Goal: Task Accomplishment & Management: Manage account settings

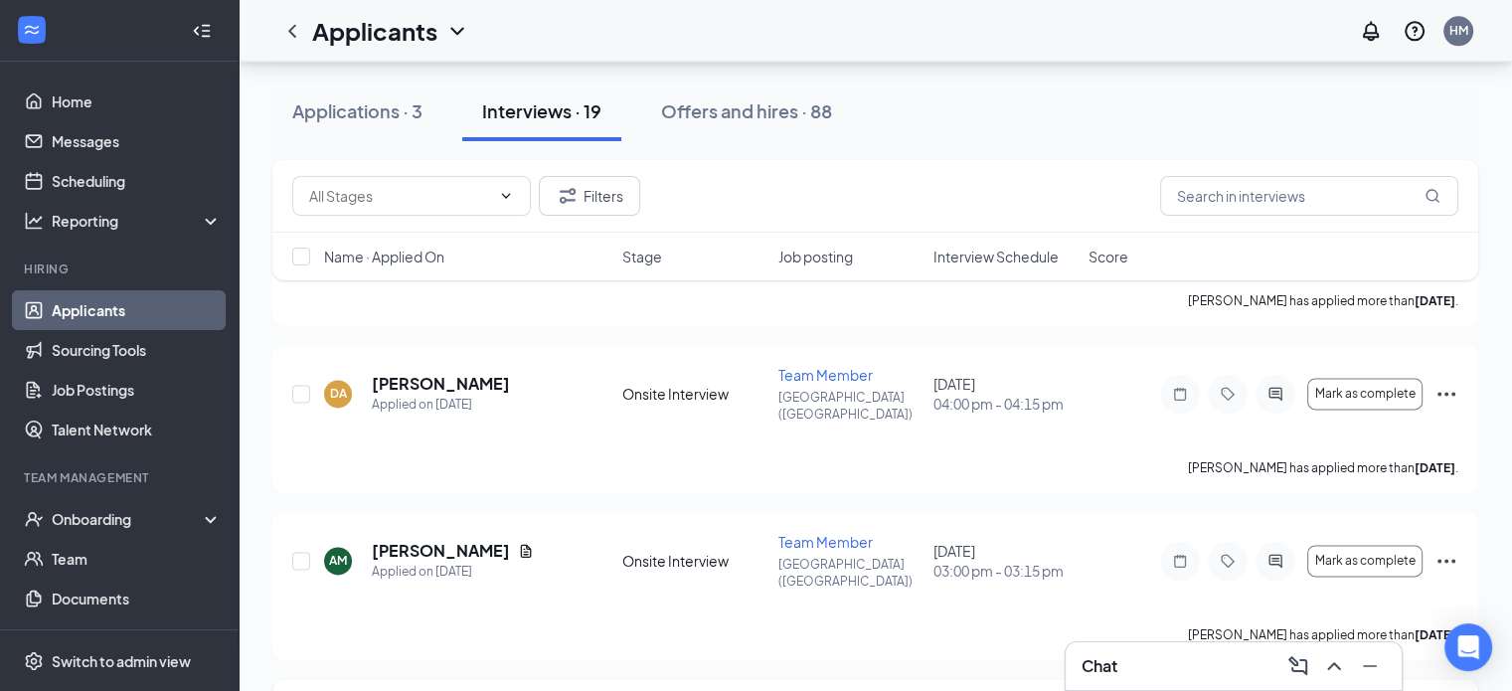
scroll to position [2589, 0]
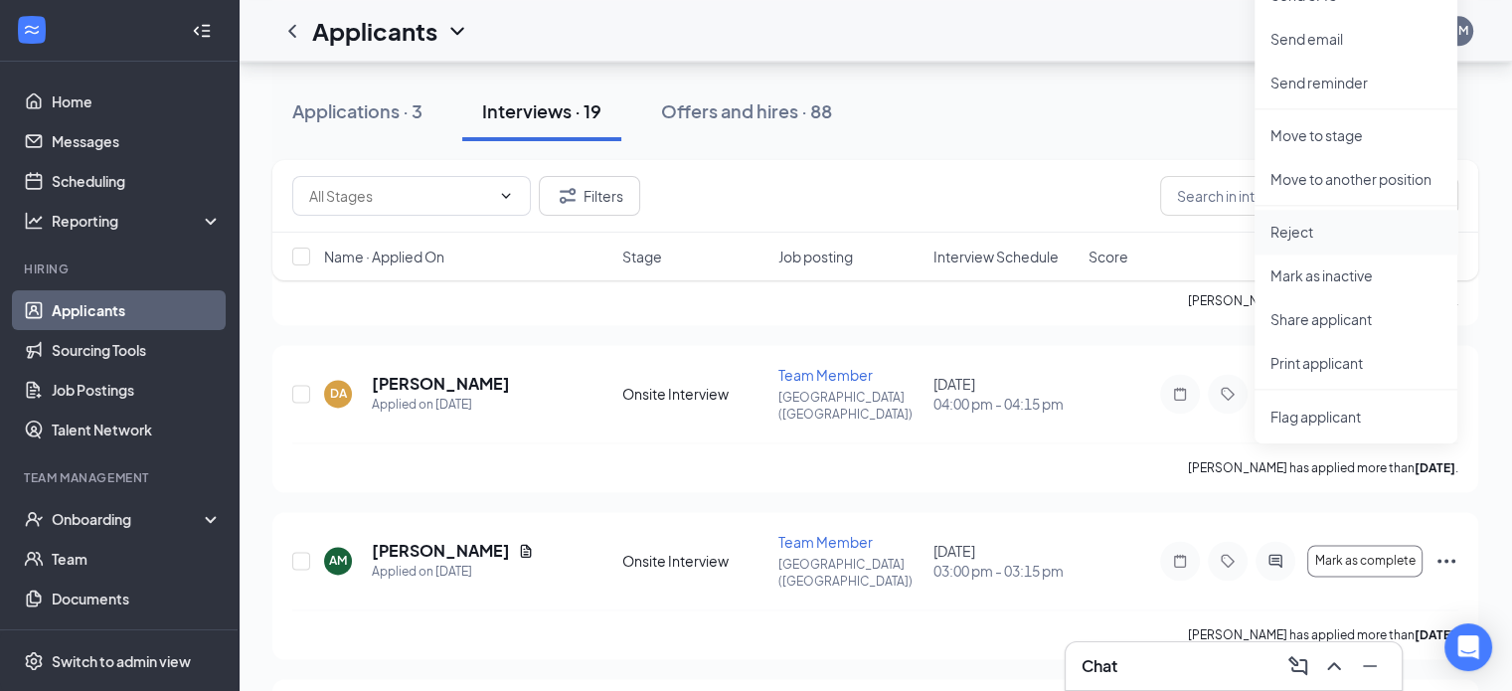
click at [1345, 234] on p "Reject" at bounding box center [1355, 232] width 171 height 20
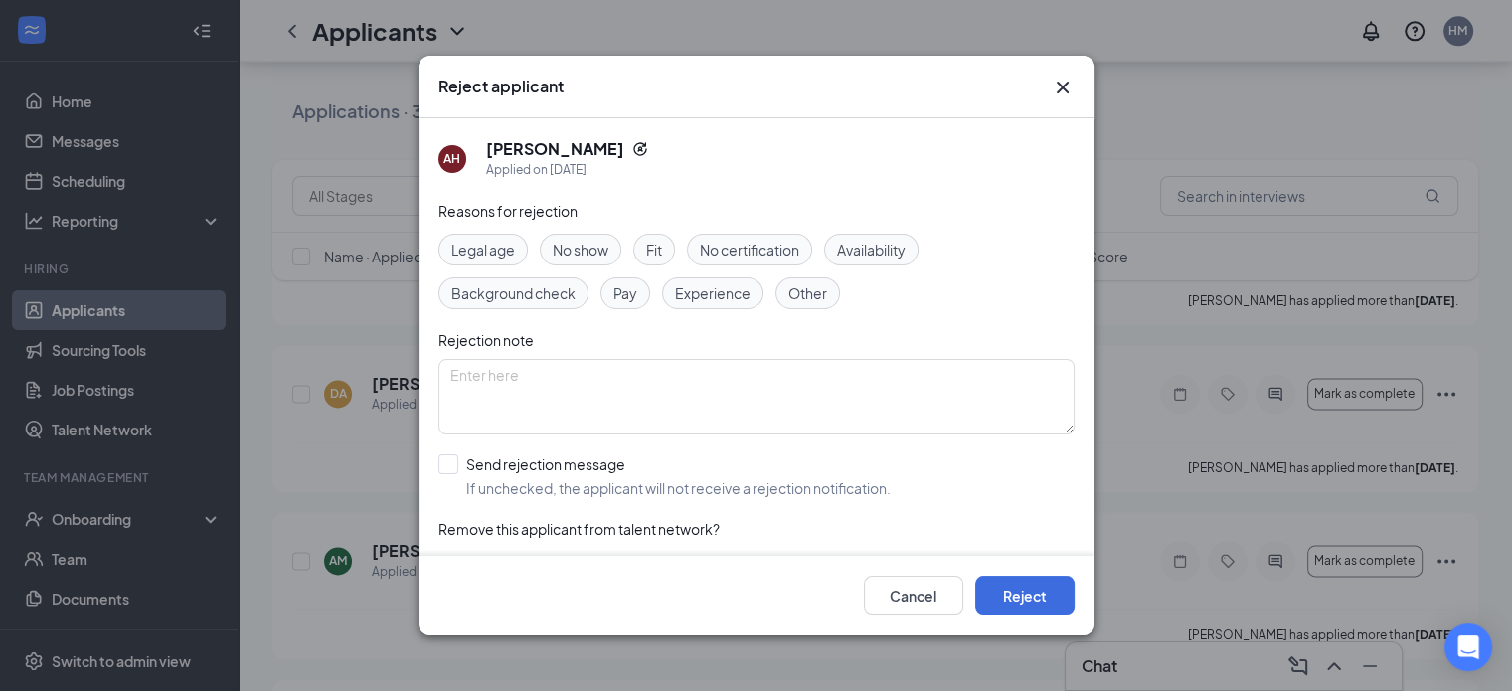
click at [947, 277] on div "Legal age No show Fit No certification Availability Background check Pay Experi…" at bounding box center [756, 272] width 636 height 76
click at [833, 173] on div "AH [PERSON_NAME] Applied on [DATE]" at bounding box center [756, 159] width 636 height 42
click at [602, 260] on div "No show" at bounding box center [581, 250] width 82 height 32
click at [519, 482] on input "Send rejection message If unchecked, the applicant will not receive a rejection…" at bounding box center [664, 476] width 452 height 44
checkbox input "true"
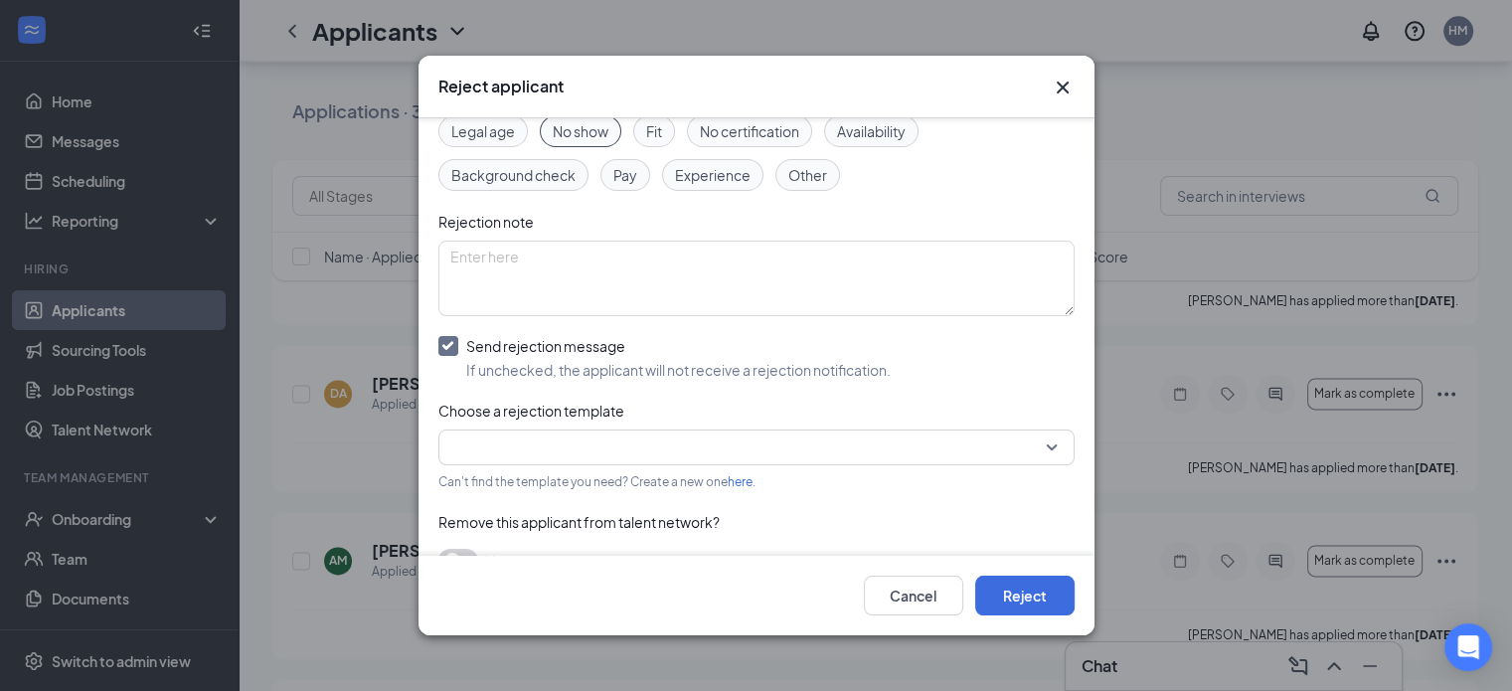
scroll to position [119, 0]
click at [719, 444] on input "search" at bounding box center [749, 446] width 598 height 34
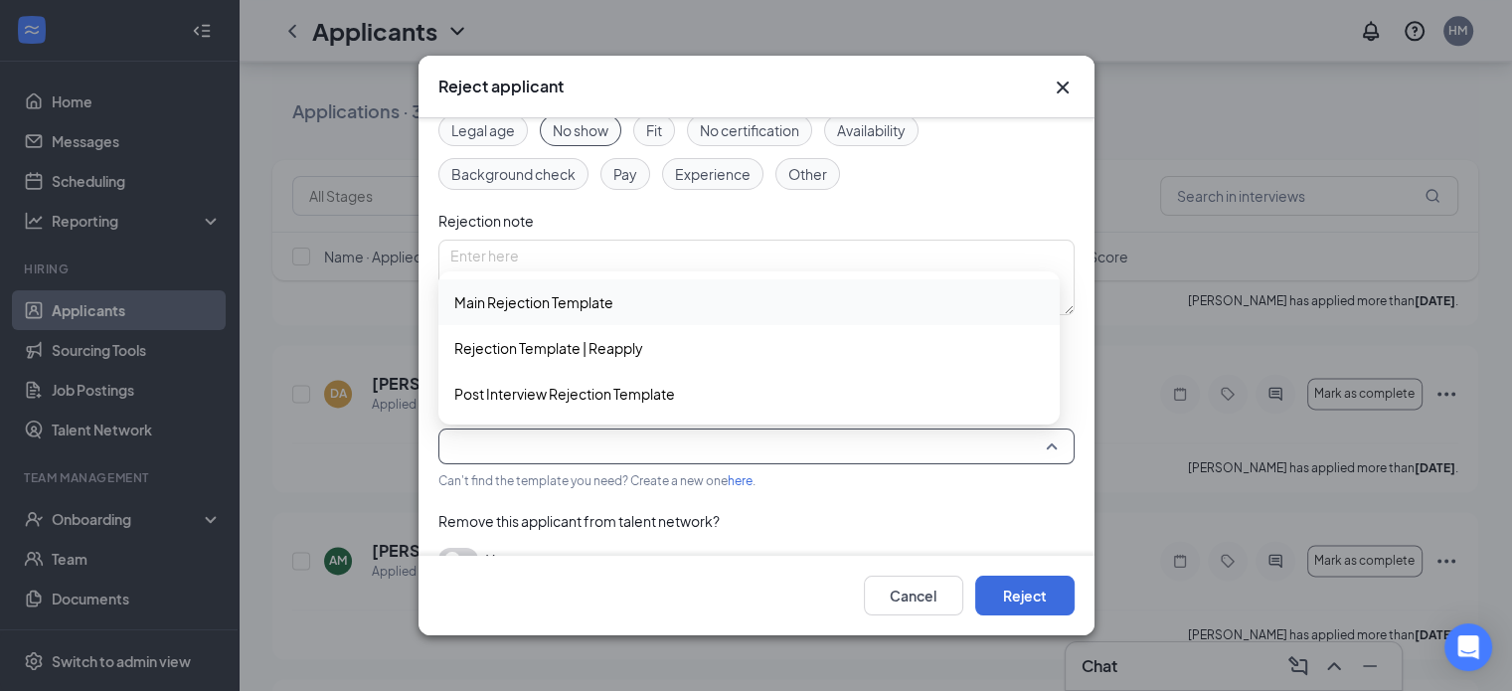
click at [658, 304] on span "Main Rejection Template" at bounding box center [749, 302] width 590 height 22
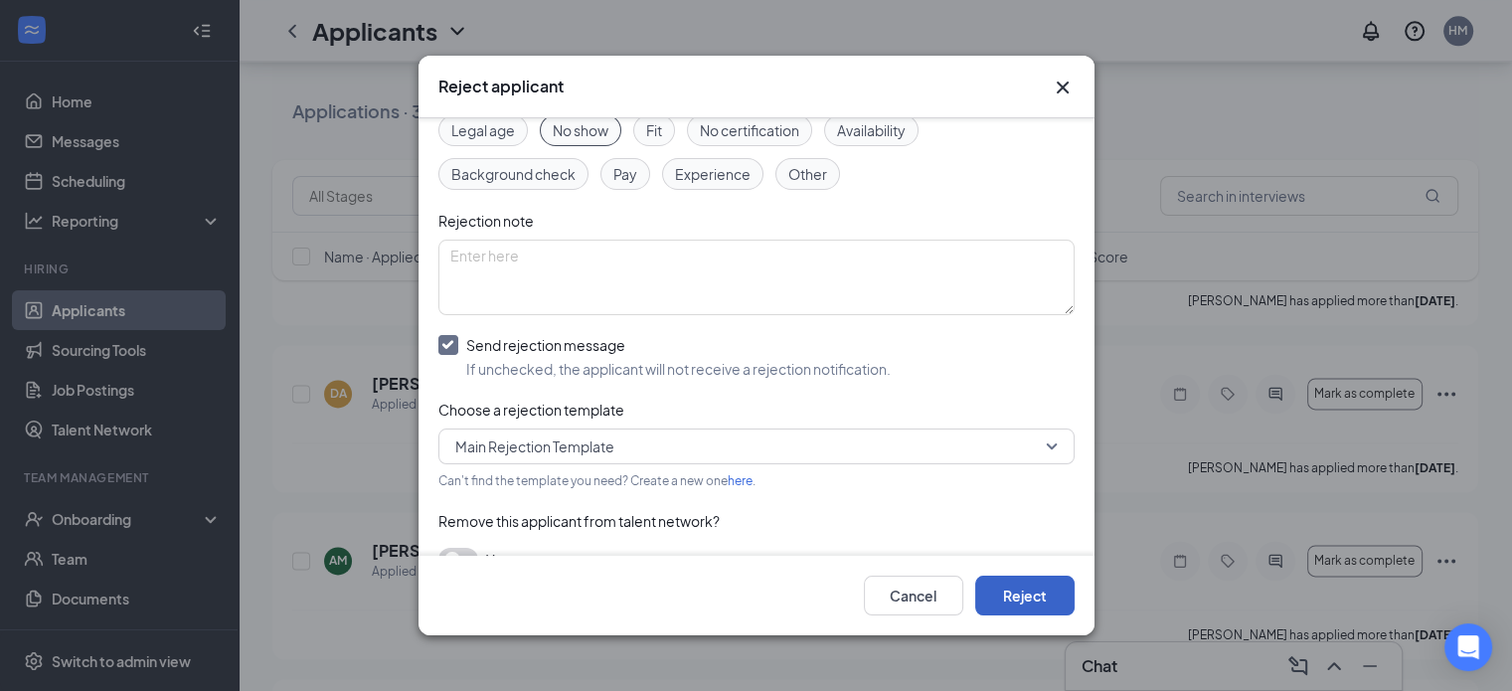
click at [1028, 581] on button "Reject" at bounding box center [1024, 596] width 99 height 40
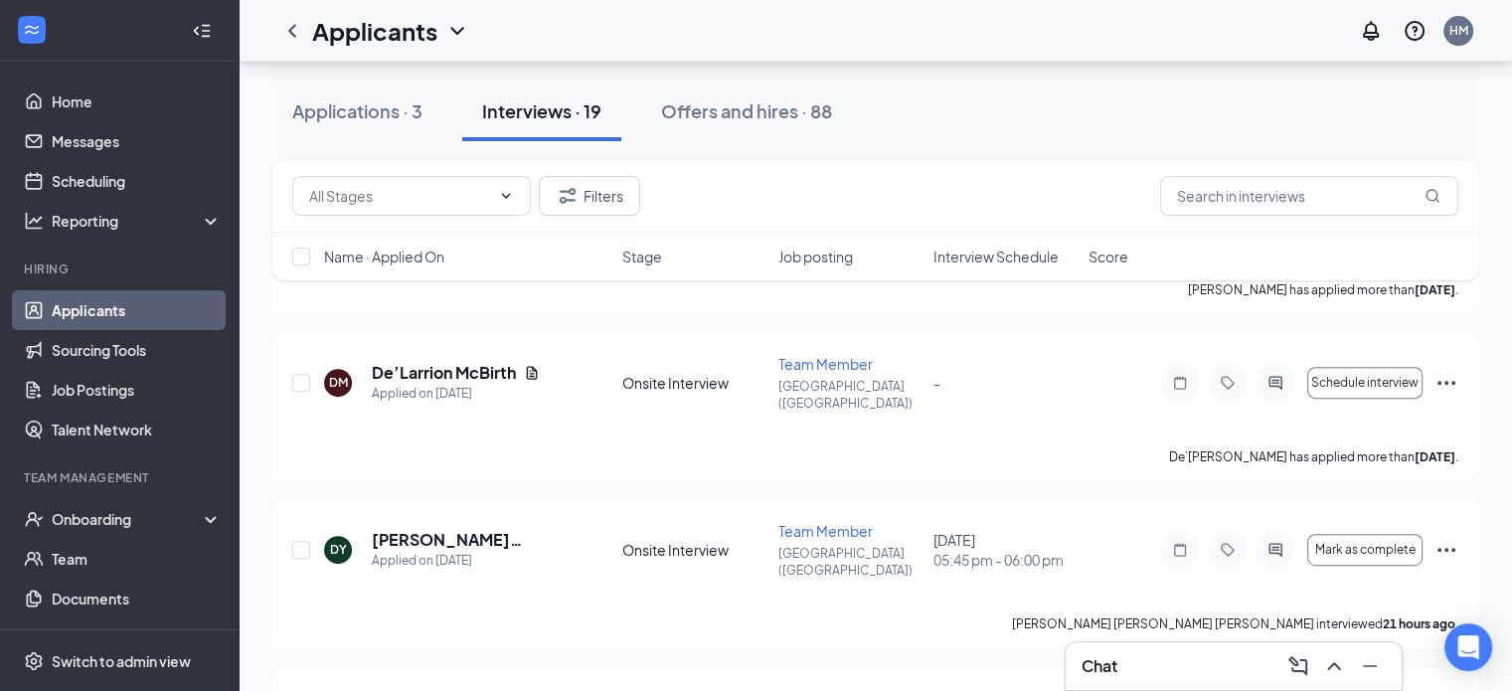
scroll to position [904, 0]
click at [1441, 540] on icon "Ellipses" at bounding box center [1446, 552] width 24 height 24
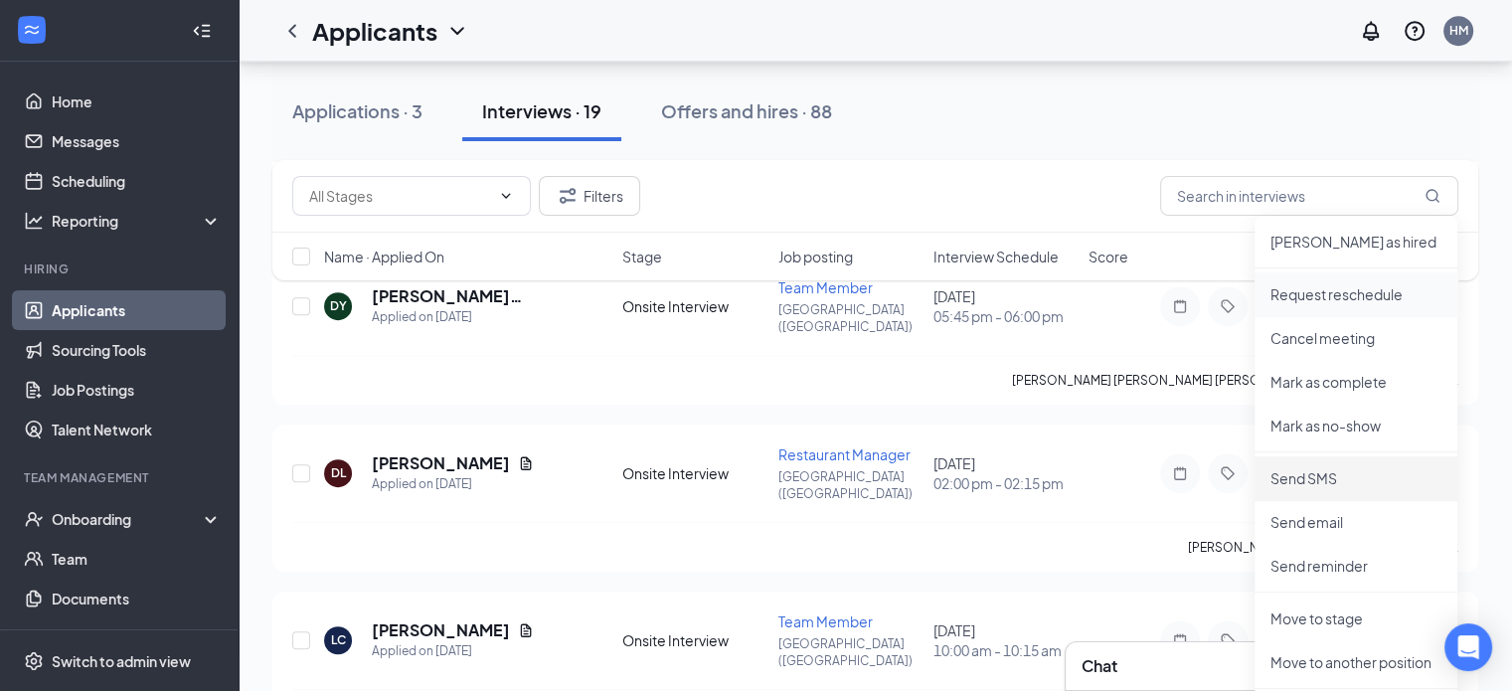
scroll to position [1150, 0]
click at [1309, 621] on p "Move to stage" at bounding box center [1355, 617] width 171 height 20
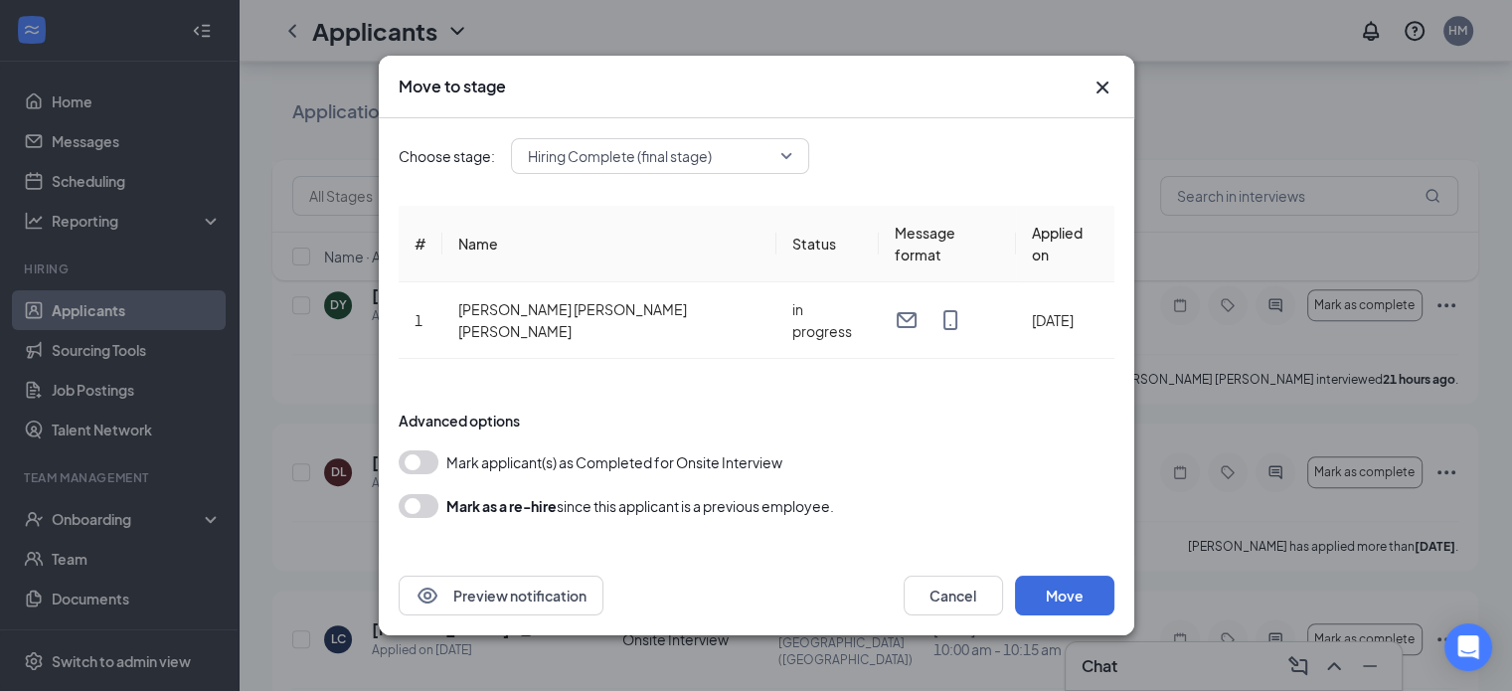
click at [952, 207] on div "Choose stage: Hiring Complete (final stage) # Name Status Message format Applie…" at bounding box center [757, 337] width 716 height 439
click at [530, 576] on button "Preview notification" at bounding box center [501, 596] width 205 height 40
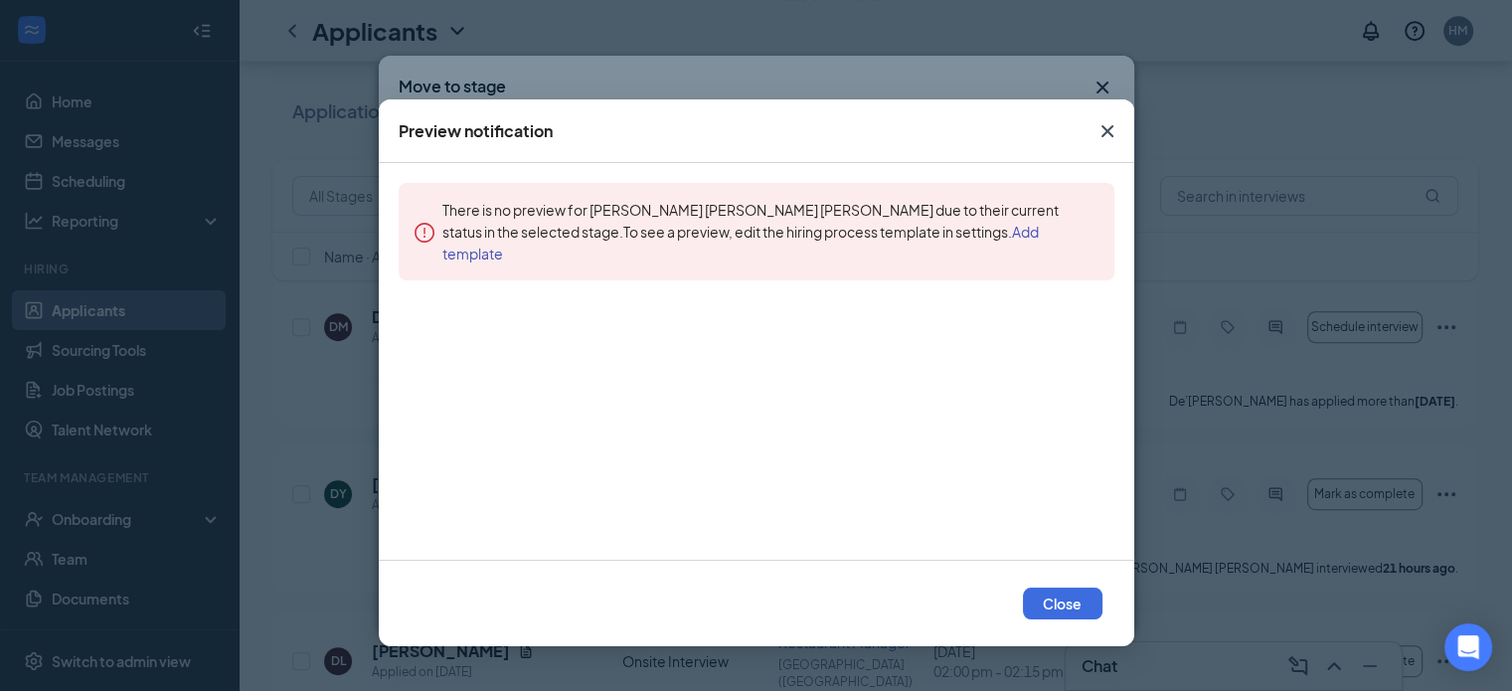
scroll to position [958, 0]
click at [1108, 150] on span "Close" at bounding box center [1108, 131] width 54 height 54
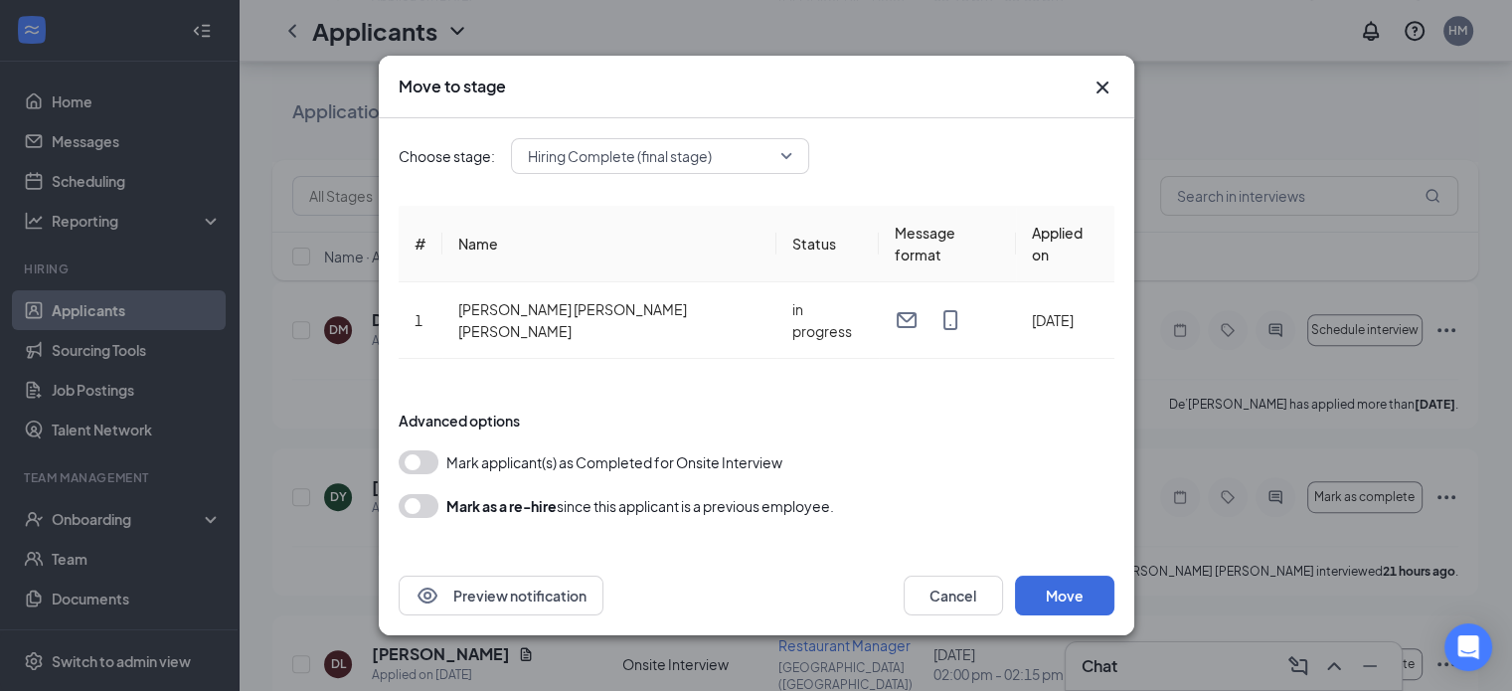
click at [1100, 99] on icon "Cross" at bounding box center [1103, 88] width 24 height 24
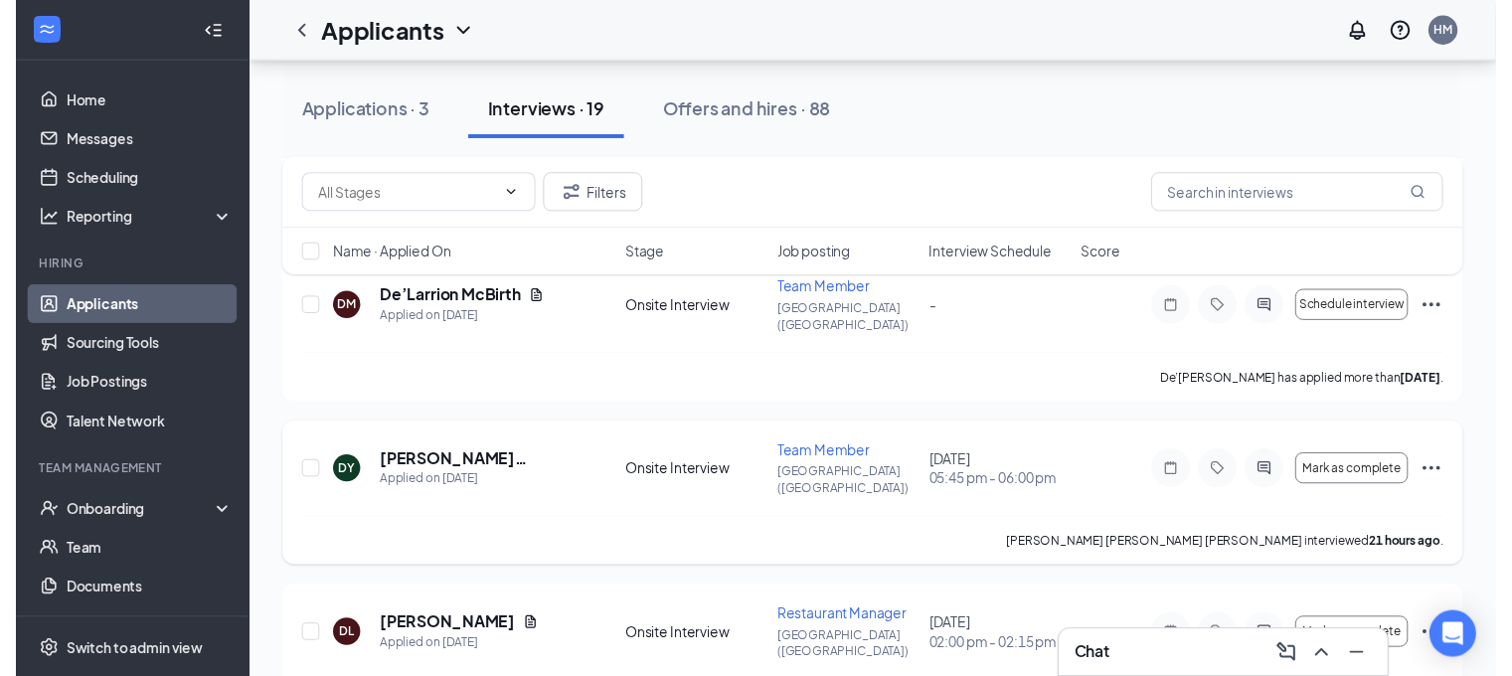
scroll to position [982, 0]
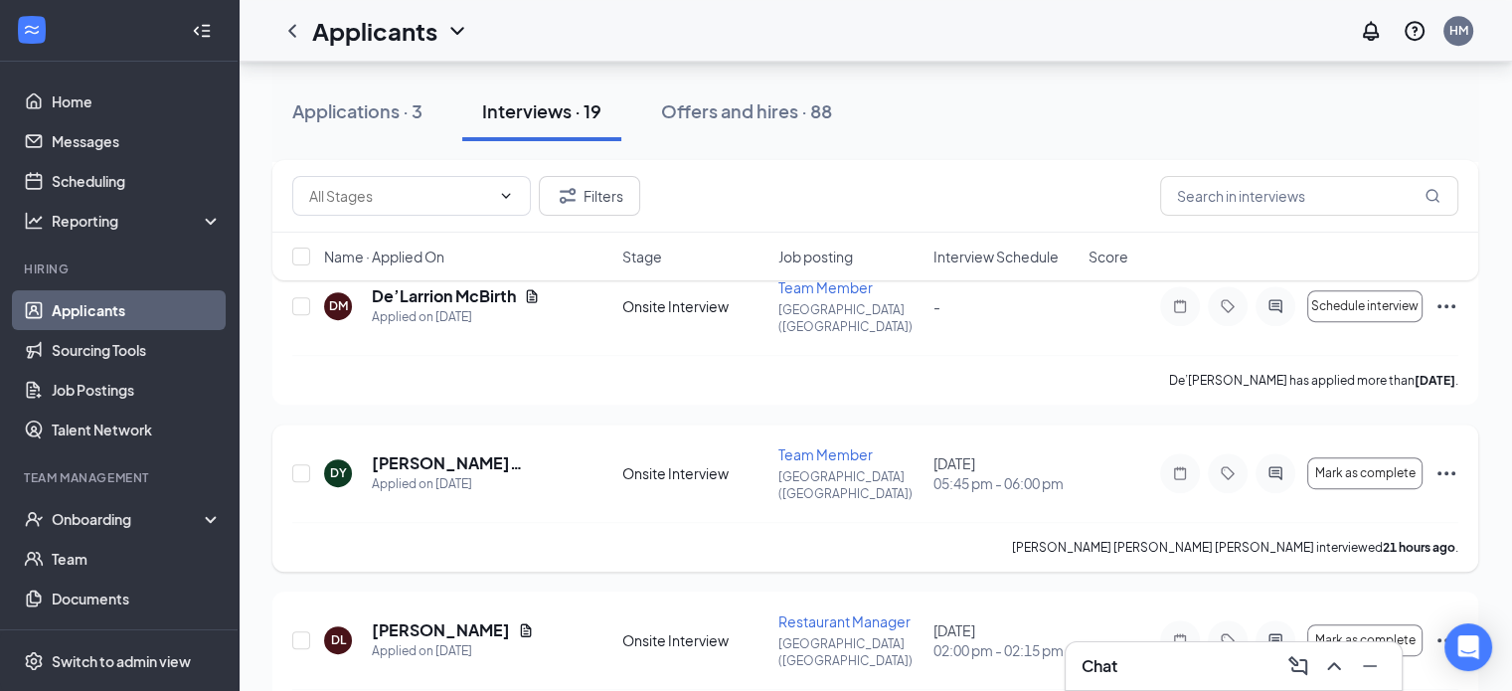
click at [1192, 453] on div at bounding box center [1180, 473] width 40 height 40
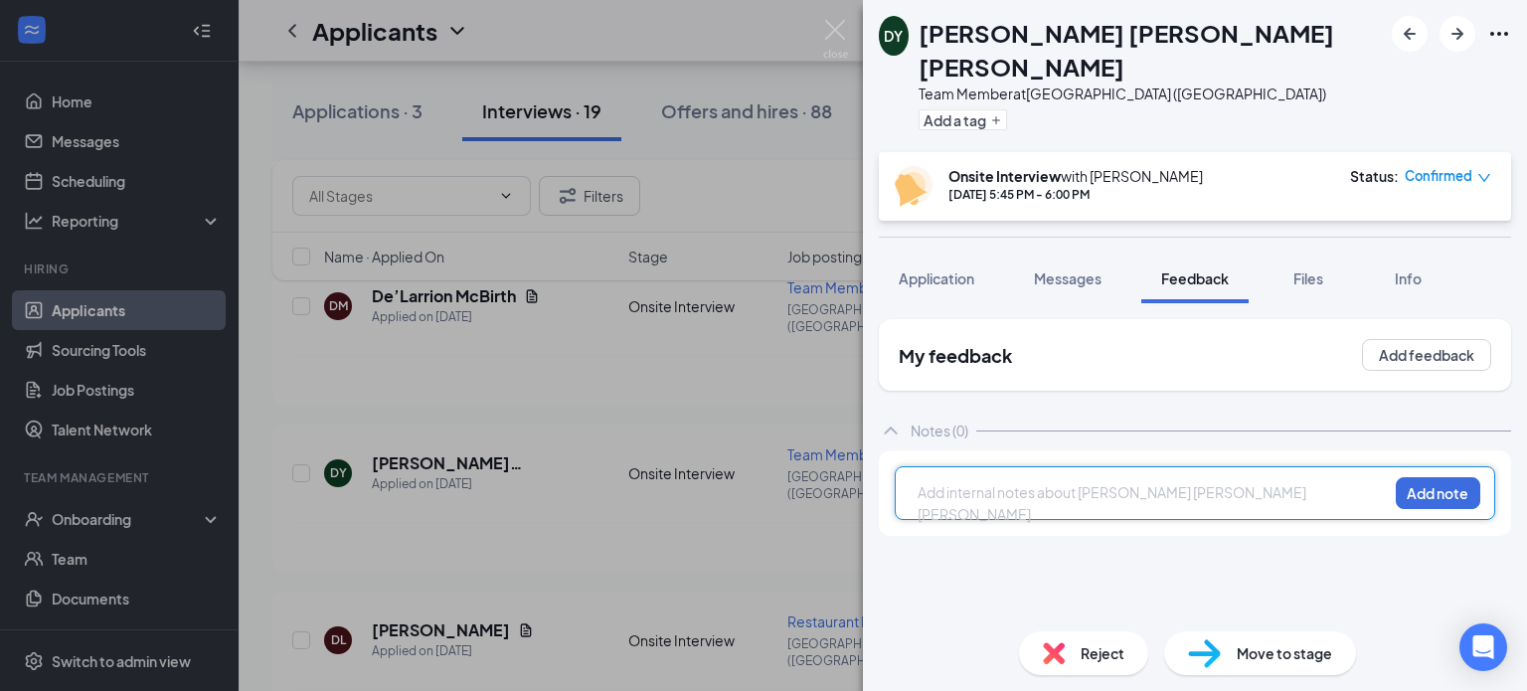
click at [738, 329] on div "[PERSON_NAME] [PERSON_NAME] [PERSON_NAME] Team Member at [GEOGRAPHIC_DATA] (IN)…" at bounding box center [763, 345] width 1527 height 691
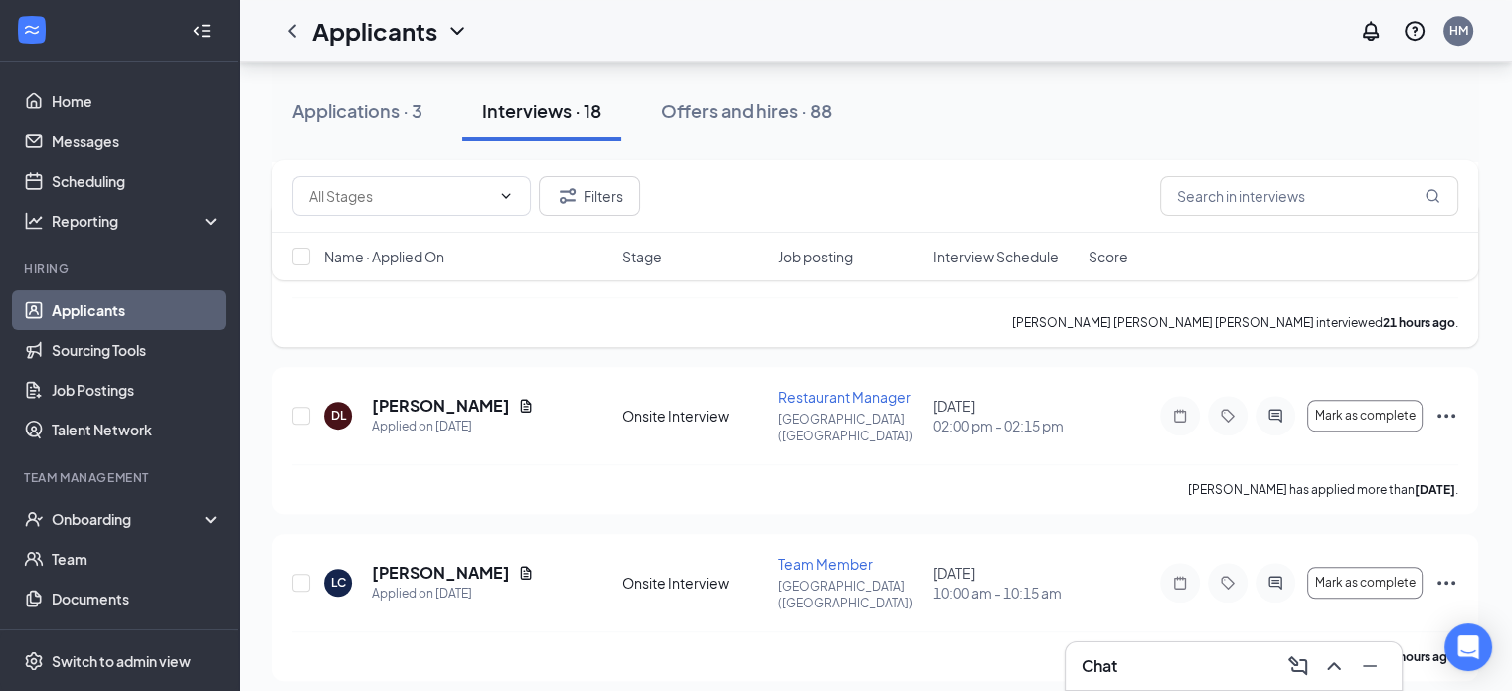
scroll to position [1235, 0]
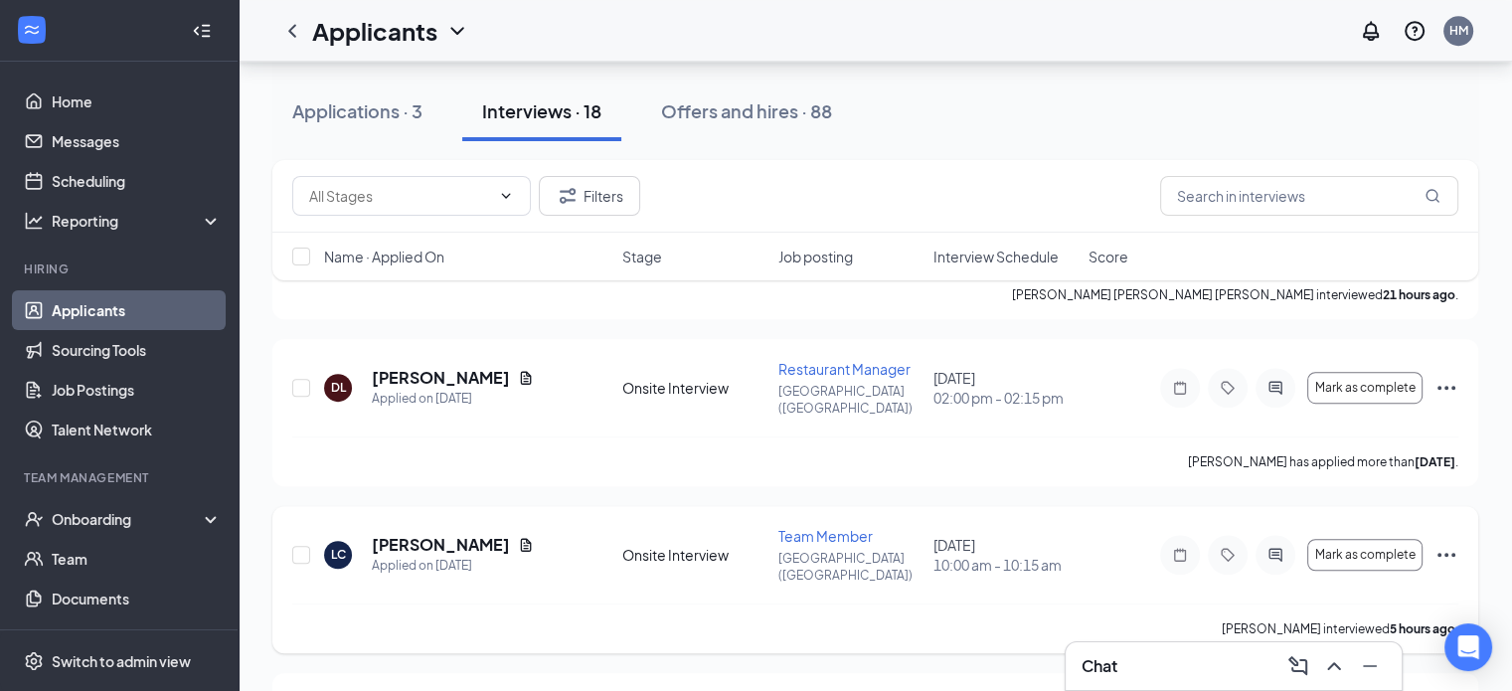
click at [1448, 543] on icon "Ellipses" at bounding box center [1446, 555] width 24 height 24
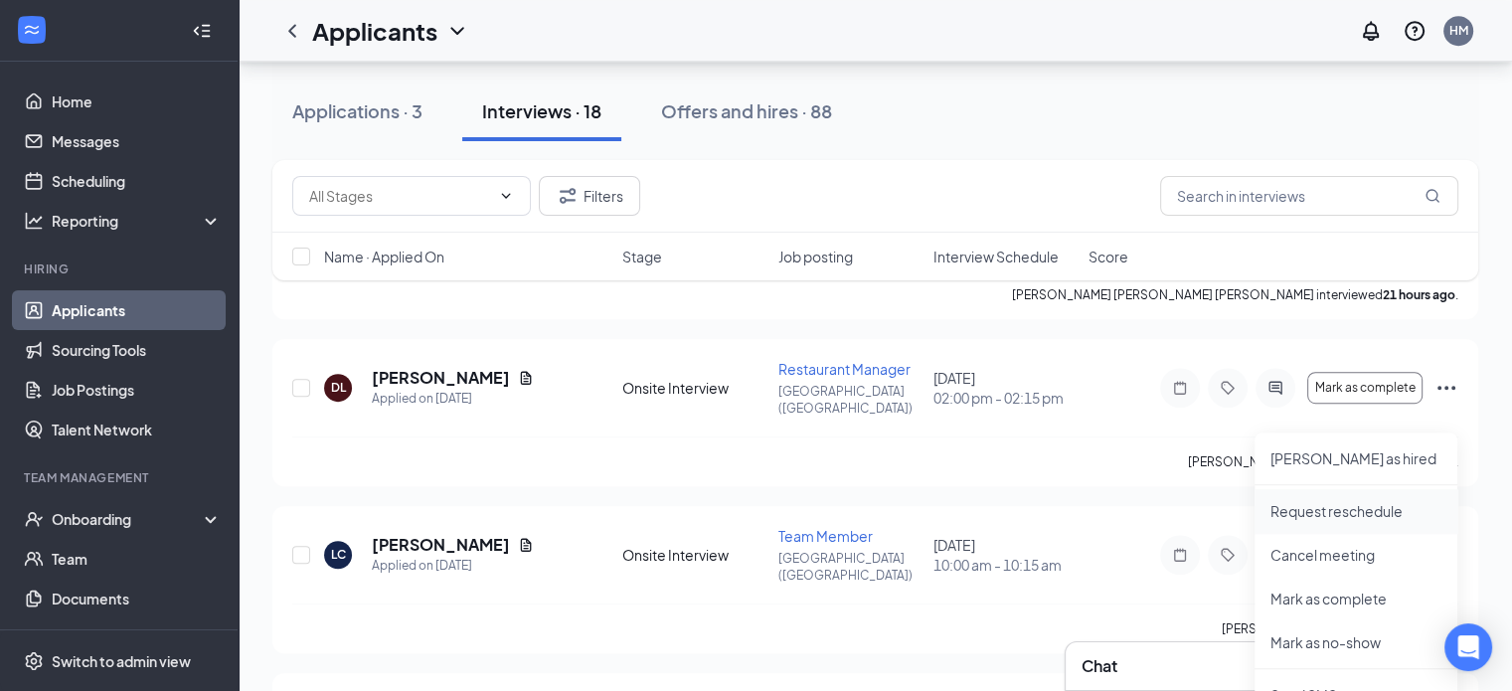
click at [1354, 512] on p "Request reschedule" at bounding box center [1355, 511] width 171 height 20
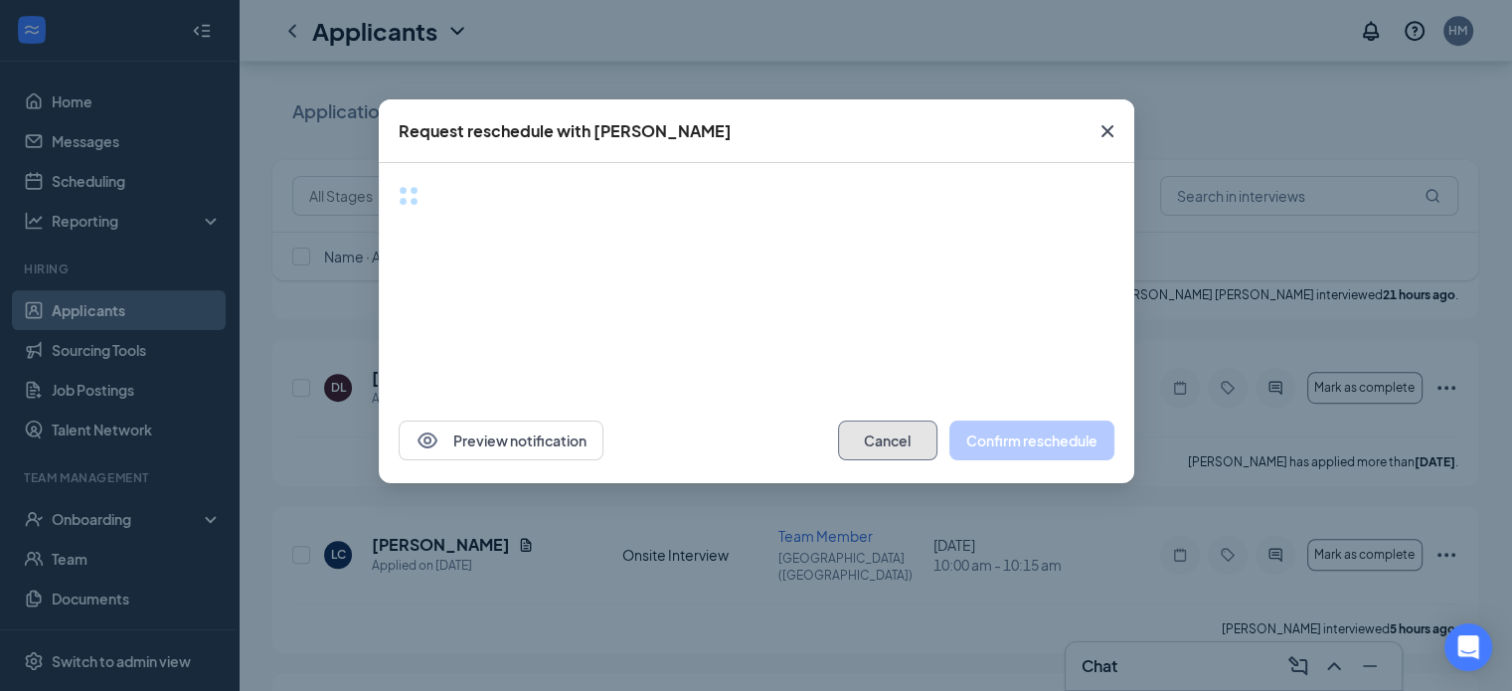
click at [888, 442] on button "Cancel" at bounding box center [887, 441] width 99 height 40
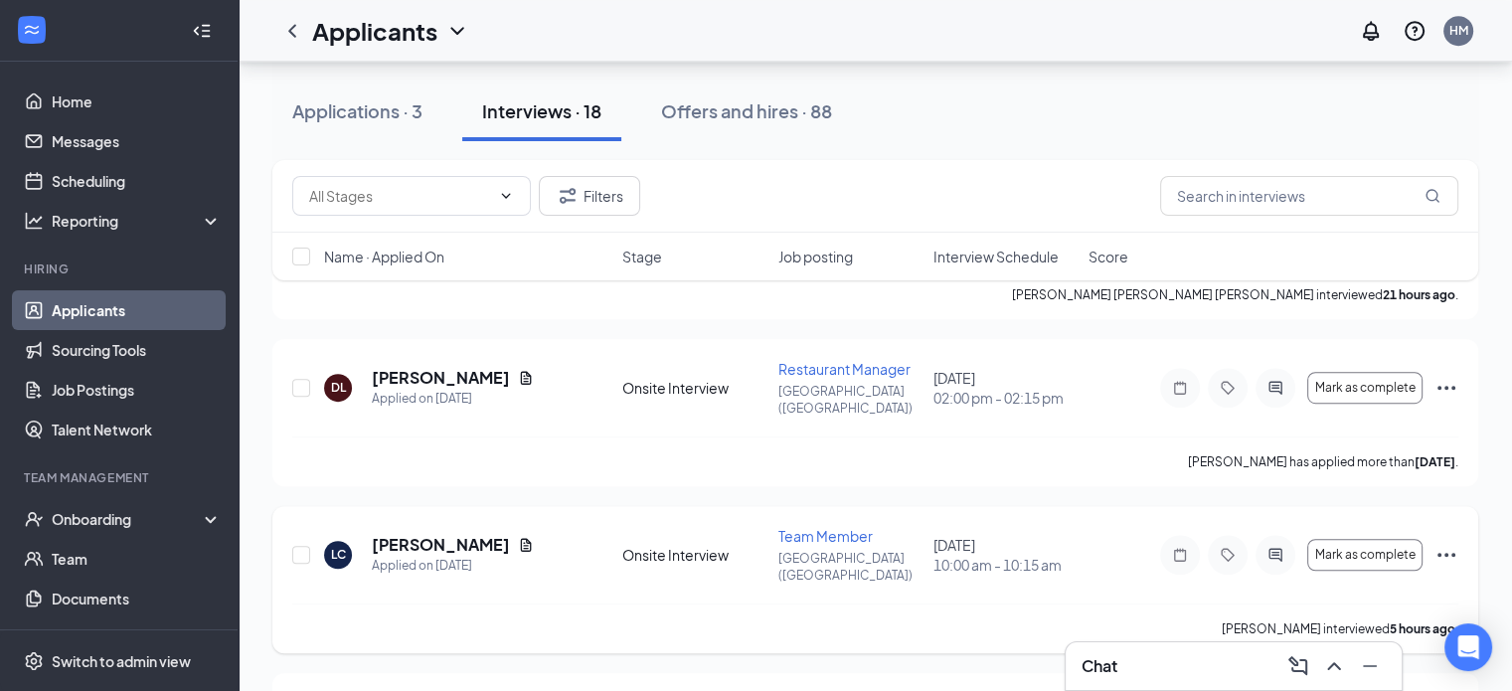
click at [1452, 553] on icon "Ellipses" at bounding box center [1446, 555] width 18 height 4
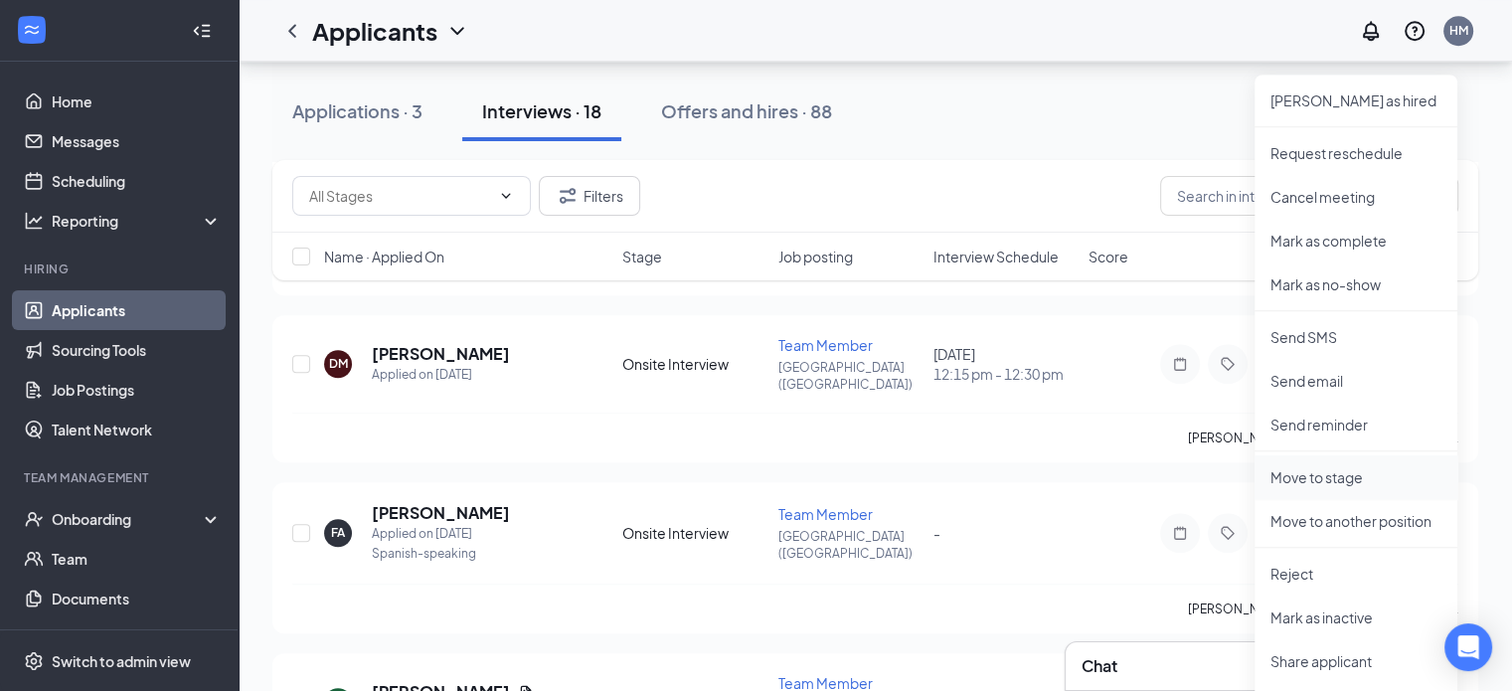
scroll to position [1595, 0]
click at [1324, 579] on p "Reject" at bounding box center [1355, 572] width 171 height 20
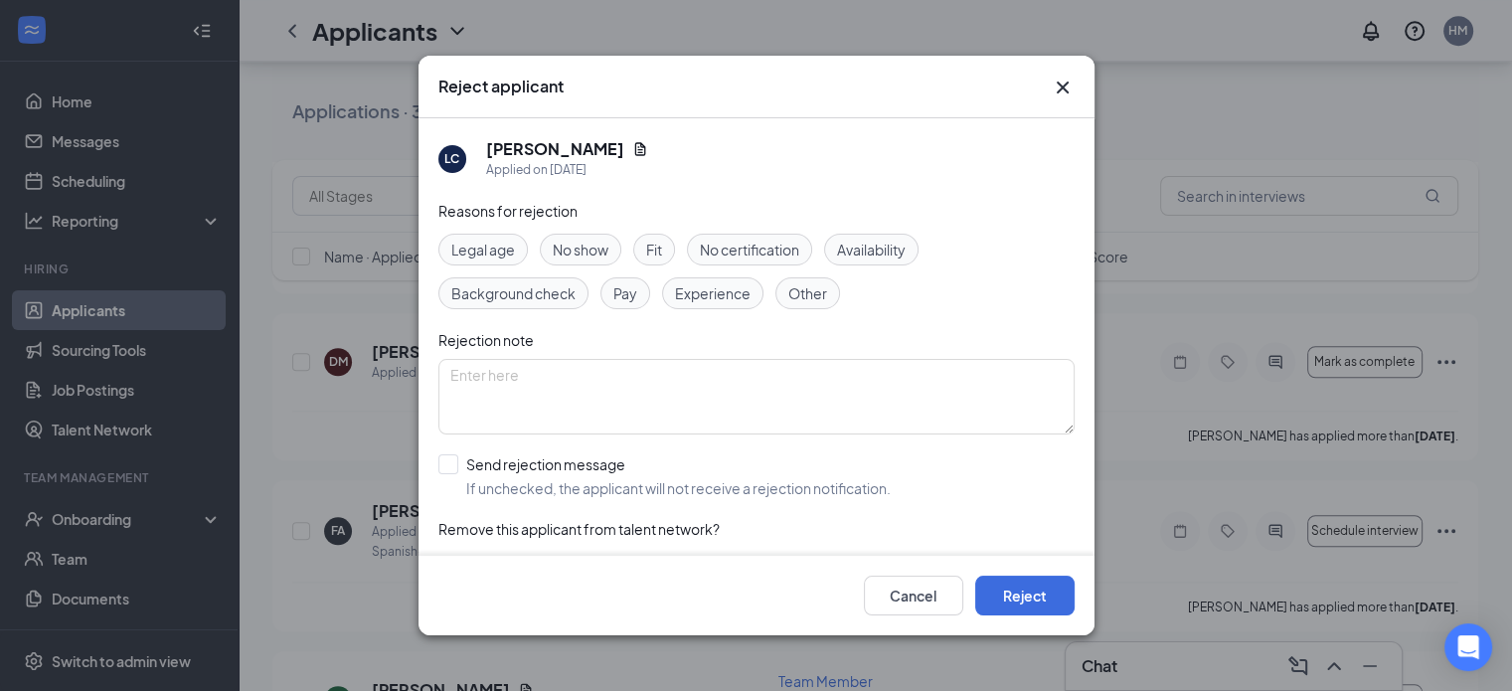
click at [877, 320] on div "Reasons for rejection Legal age No show Fit No certification Availability Backg…" at bounding box center [756, 400] width 636 height 400
click at [639, 297] on div "Pay" at bounding box center [625, 293] width 50 height 32
click at [587, 472] on input "Send rejection message If unchecked, the applicant will not receive a rejection…" at bounding box center [664, 476] width 452 height 44
checkbox input "true"
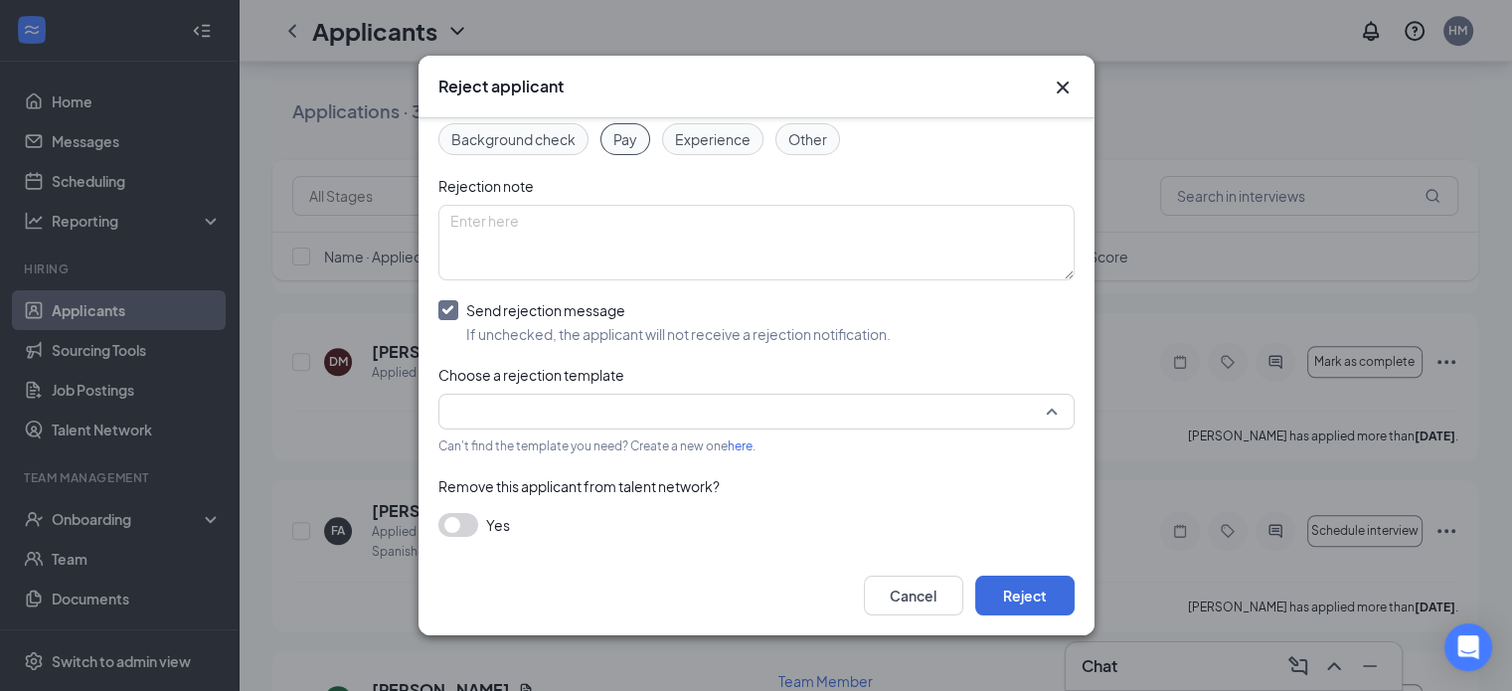
click at [706, 423] on input "search" at bounding box center [749, 412] width 598 height 34
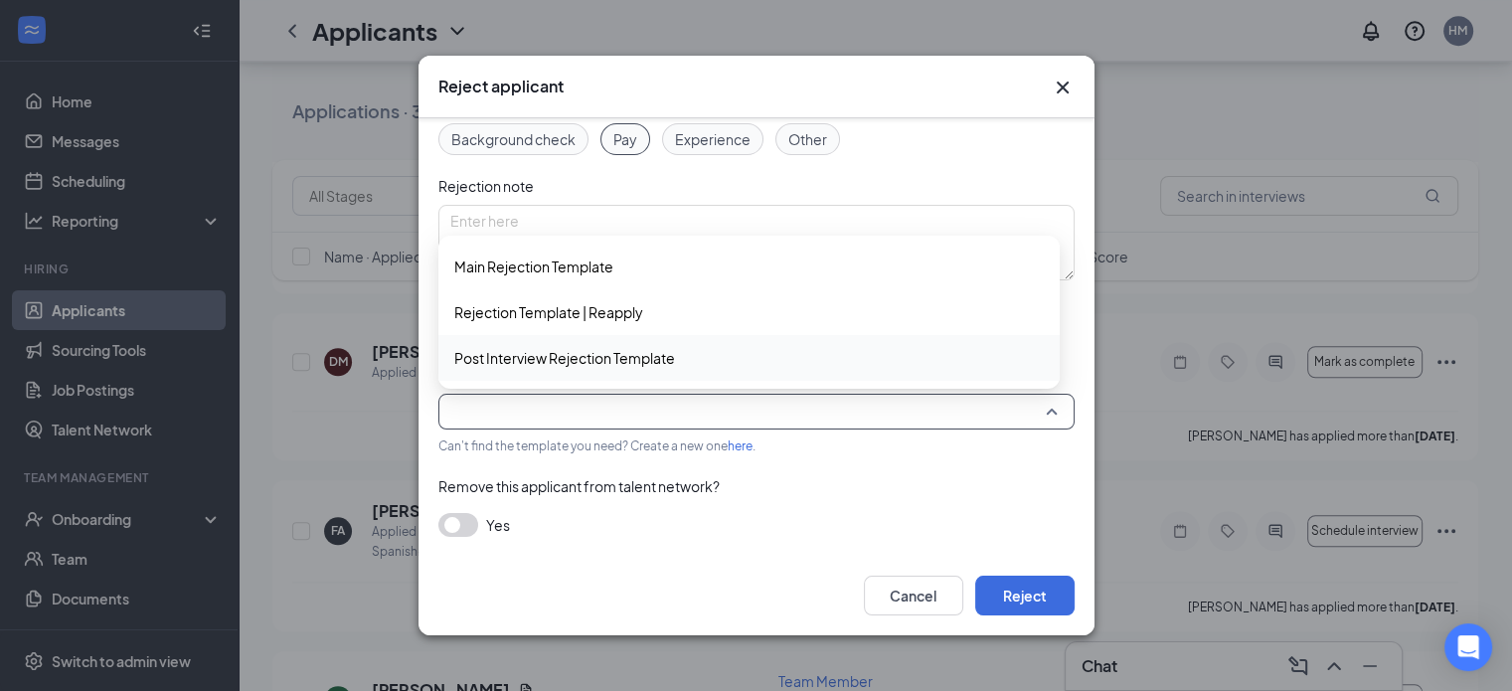
click at [648, 353] on span "Post Interview Rejection Template" at bounding box center [564, 358] width 221 height 22
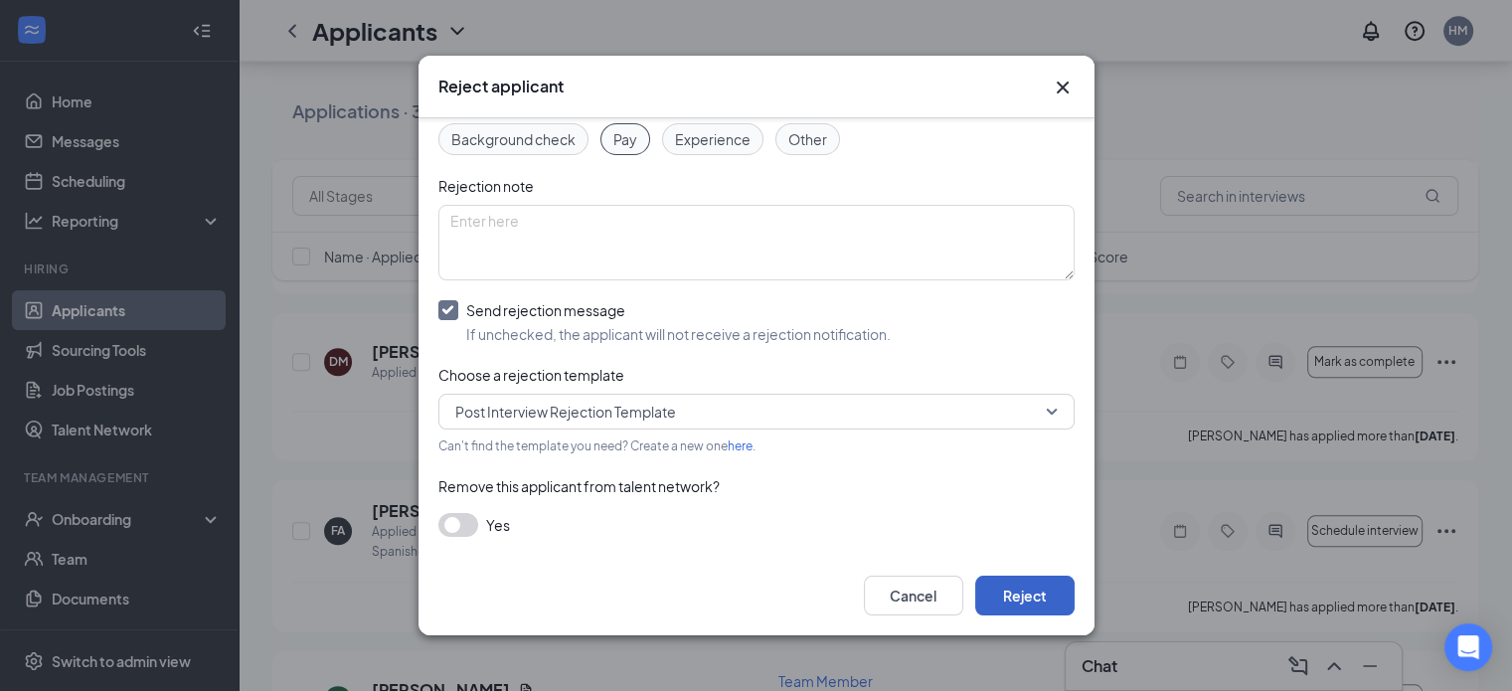
click at [1034, 593] on button "Reject" at bounding box center [1024, 596] width 99 height 40
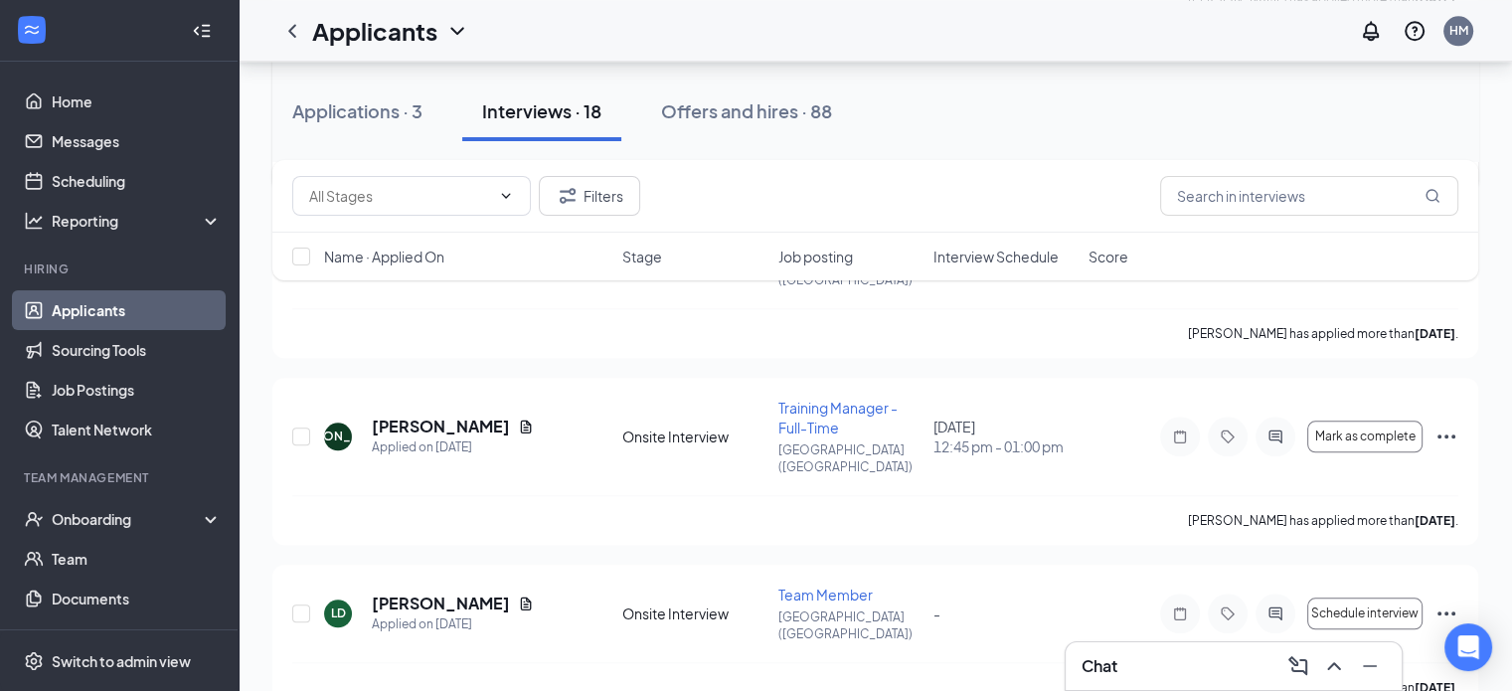
scroll to position [2004, 0]
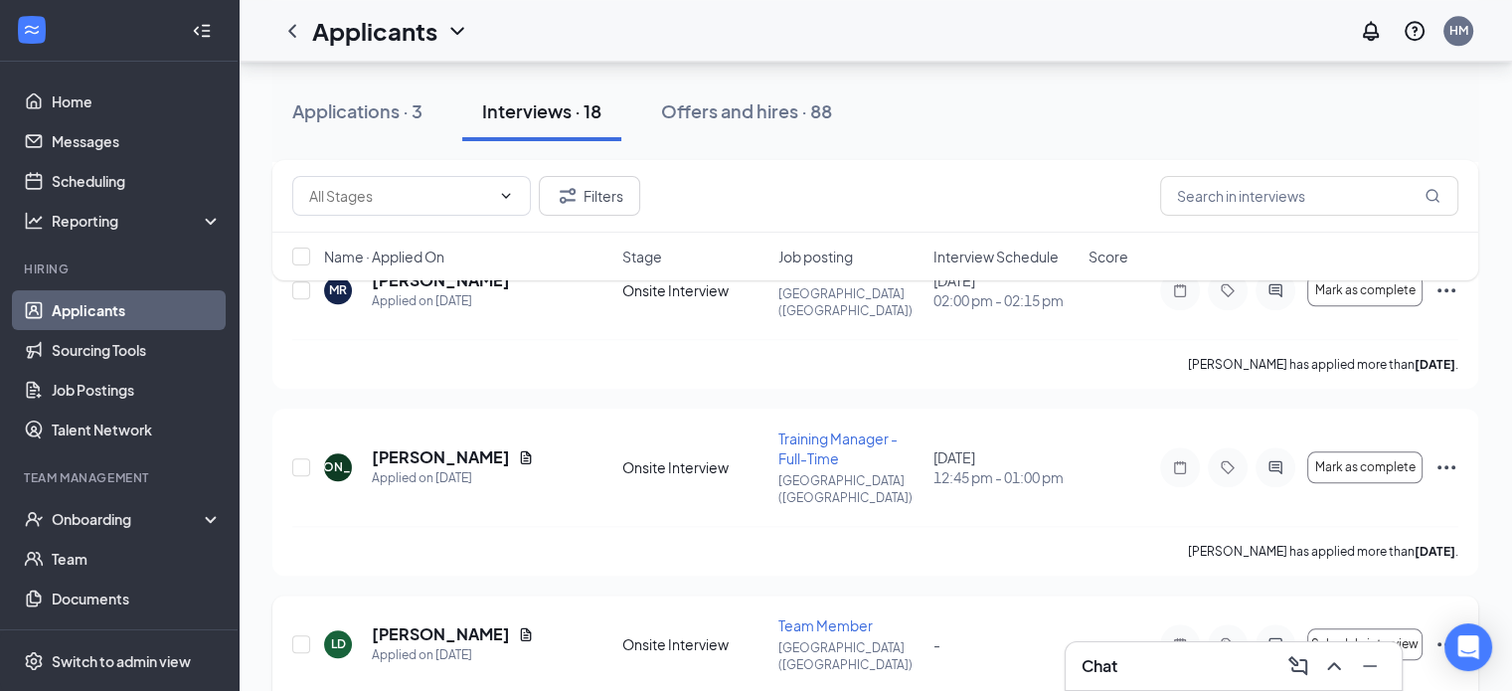
drag, startPoint x: 1459, startPoint y: 428, endPoint x: 1447, endPoint y: 432, distance: 12.6
click at [1447, 595] on div "[PERSON_NAME] Applied on [DATE] Onsite Interview Team Member [GEOGRAPHIC_DATA] …" at bounding box center [875, 668] width 1206 height 147
click at [1447, 632] on icon "Ellipses" at bounding box center [1446, 644] width 24 height 24
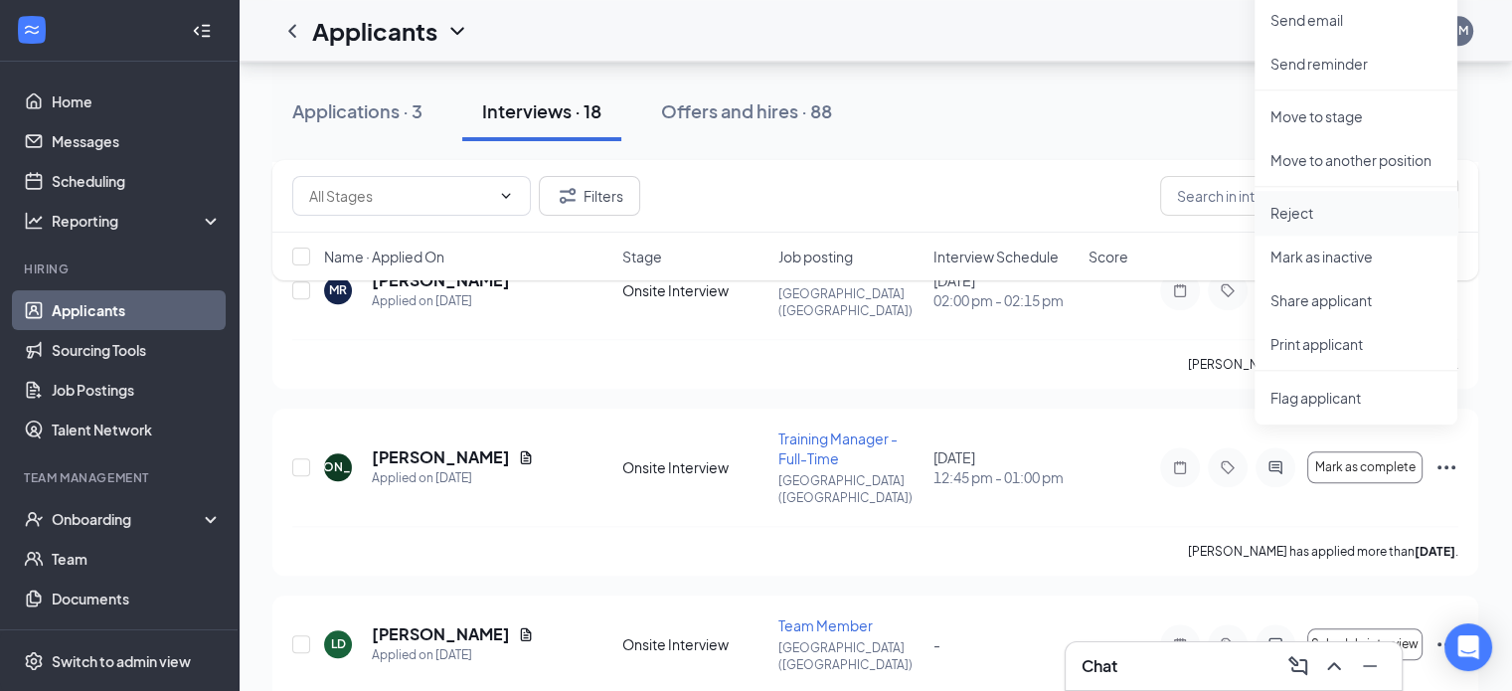
click at [1281, 206] on p "Reject" at bounding box center [1355, 213] width 171 height 20
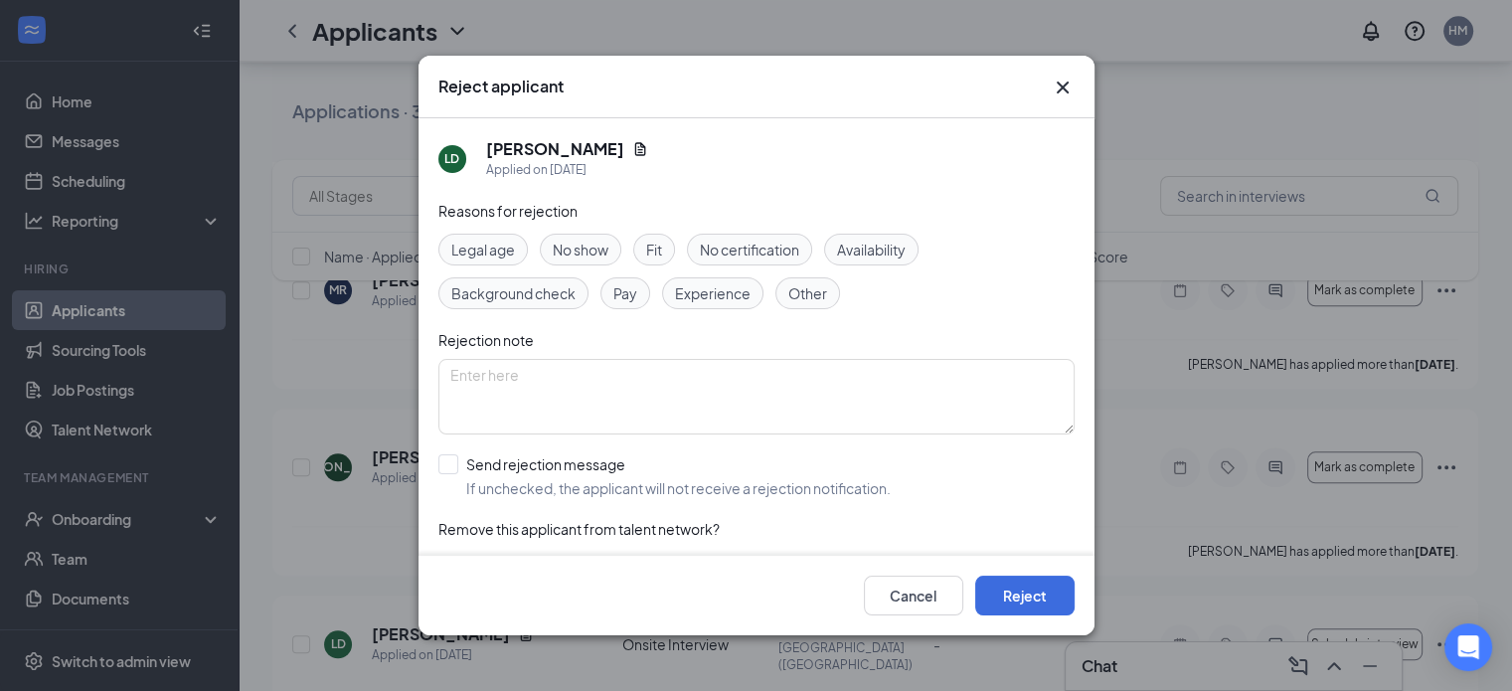
click at [598, 252] on span "No show" at bounding box center [581, 250] width 56 height 22
drag, startPoint x: 556, startPoint y: 468, endPoint x: 457, endPoint y: 467, distance: 98.4
click at [457, 467] on input "Send rejection message If unchecked, the applicant will not receive a rejection…" at bounding box center [664, 476] width 452 height 44
click at [446, 462] on input "Send rejection message If unchecked, the applicant will not receive a rejection…" at bounding box center [664, 476] width 452 height 44
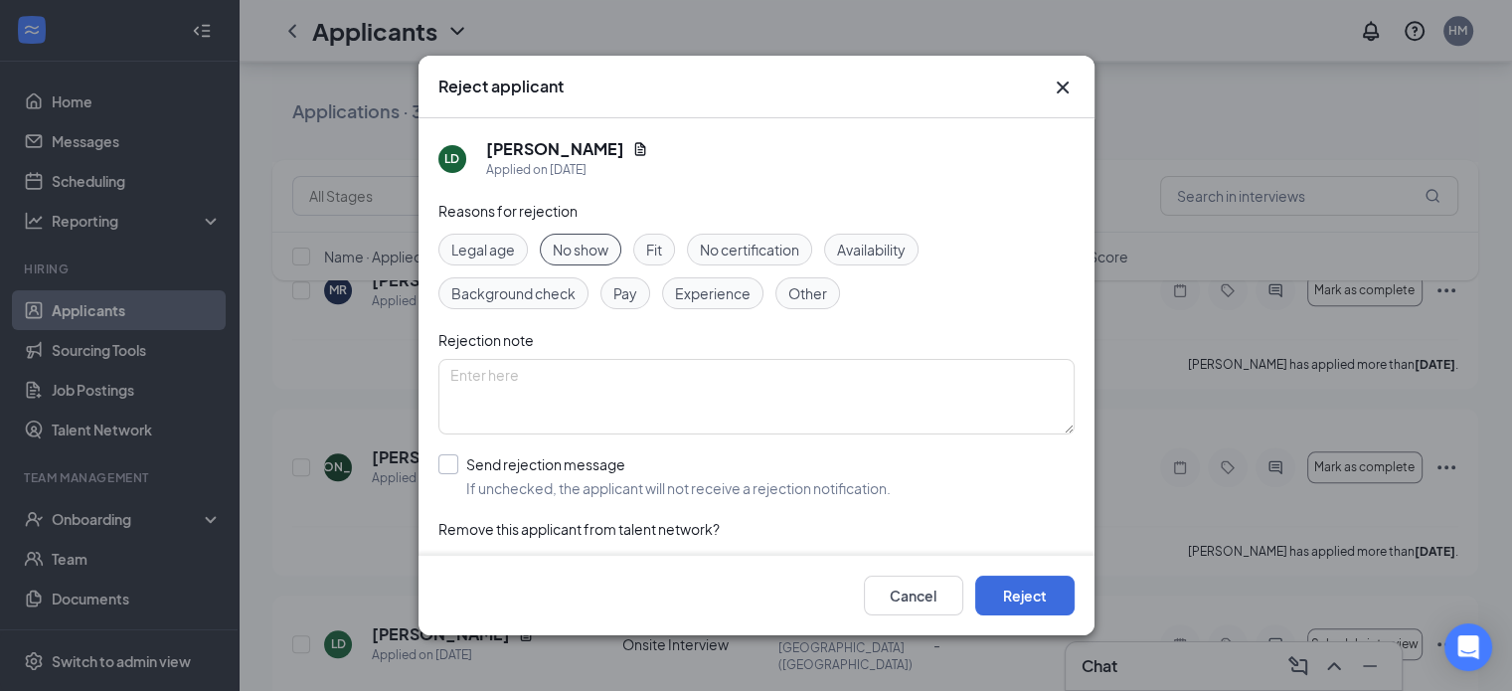
checkbox input "true"
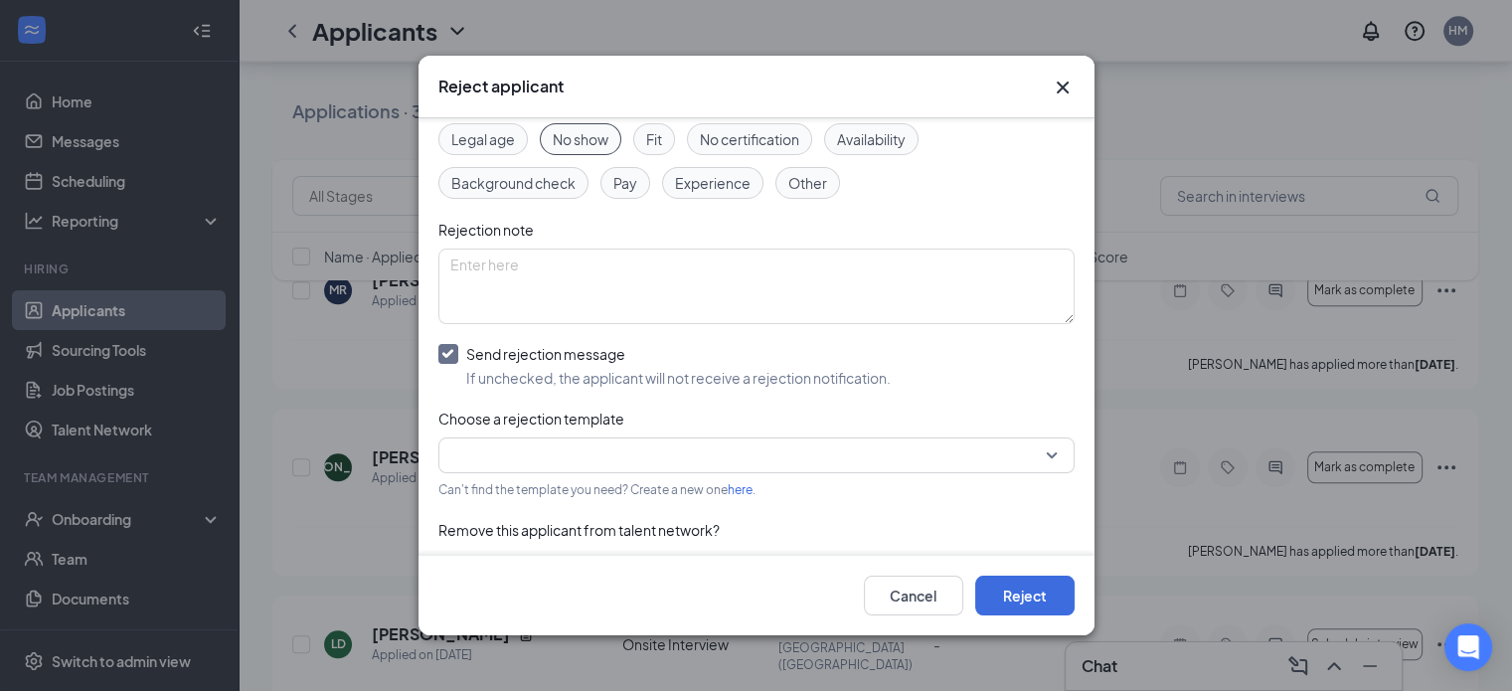
scroll to position [111, 0]
click at [708, 458] on input "search" at bounding box center [749, 454] width 598 height 34
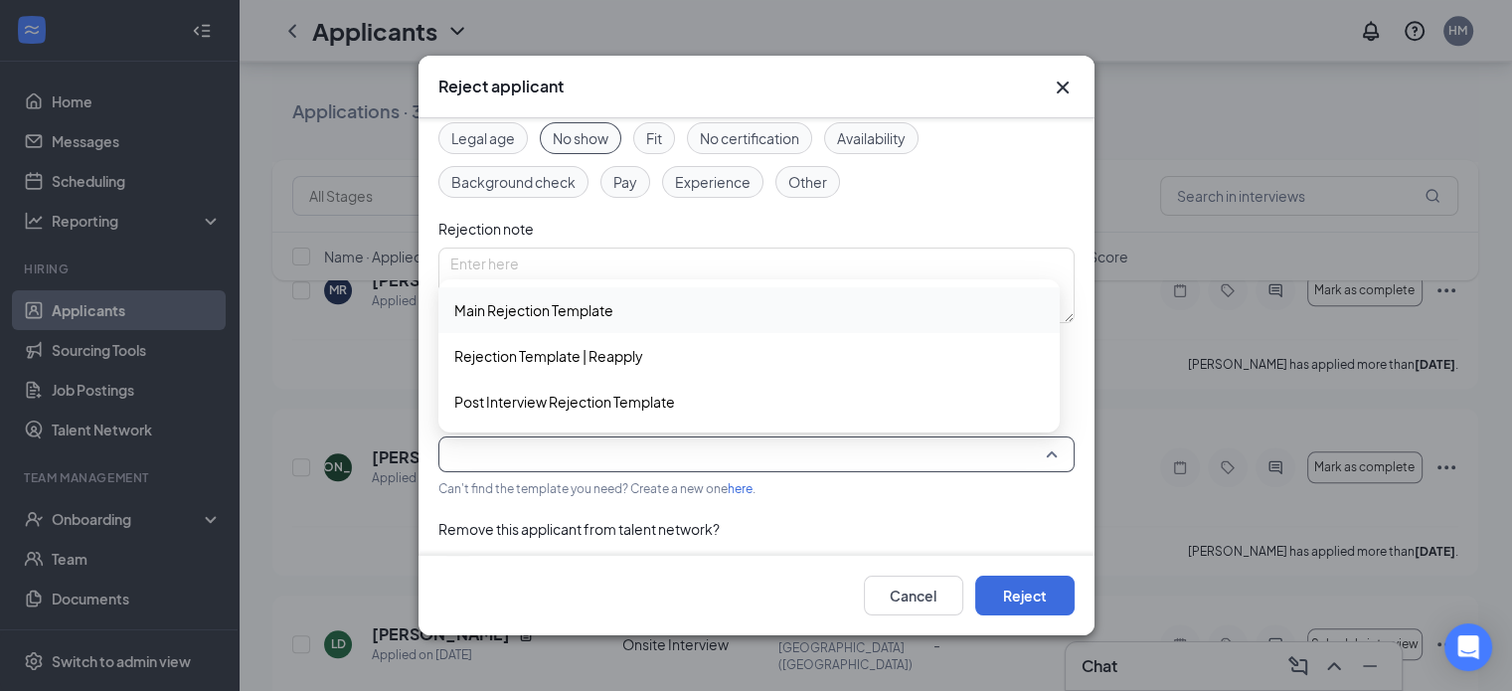
click at [748, 317] on span "Main Rejection Template" at bounding box center [749, 310] width 590 height 22
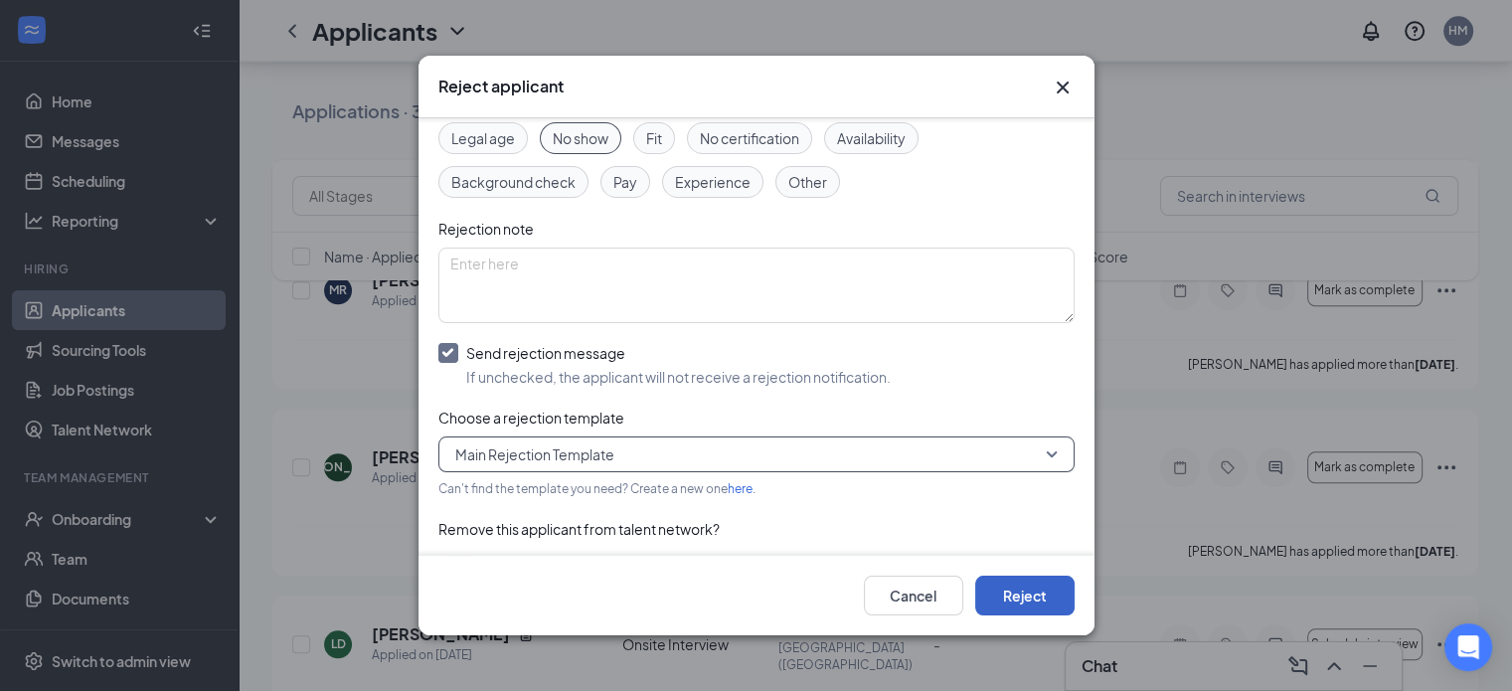
click at [1049, 590] on button "Reject" at bounding box center [1024, 596] width 99 height 40
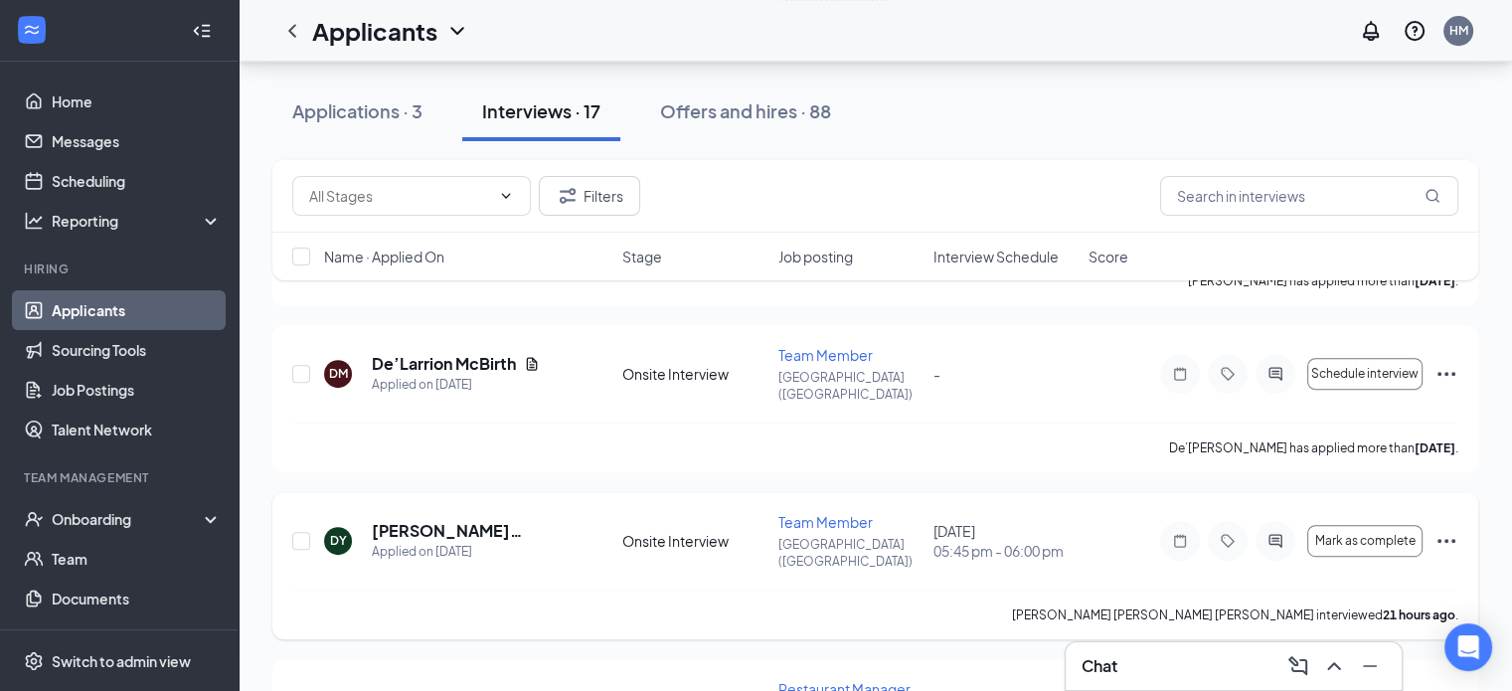
scroll to position [917, 0]
click at [1449, 527] on icon "Ellipses" at bounding box center [1446, 539] width 24 height 24
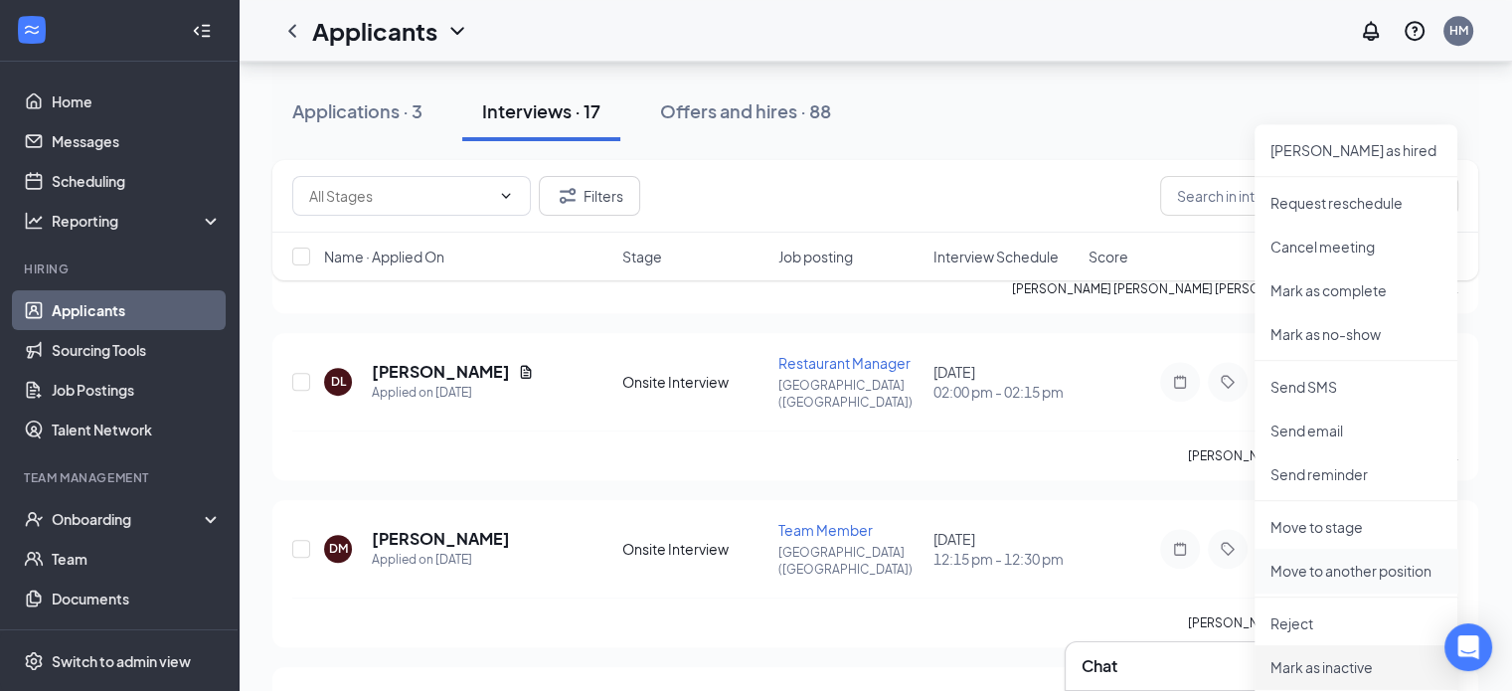
scroll to position [1233, 0]
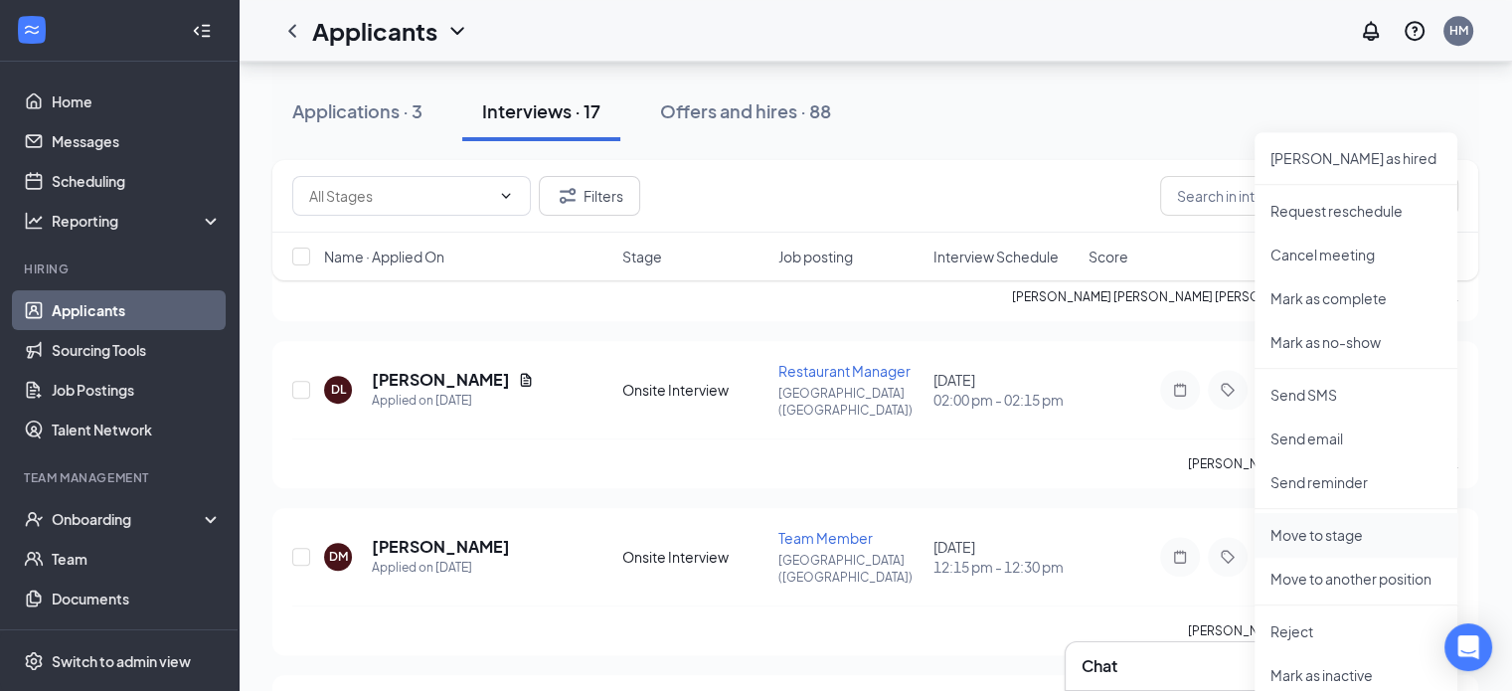
click at [1320, 529] on p "Move to stage" at bounding box center [1355, 535] width 171 height 20
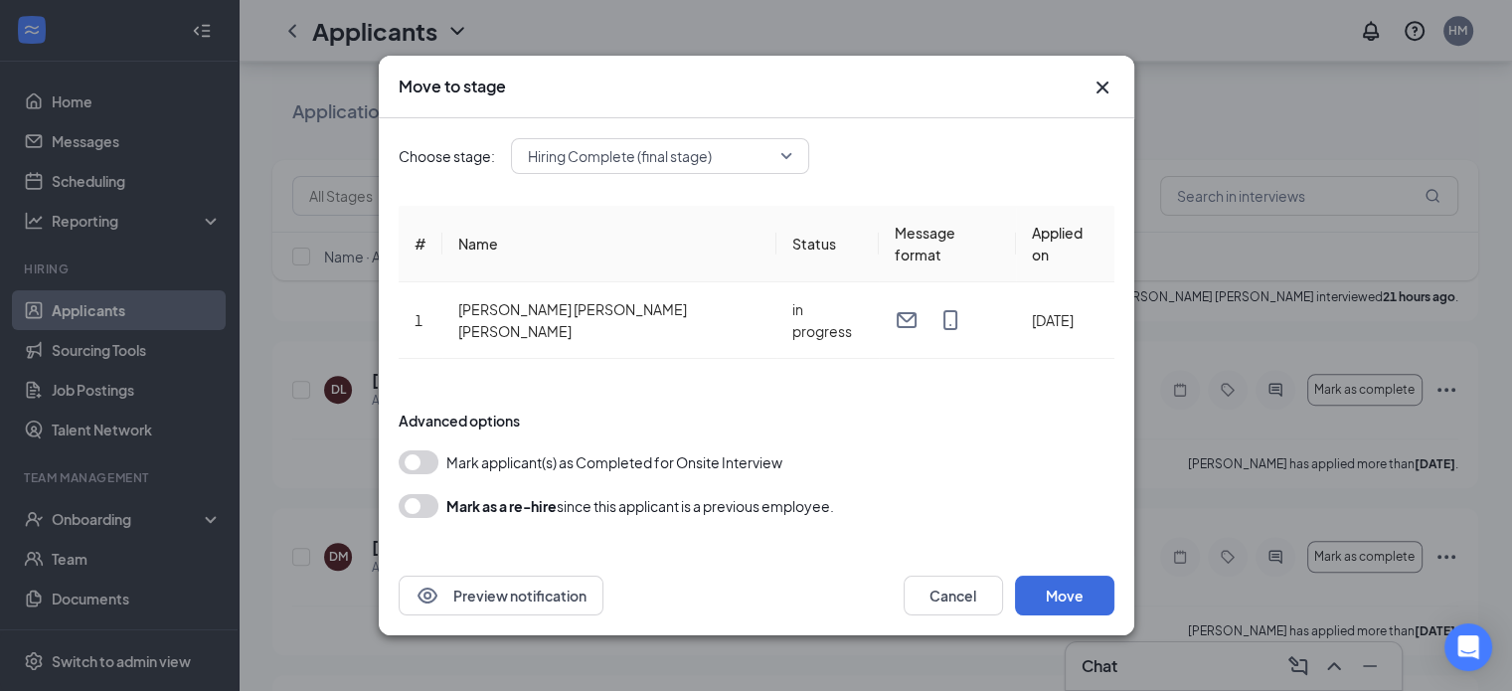
click at [1109, 99] on icon "Cross" at bounding box center [1103, 88] width 24 height 24
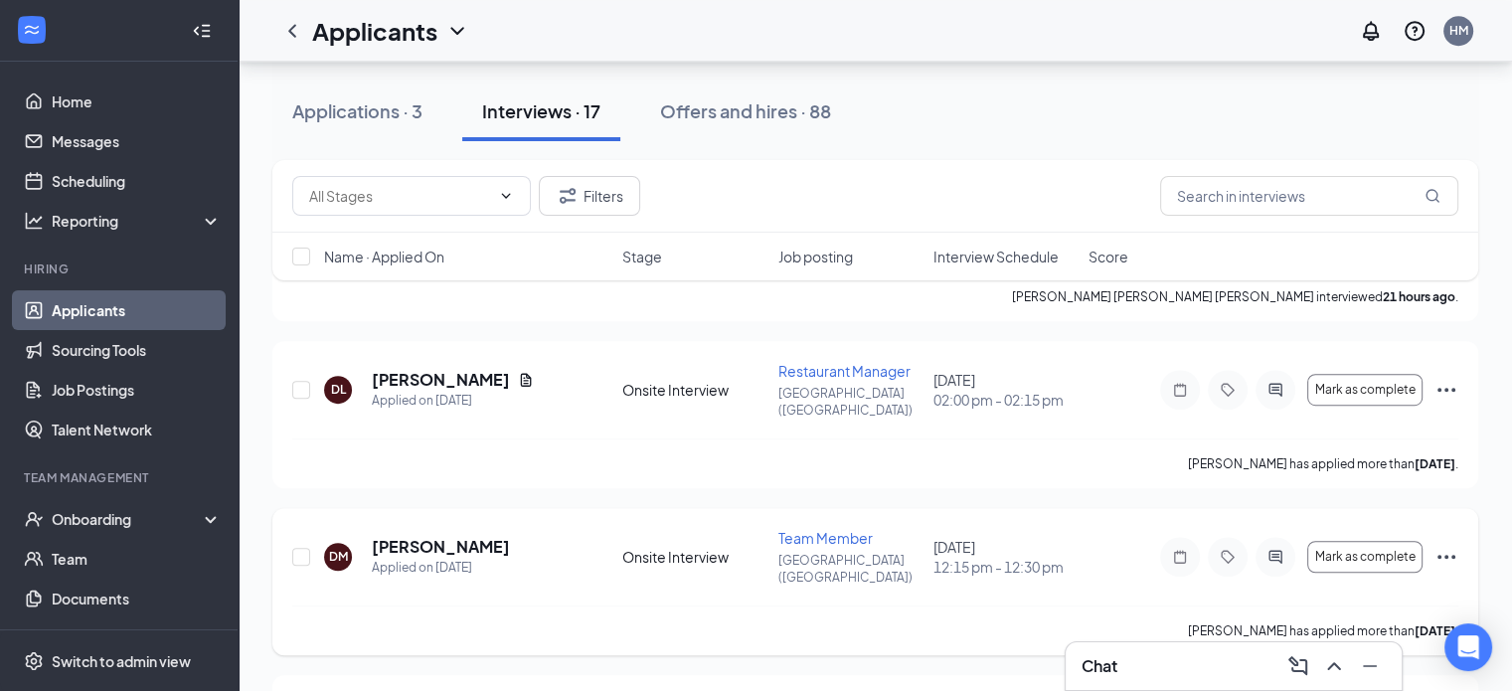
click at [1442, 545] on icon "Ellipses" at bounding box center [1446, 557] width 24 height 24
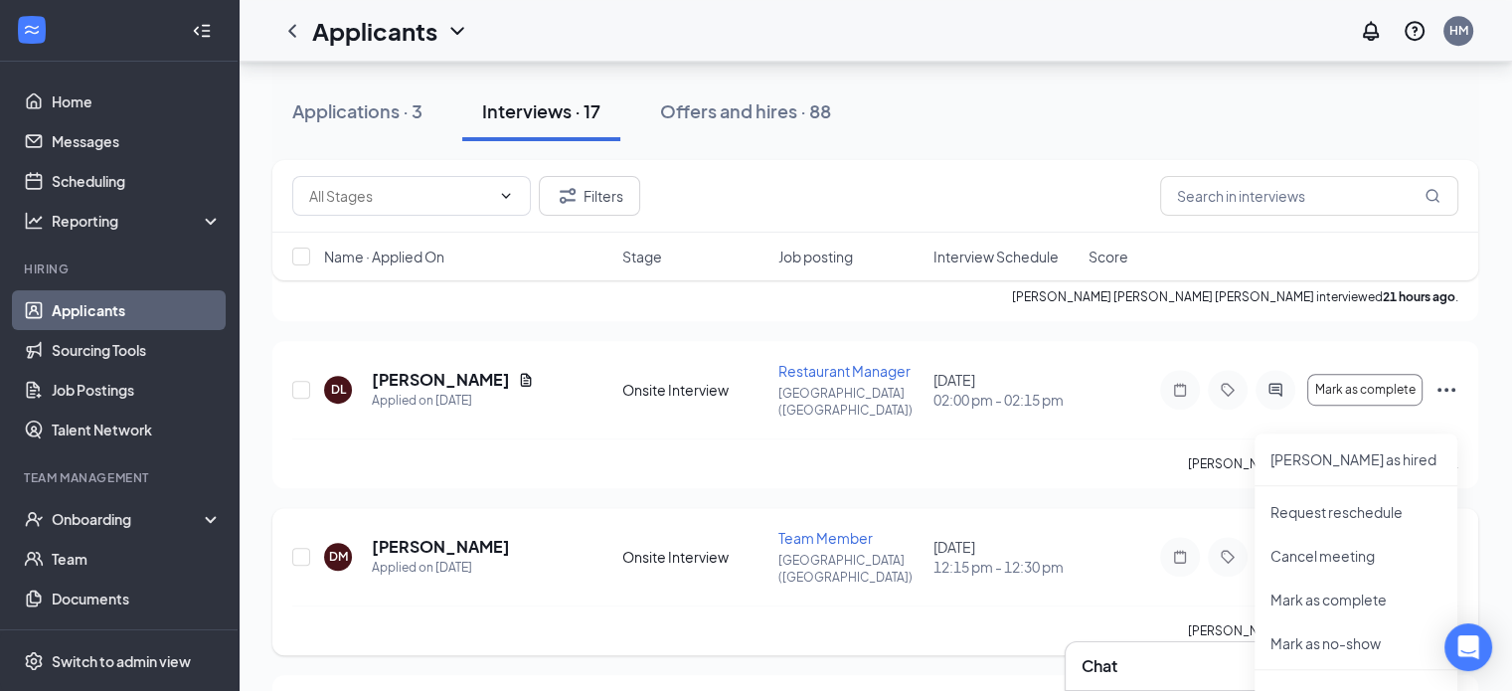
click at [1115, 605] on div "[PERSON_NAME] has applied more than [DATE] ." at bounding box center [875, 630] width 1166 height 50
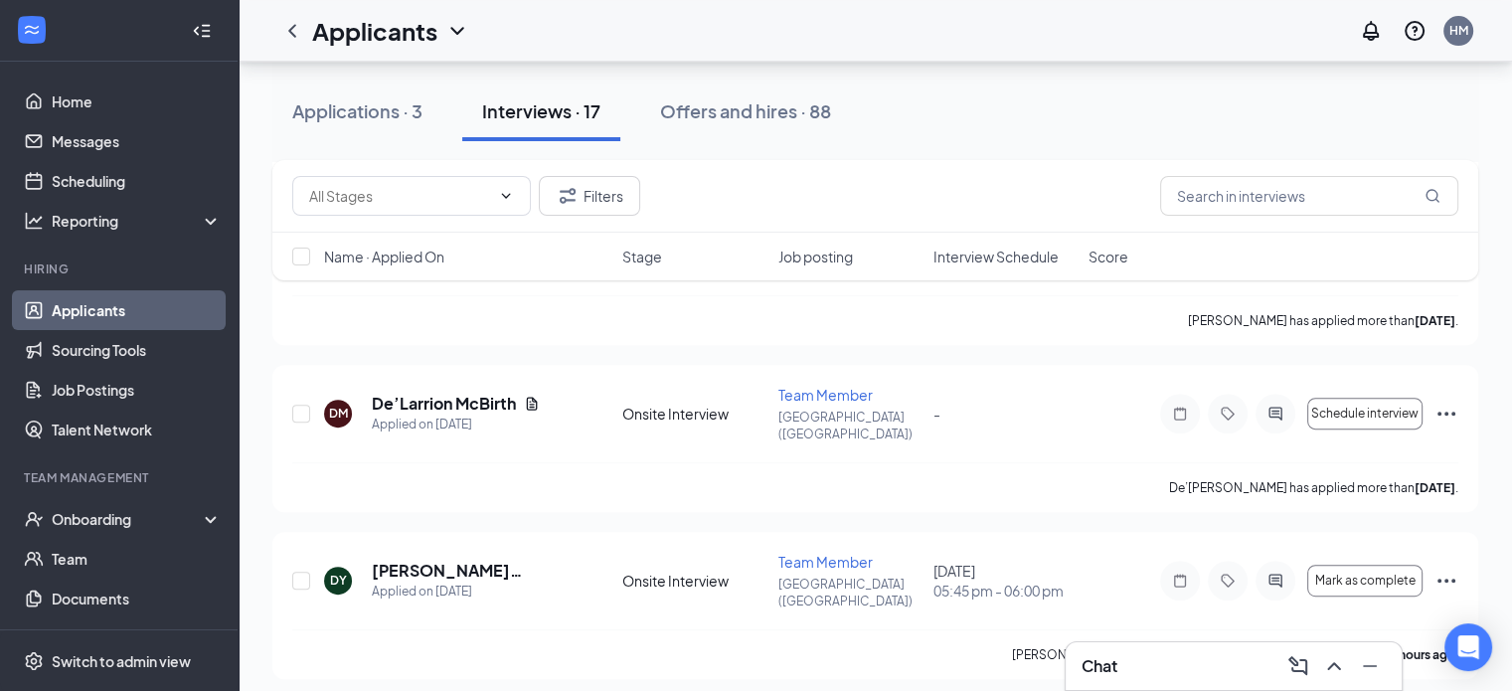
scroll to position [871, 0]
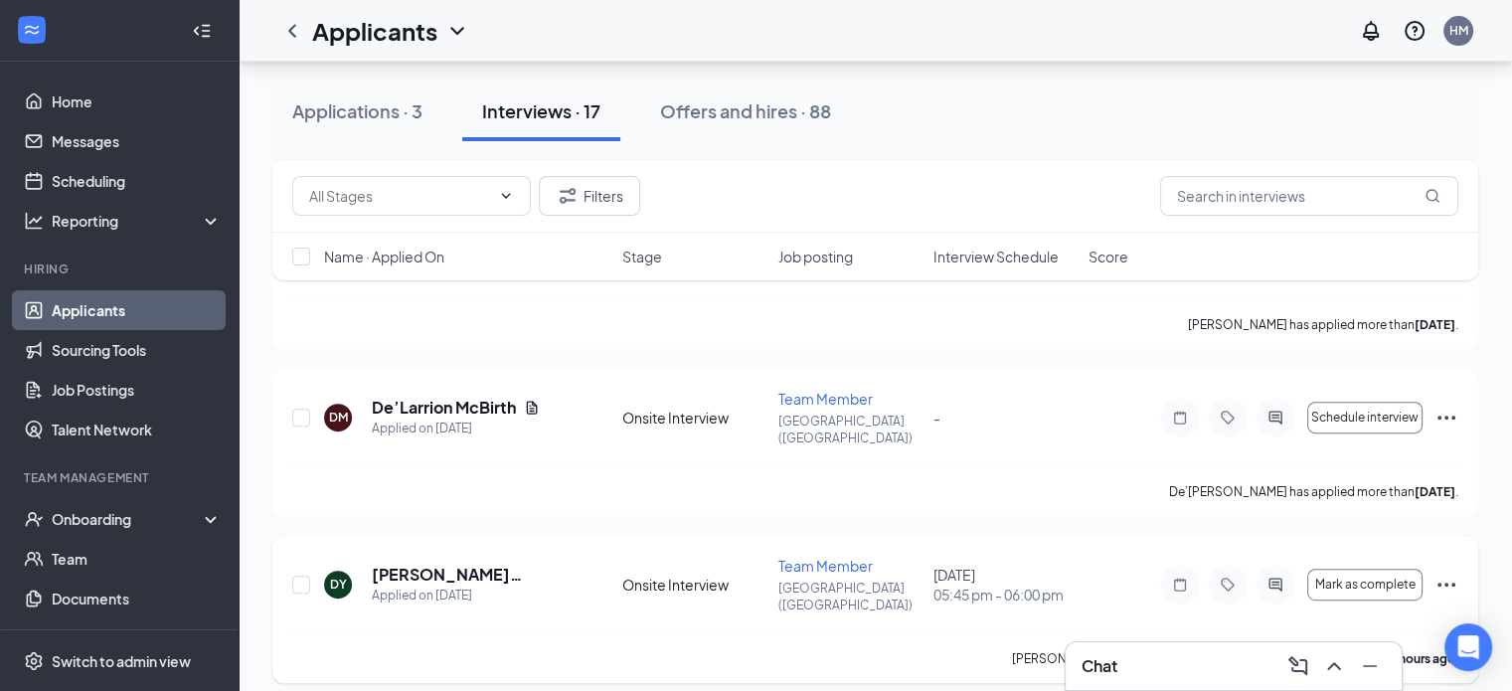
click at [1439, 573] on icon "Ellipses" at bounding box center [1446, 585] width 24 height 24
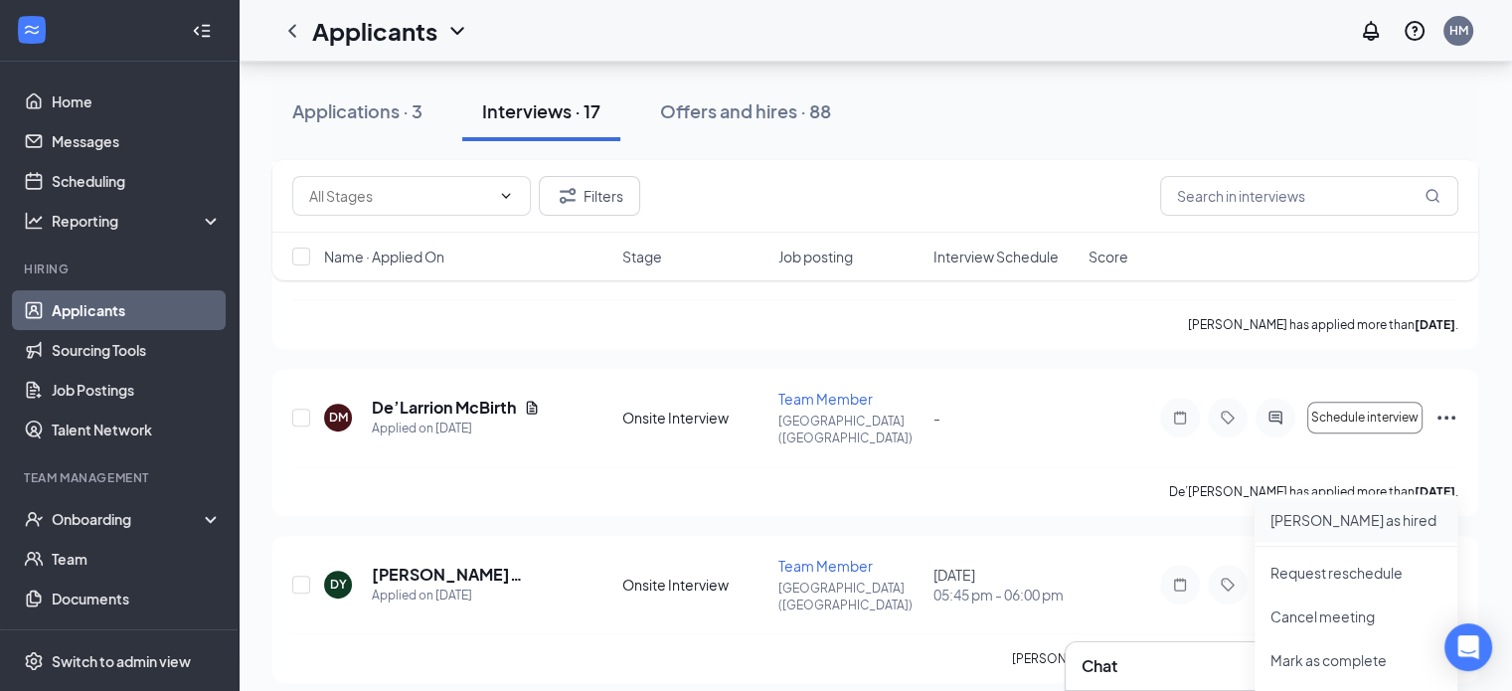
click at [1328, 532] on li "[PERSON_NAME] as hired" at bounding box center [1356, 520] width 203 height 44
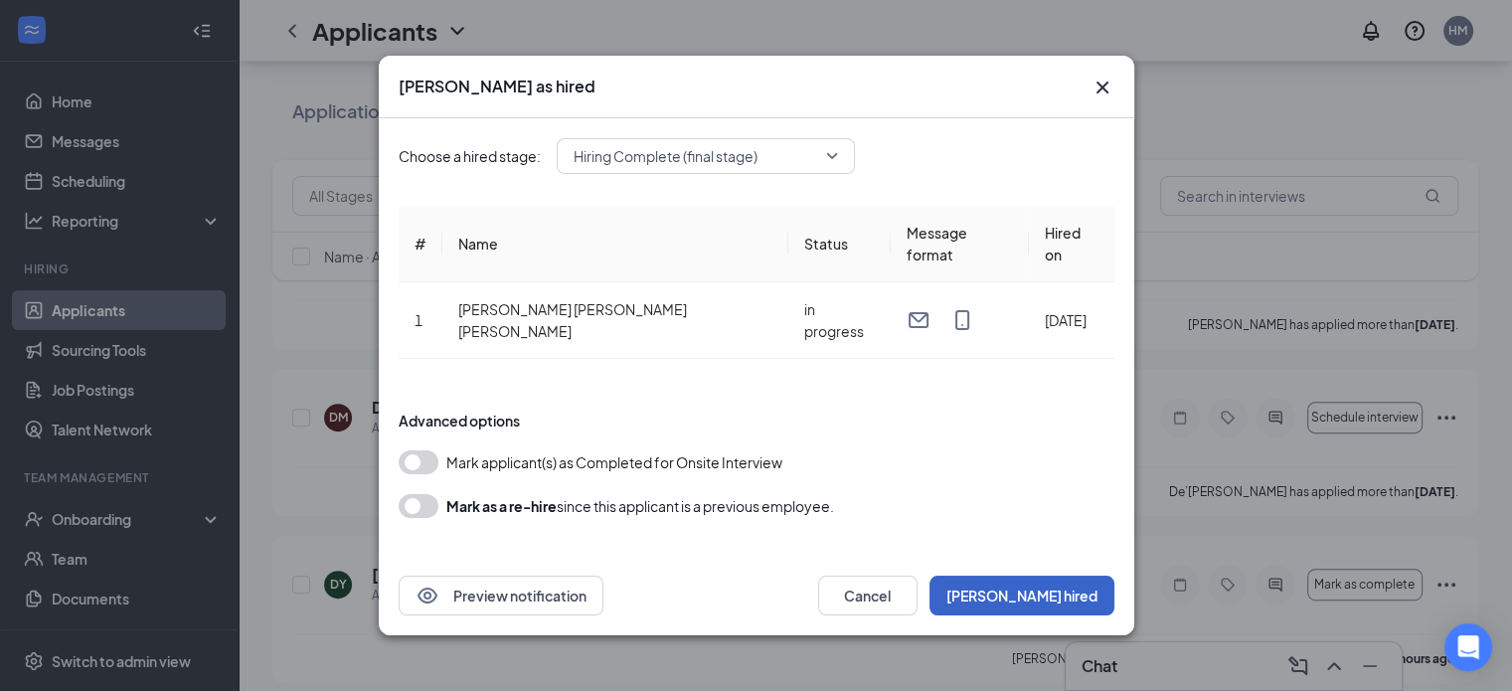
click at [1058, 580] on button "[PERSON_NAME] hired" at bounding box center [1021, 596] width 185 height 40
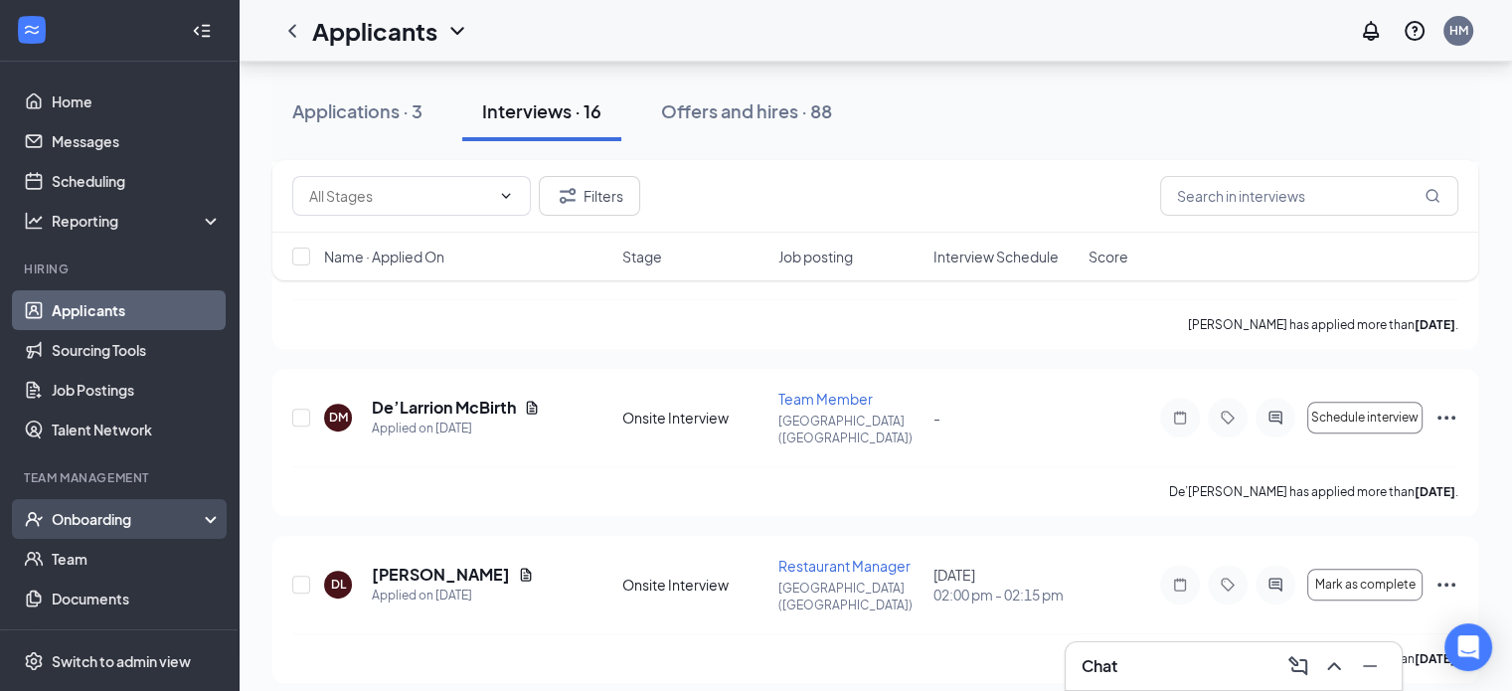
click at [119, 503] on div "Onboarding" at bounding box center [119, 519] width 239 height 40
click at [99, 579] on link "E-Verify" at bounding box center [137, 599] width 170 height 40
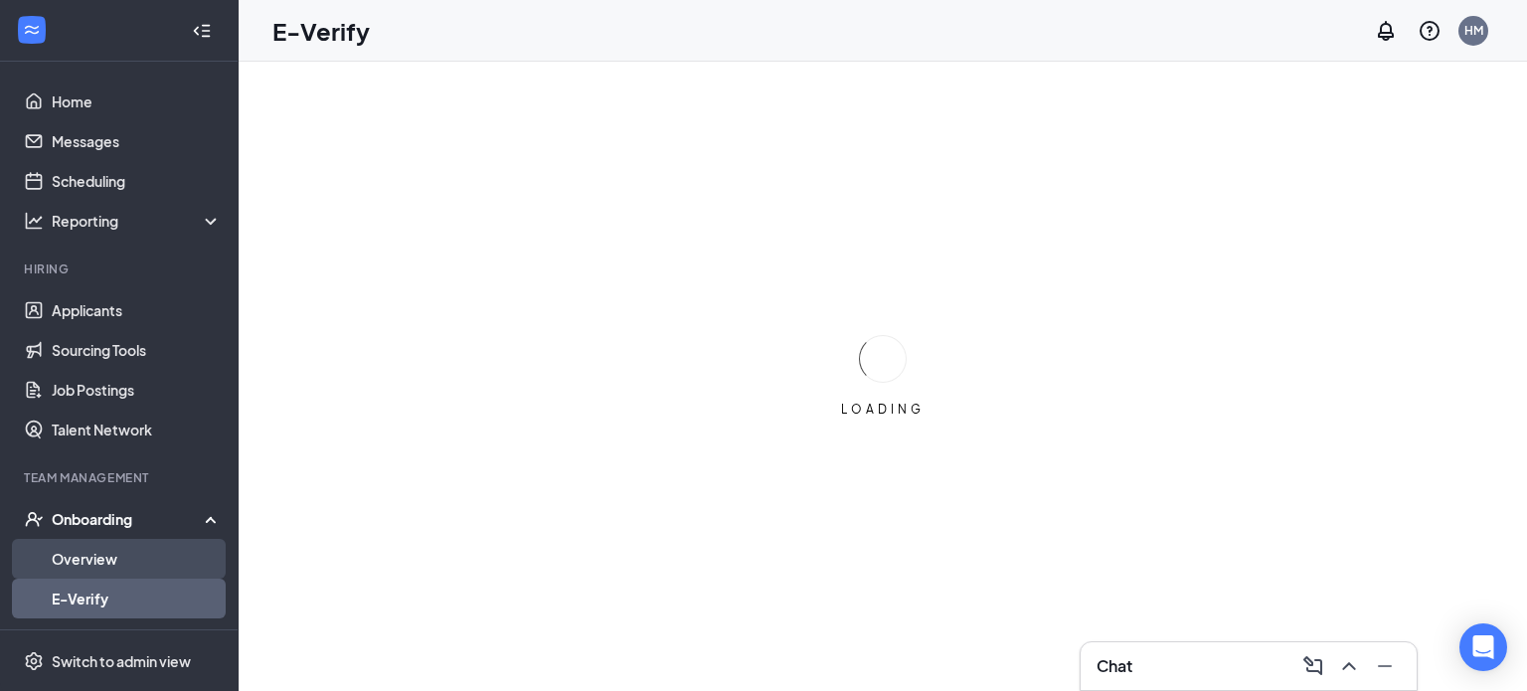
click at [111, 566] on link "Overview" at bounding box center [137, 559] width 170 height 40
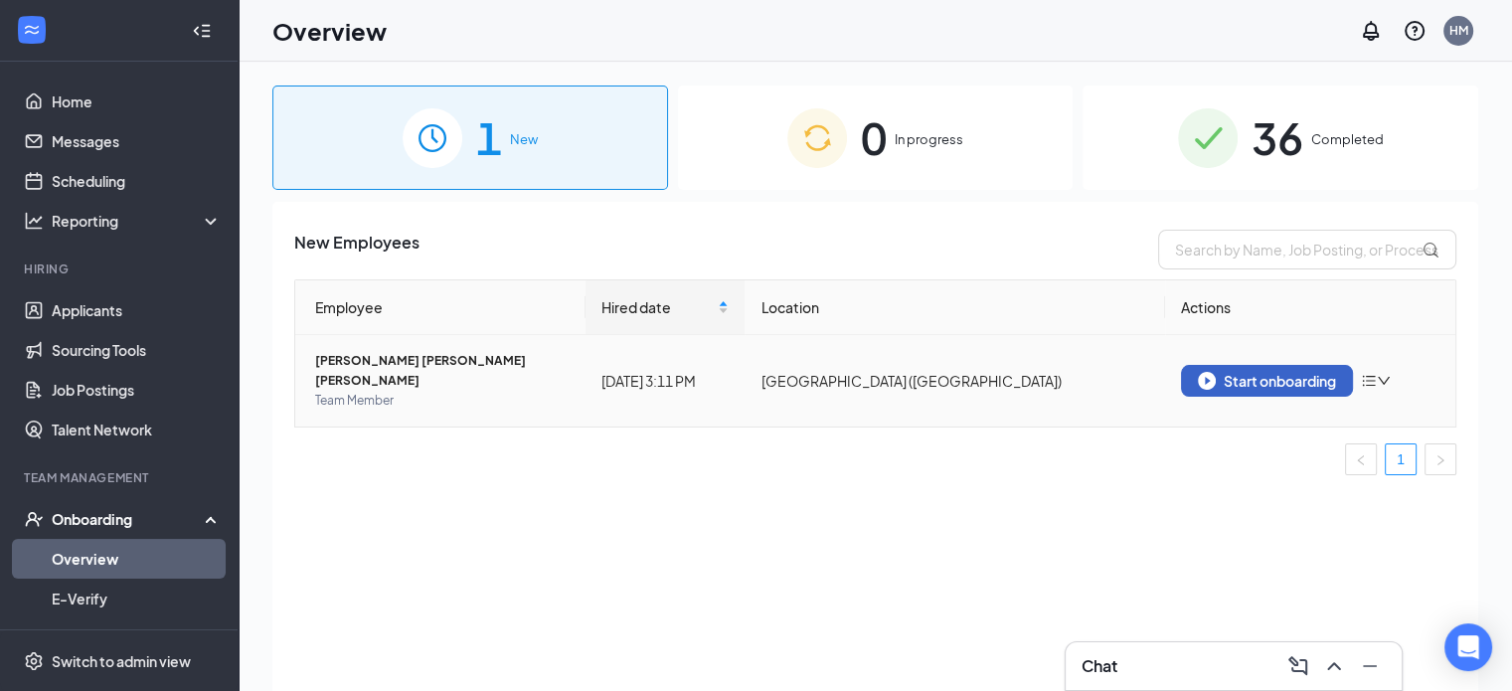
click at [1236, 372] on div "Start onboarding" at bounding box center [1267, 381] width 138 height 18
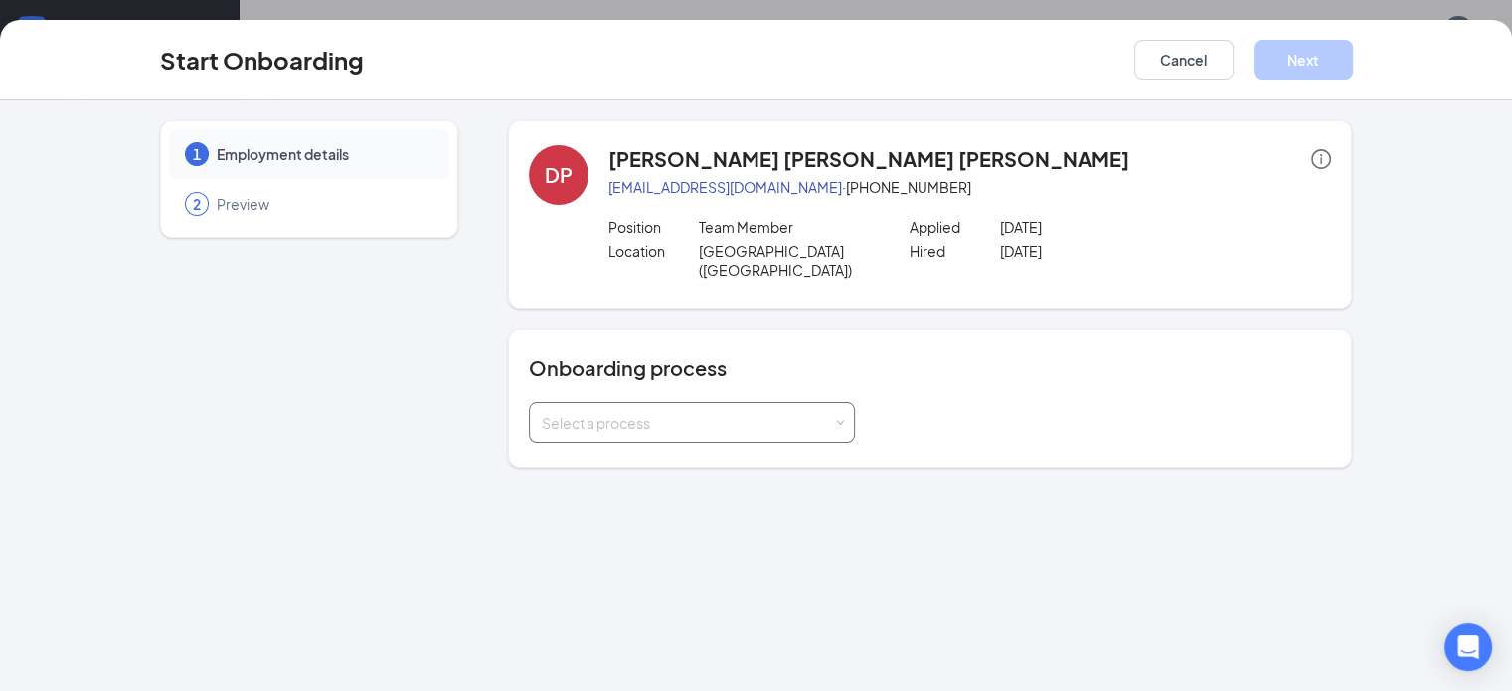
click at [732, 403] on div "Select a process" at bounding box center [692, 423] width 300 height 40
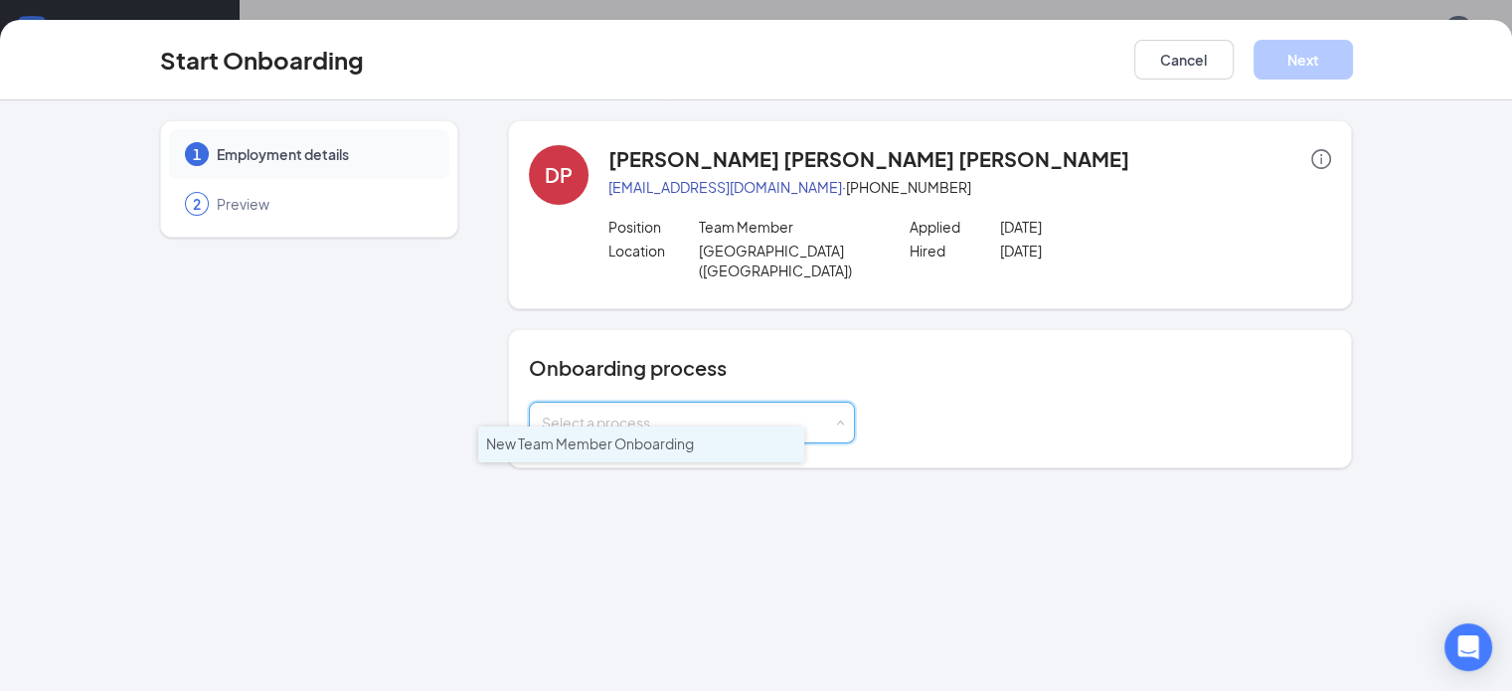
click at [668, 453] on li "New Team Member Onboarding" at bounding box center [641, 444] width 326 height 36
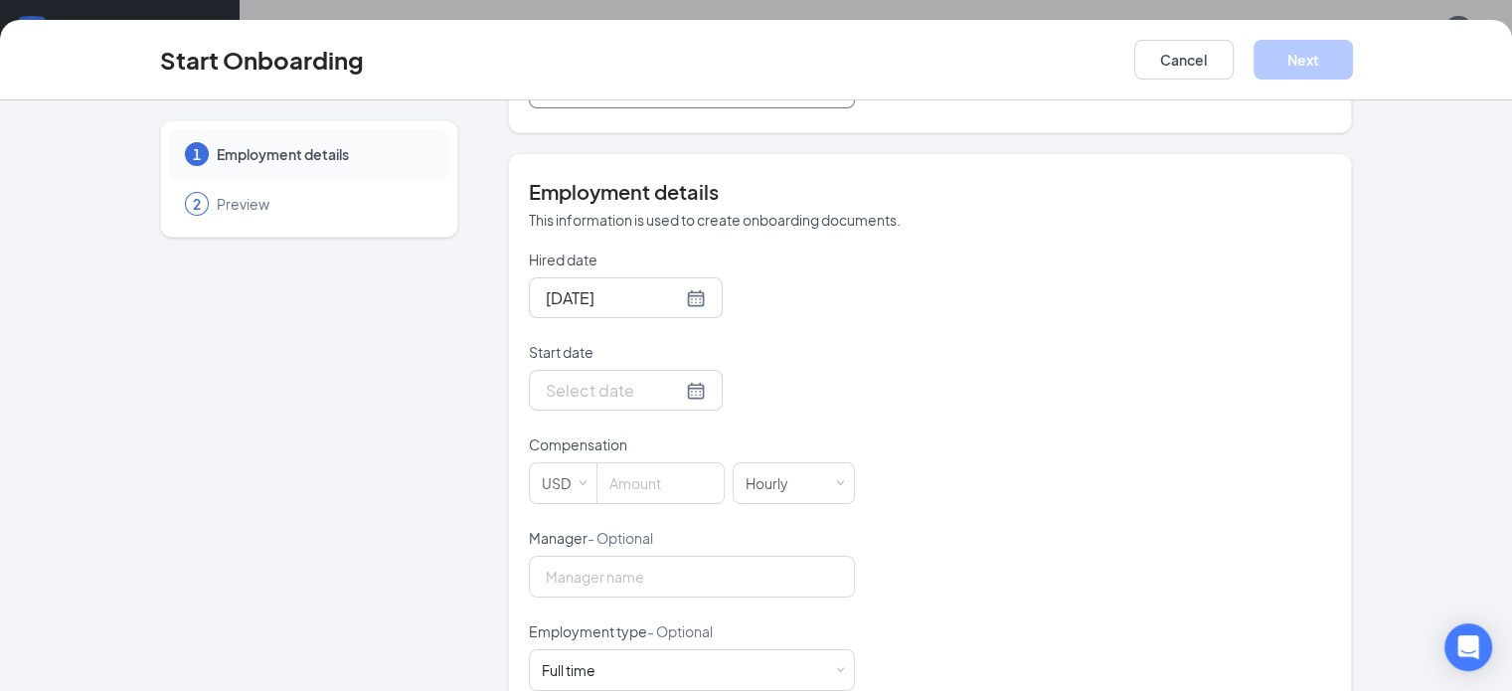
scroll to position [340, 0]
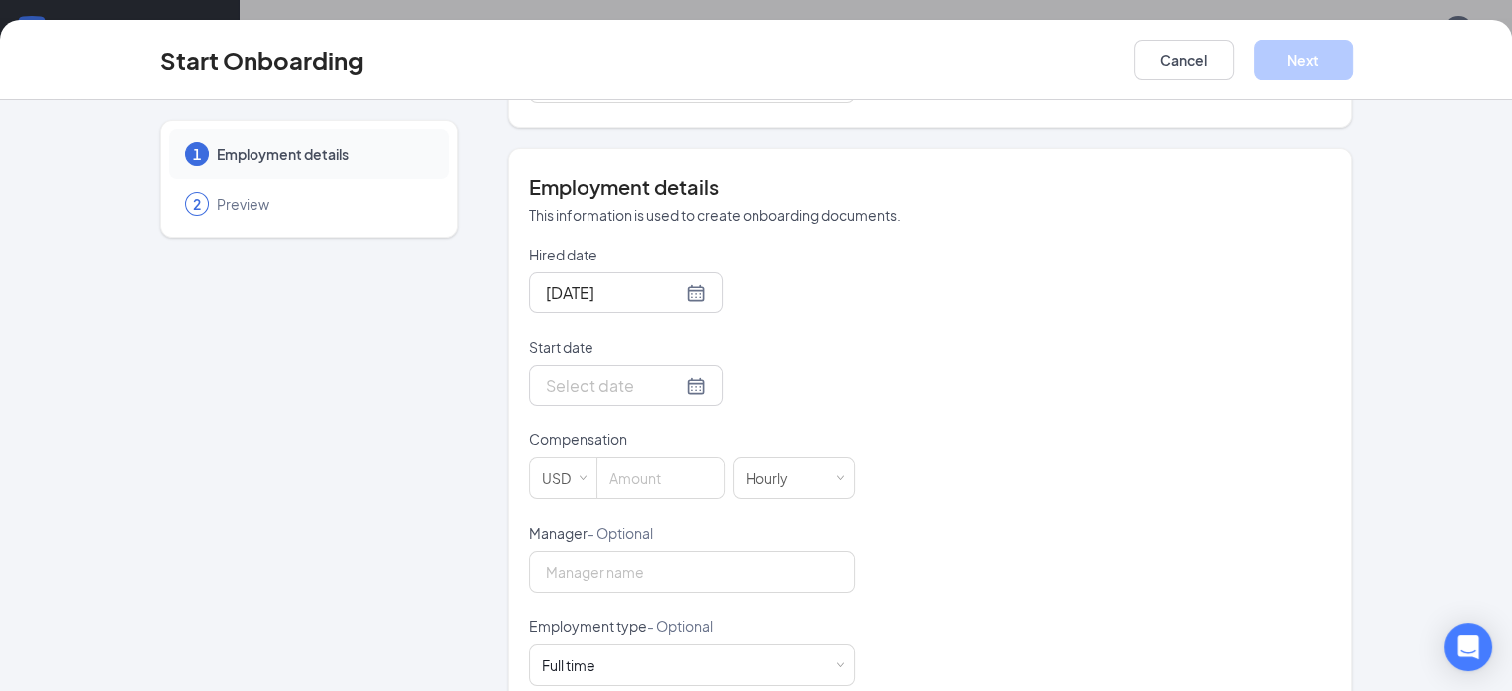
click at [732, 365] on div at bounding box center [692, 385] width 326 height 41
click at [626, 373] on div at bounding box center [626, 385] width 160 height 25
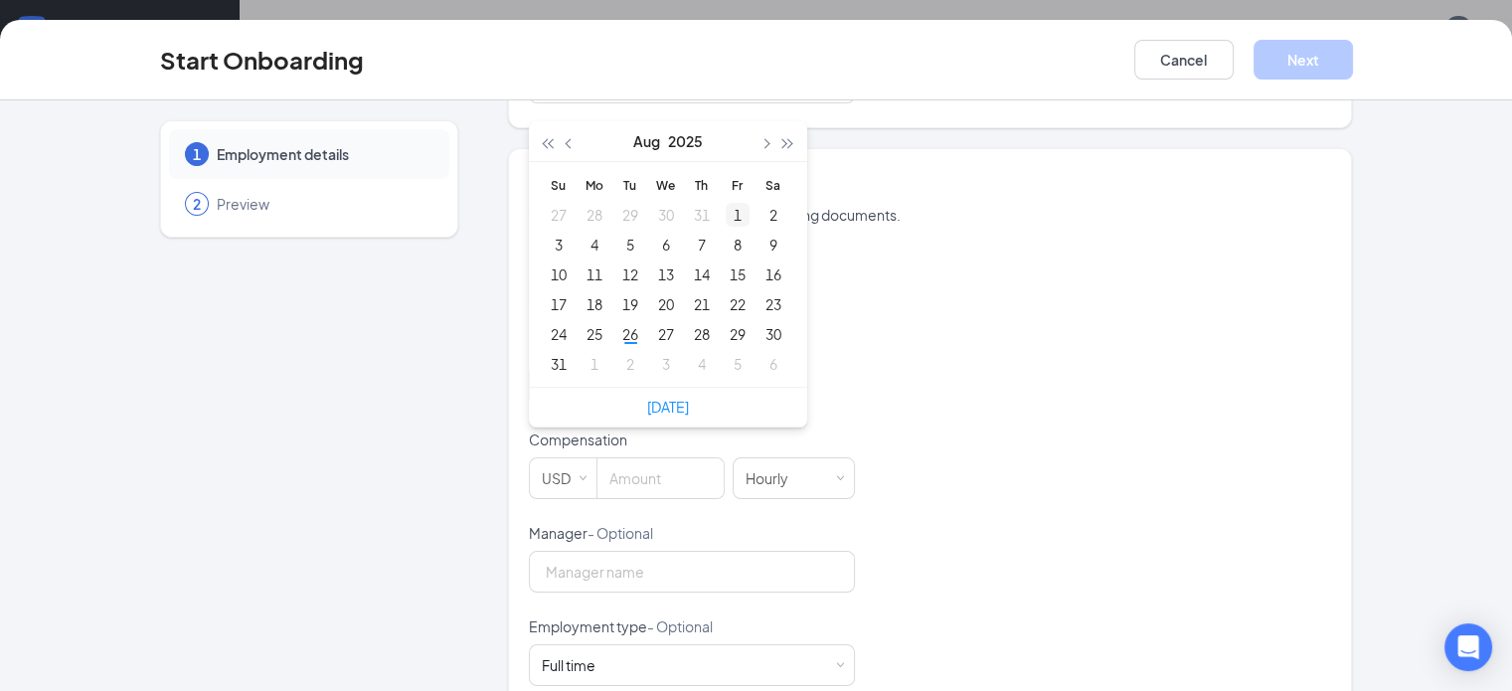
type input "[DATE]"
click at [760, 139] on span "button" at bounding box center [765, 144] width 10 height 10
type input "[DATE]"
click at [583, 203] on div "1" at bounding box center [595, 215] width 24 height 24
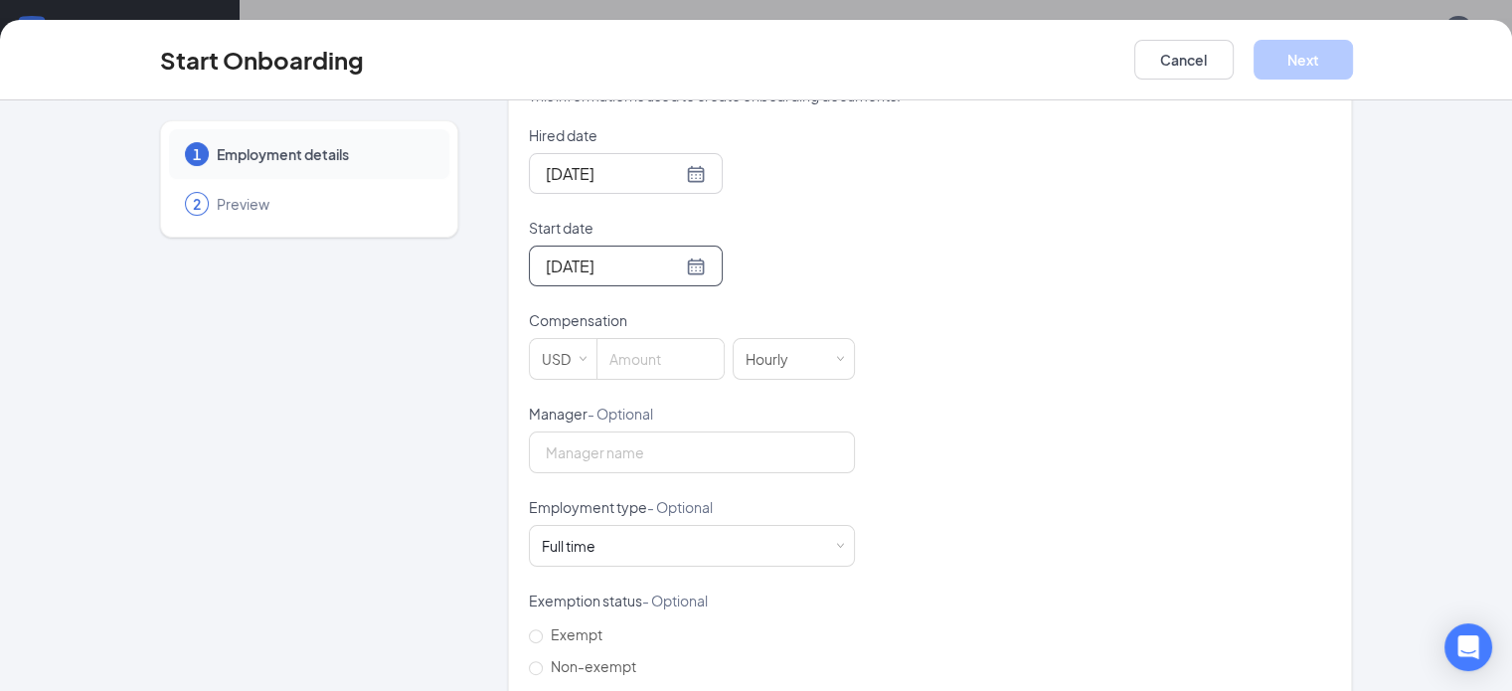
scroll to position [467, 0]
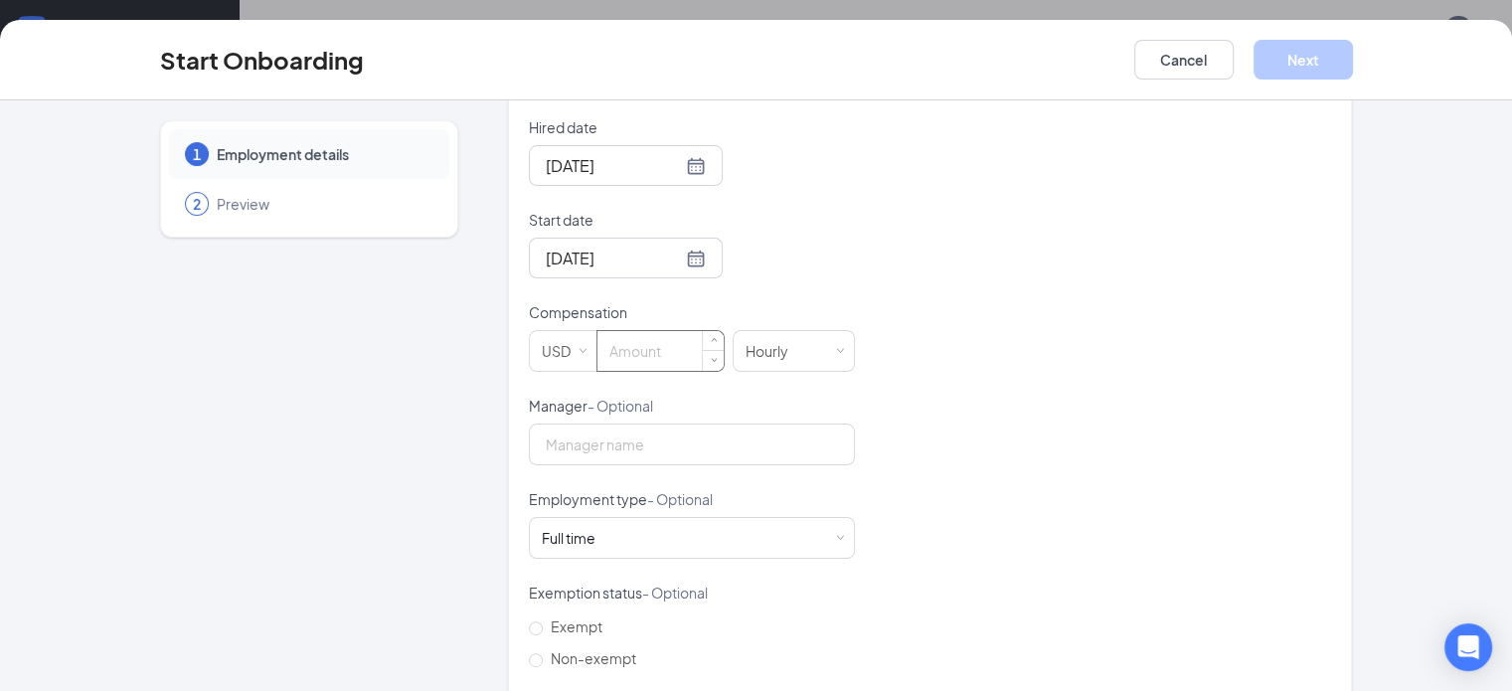
click at [597, 331] on input at bounding box center [660, 351] width 126 height 40
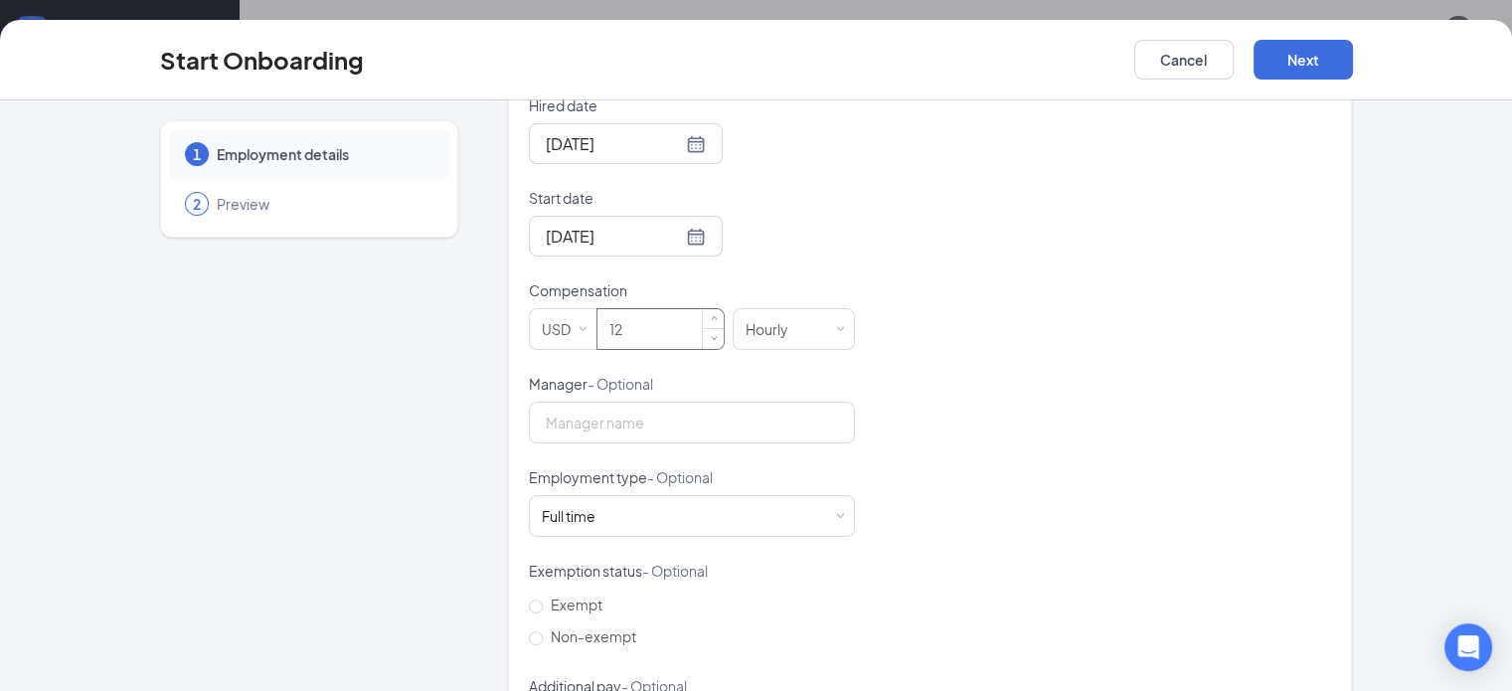
scroll to position [490, 0]
type input "12"
click at [596, 401] on input "Manager - Optional" at bounding box center [692, 422] width 326 height 42
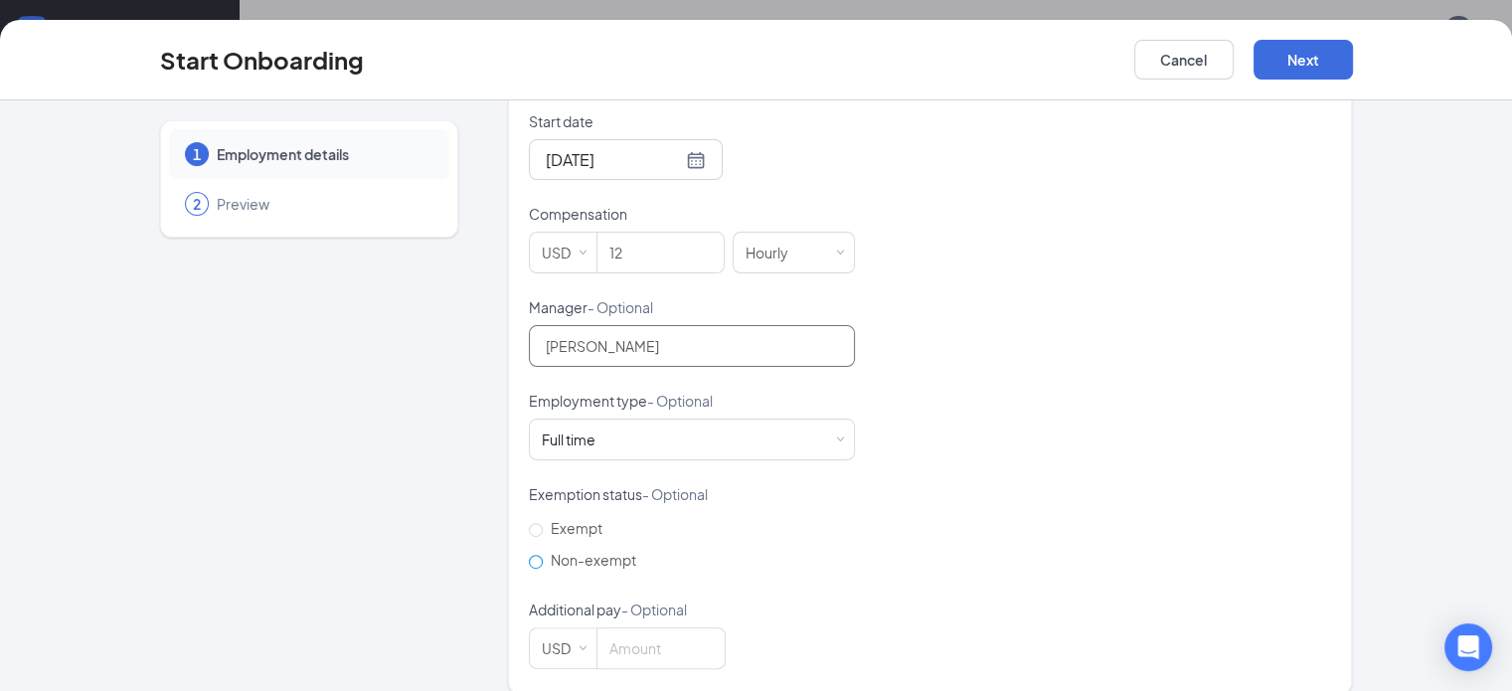
type input "[PERSON_NAME]"
click at [529, 555] on input "Non-exempt" at bounding box center [536, 562] width 14 height 14
radio input "true"
click at [720, 420] on div "Full time Works 30+ hours per week and is reasonably expected to work" at bounding box center [692, 440] width 300 height 40
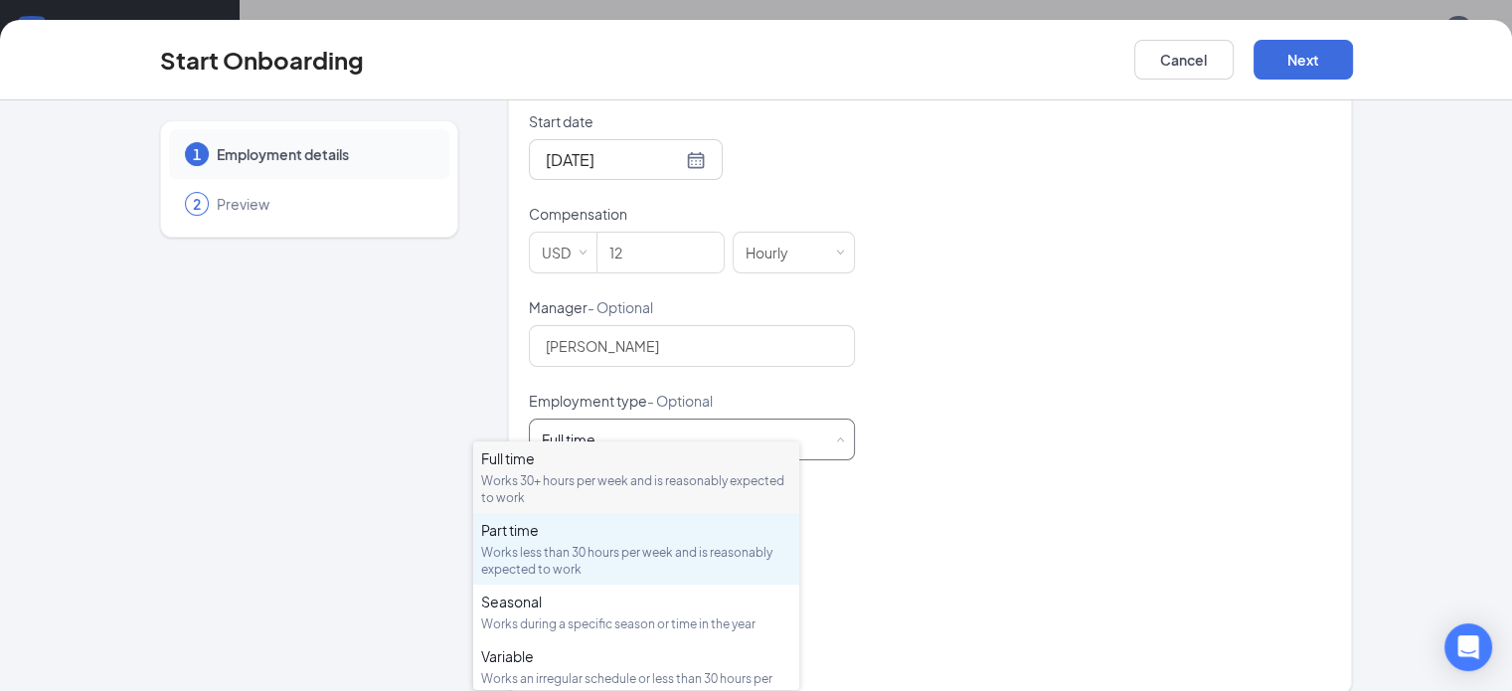
click at [656, 560] on div "Works less than 30 hours per week and is reasonably expected to work" at bounding box center [636, 561] width 310 height 34
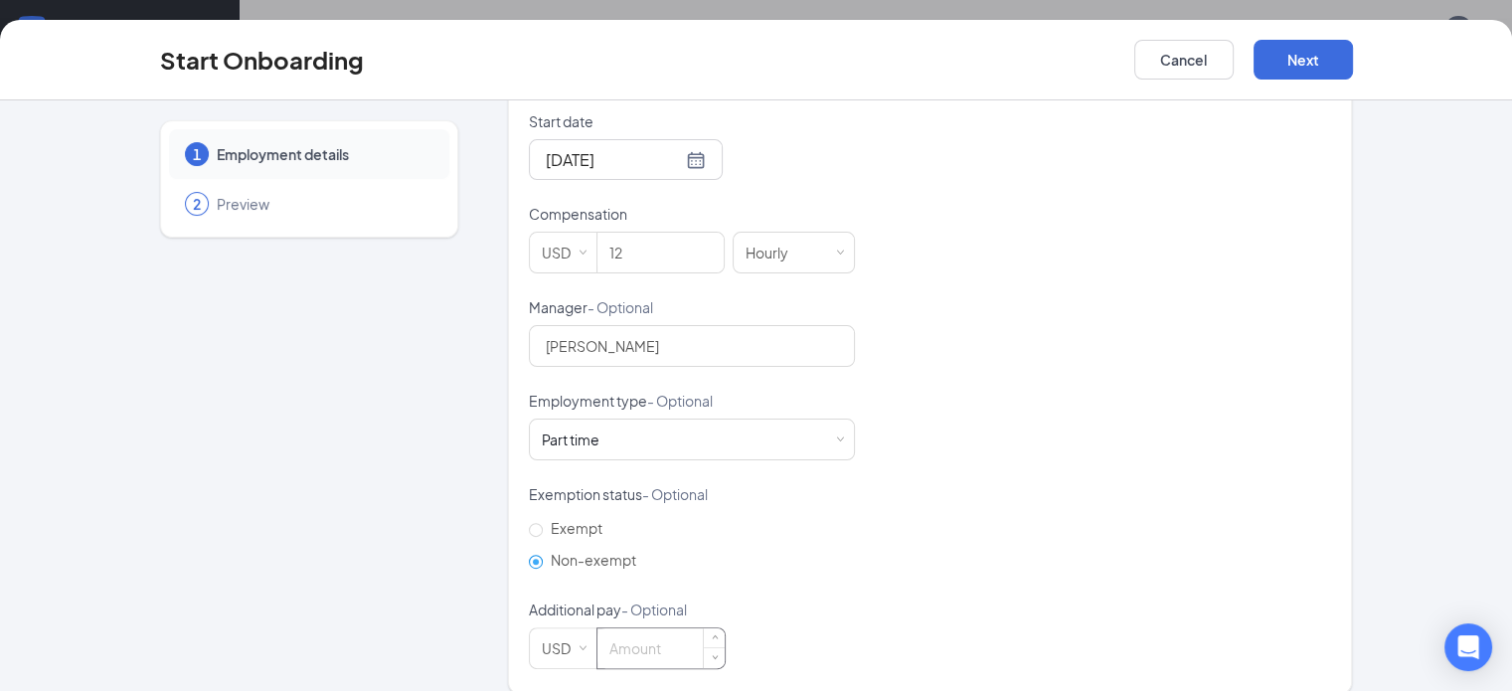
click at [607, 628] on input at bounding box center [660, 648] width 127 height 40
click at [861, 540] on div "Hired date [DATE] Start date [DATE] [DATE] Su Mo Tu We Th Fr Sa 31 1 2 3 4 5 6 …" at bounding box center [930, 344] width 803 height 650
click at [622, 628] on input "12" at bounding box center [660, 648] width 127 height 40
type input "1"
click at [799, 564] on form "Hired date [DATE] Start date [DATE] [DATE] Su Mo Tu We Th Fr Sa 31 1 2 3 4 5 6 …" at bounding box center [692, 344] width 326 height 650
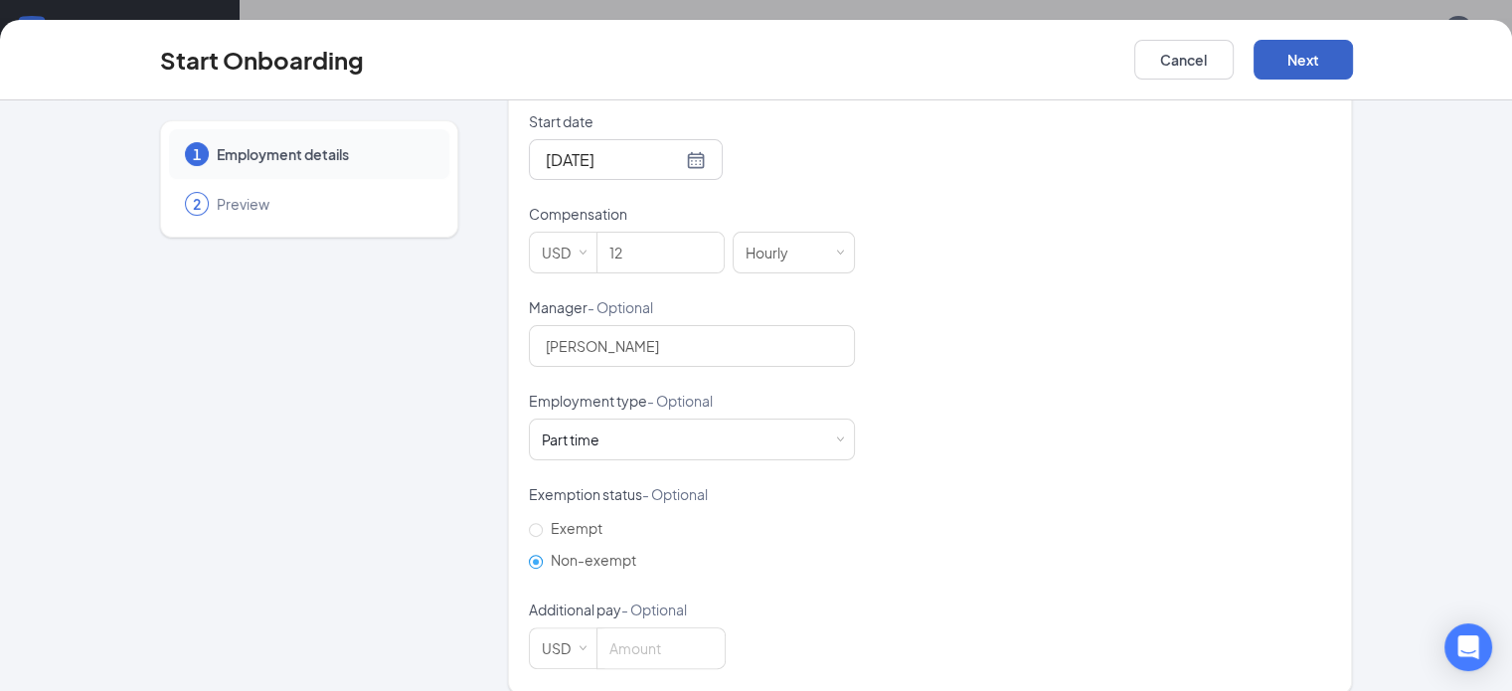
click at [1353, 41] on button "Next" at bounding box center [1303, 60] width 99 height 40
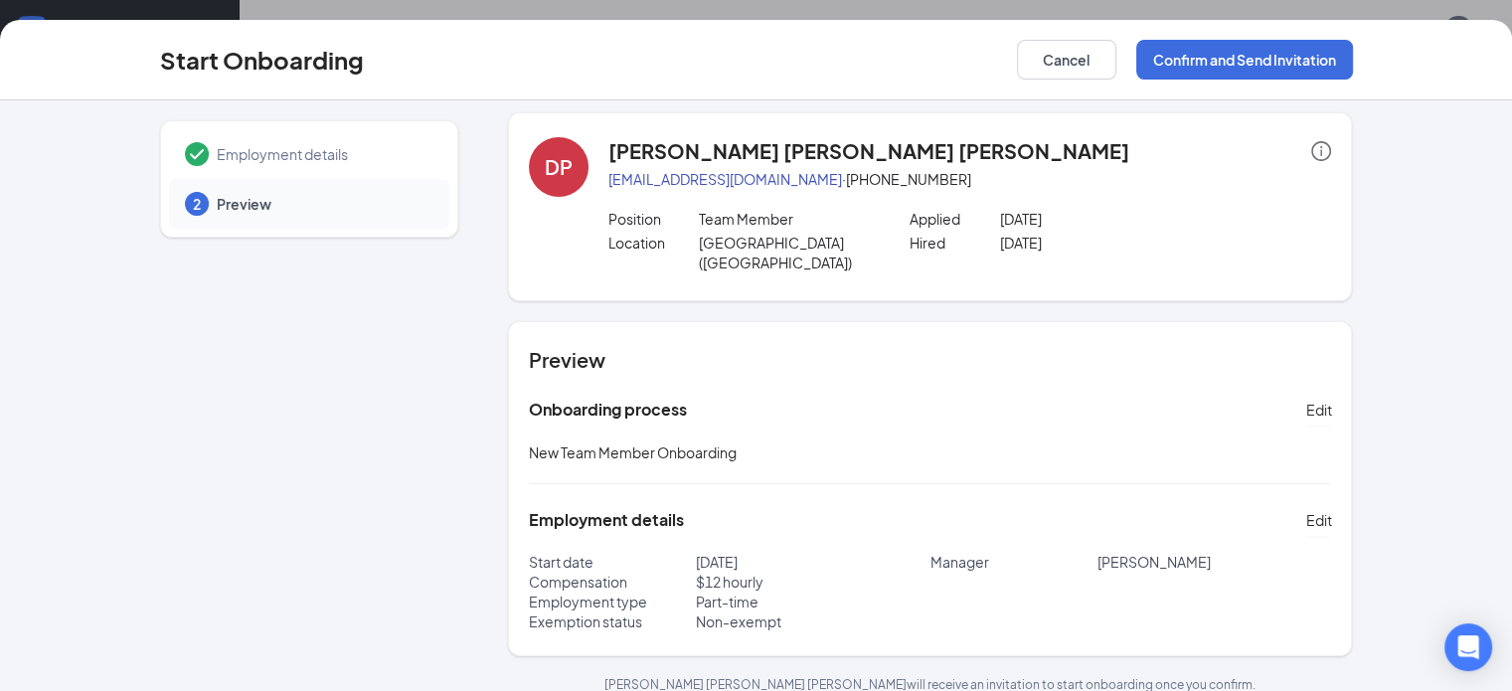
scroll to position [44, 0]
click at [1113, 291] on div "[PERSON_NAME] [PERSON_NAME] [PERSON_NAME] [EMAIL_ADDRESS][DOMAIN_NAME] · [PHONE…" at bounding box center [930, 402] width 845 height 581
click at [1353, 63] on button "Confirm and Send Invitation" at bounding box center [1244, 60] width 217 height 40
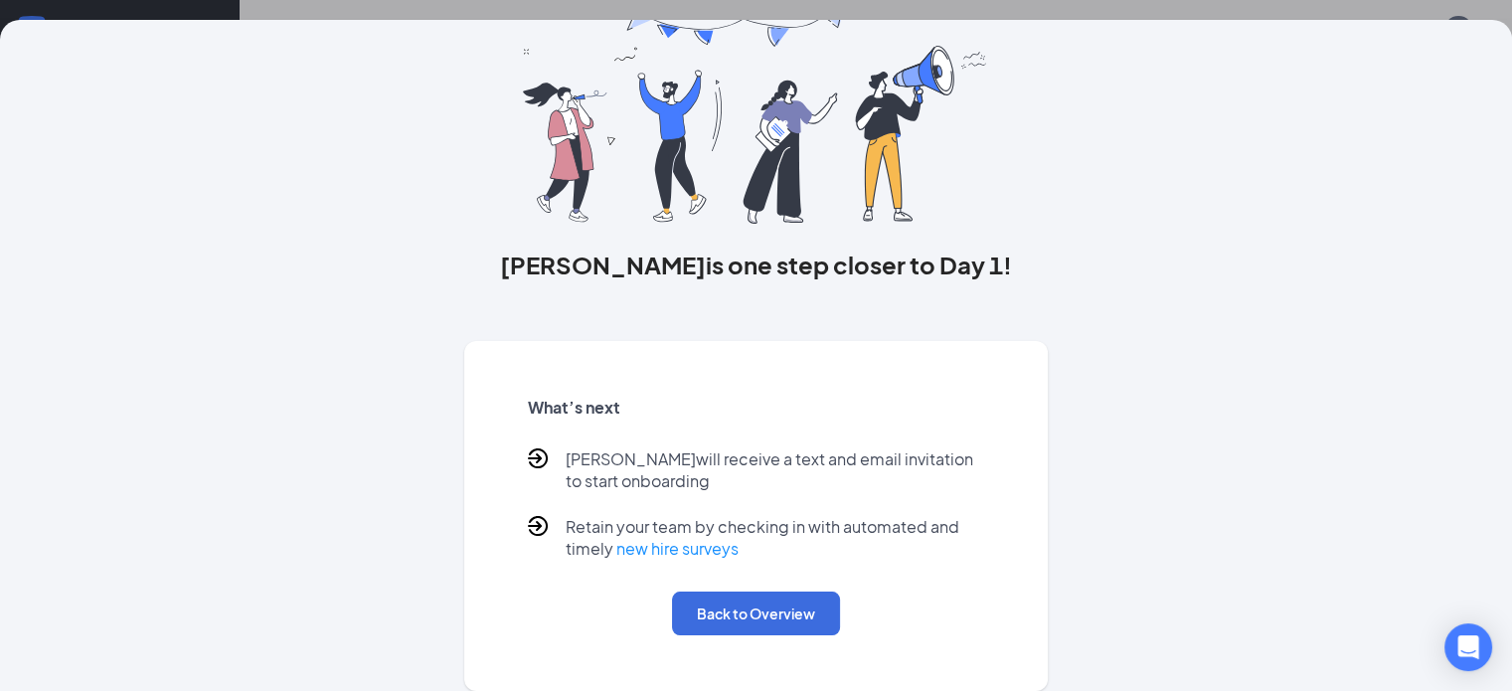
scroll to position [0, 0]
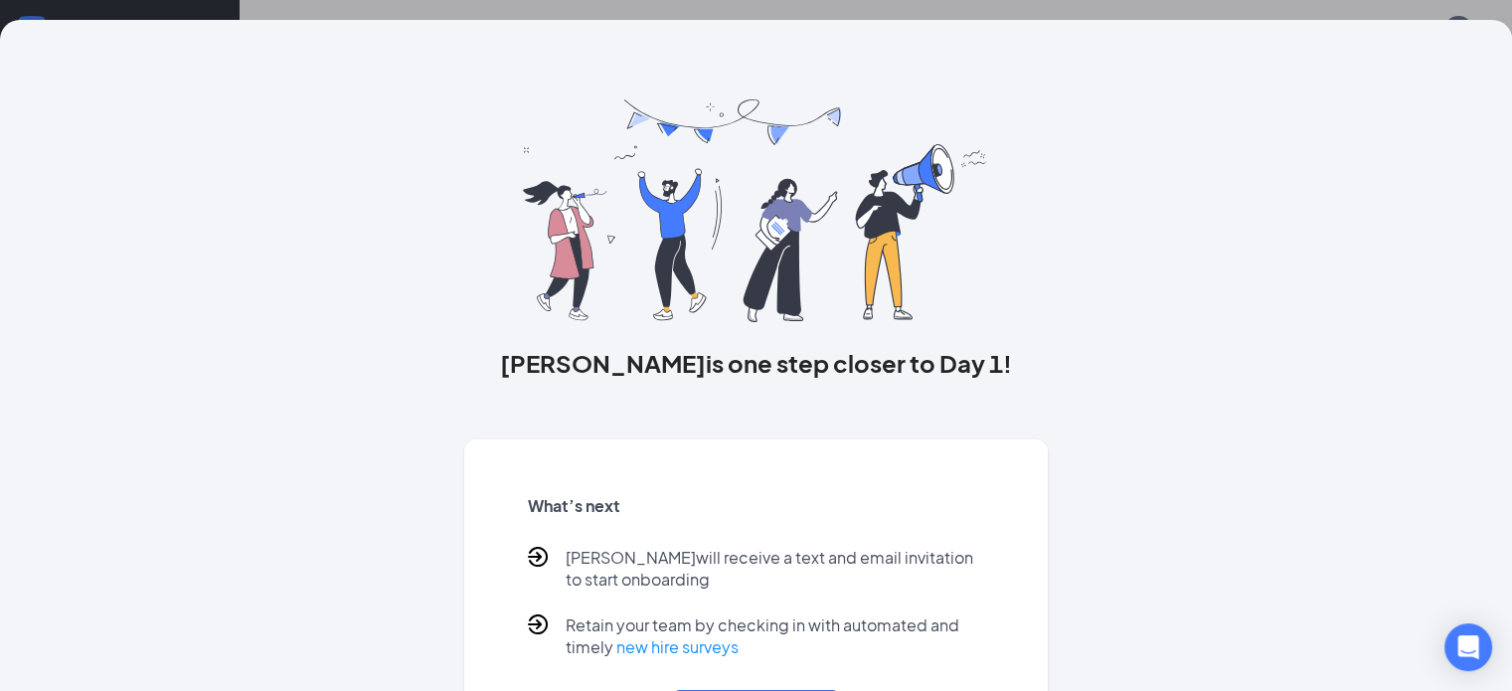
click at [907, 11] on div "[PERSON_NAME] is one step closer to Day 1! What’s next [PERSON_NAME] will recei…" at bounding box center [756, 345] width 1512 height 691
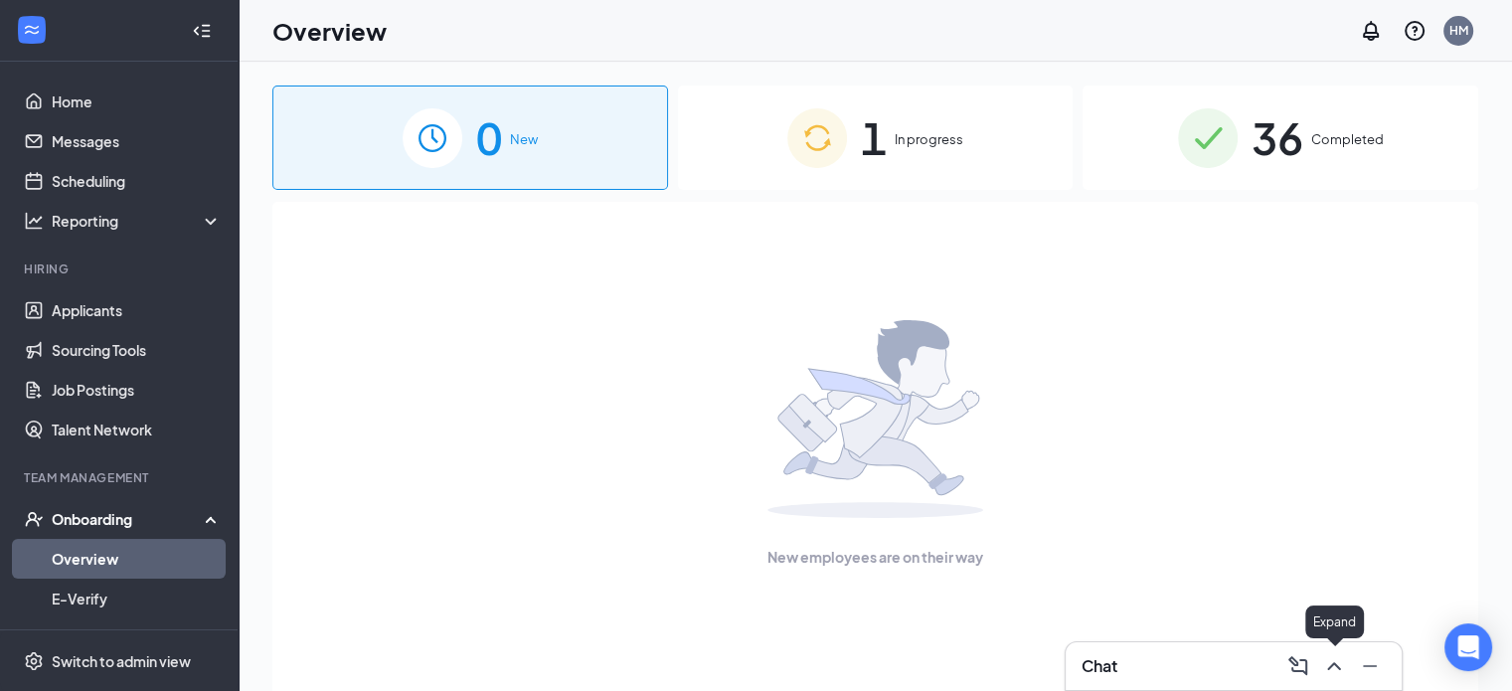
click at [1348, 674] on div at bounding box center [1332, 666] width 36 height 32
click at [1332, 668] on icon "ChevronUp" at bounding box center [1334, 666] width 24 height 24
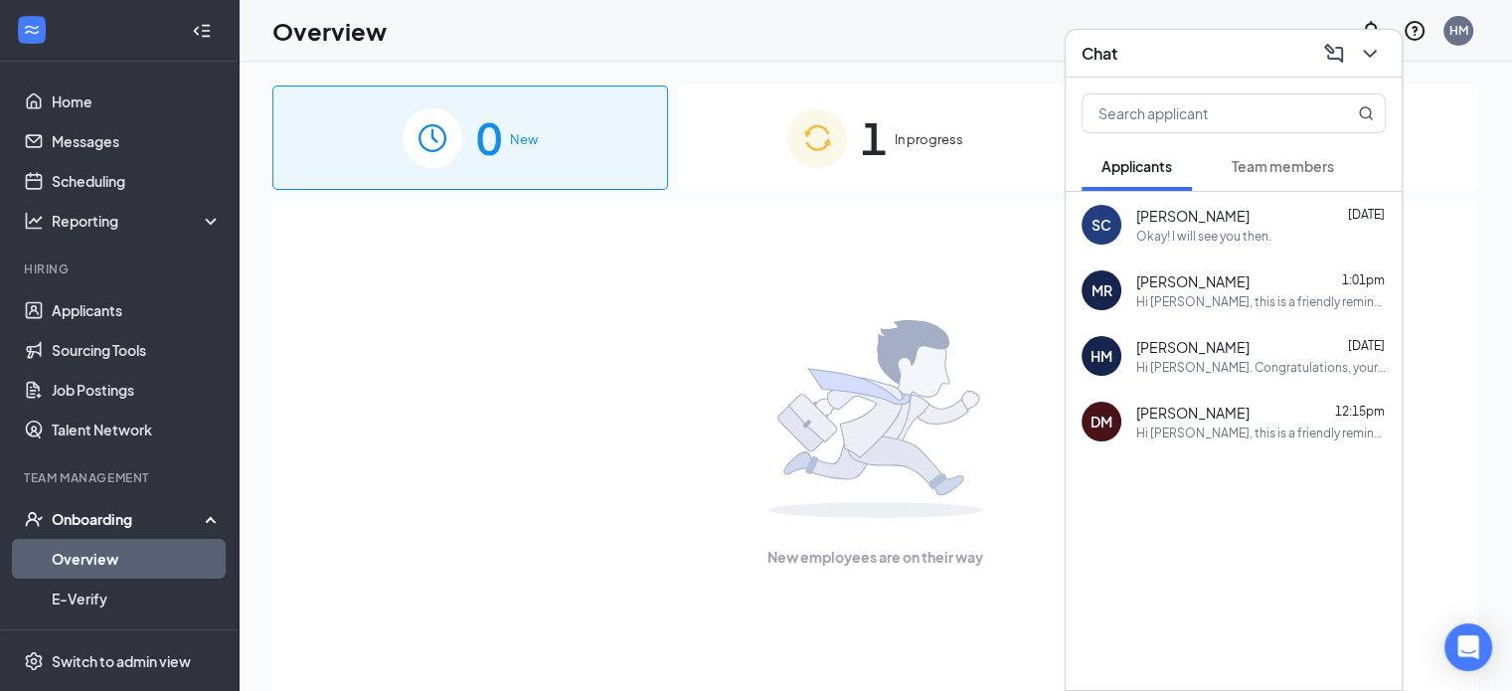
click at [1268, 185] on button "Team members" at bounding box center [1283, 166] width 142 height 50
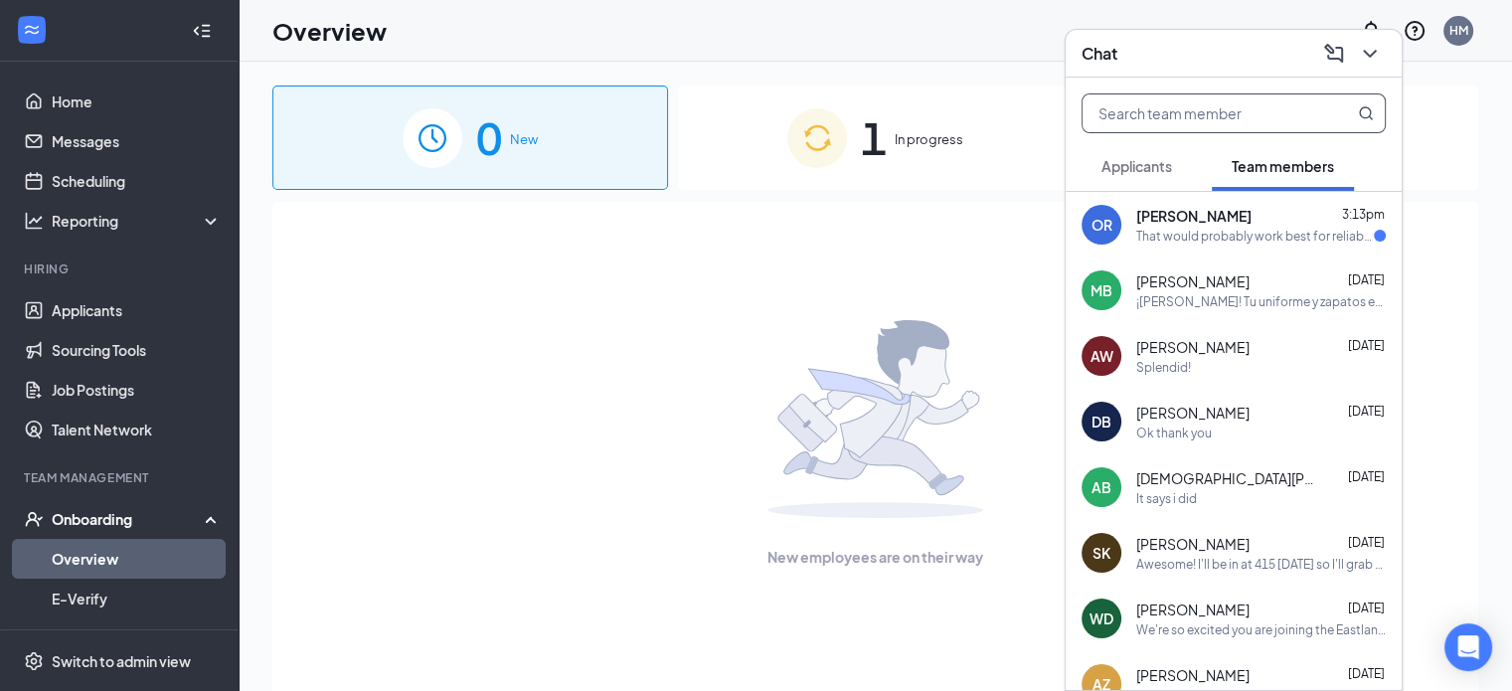
click at [1209, 110] on input "text" at bounding box center [1201, 113] width 236 height 38
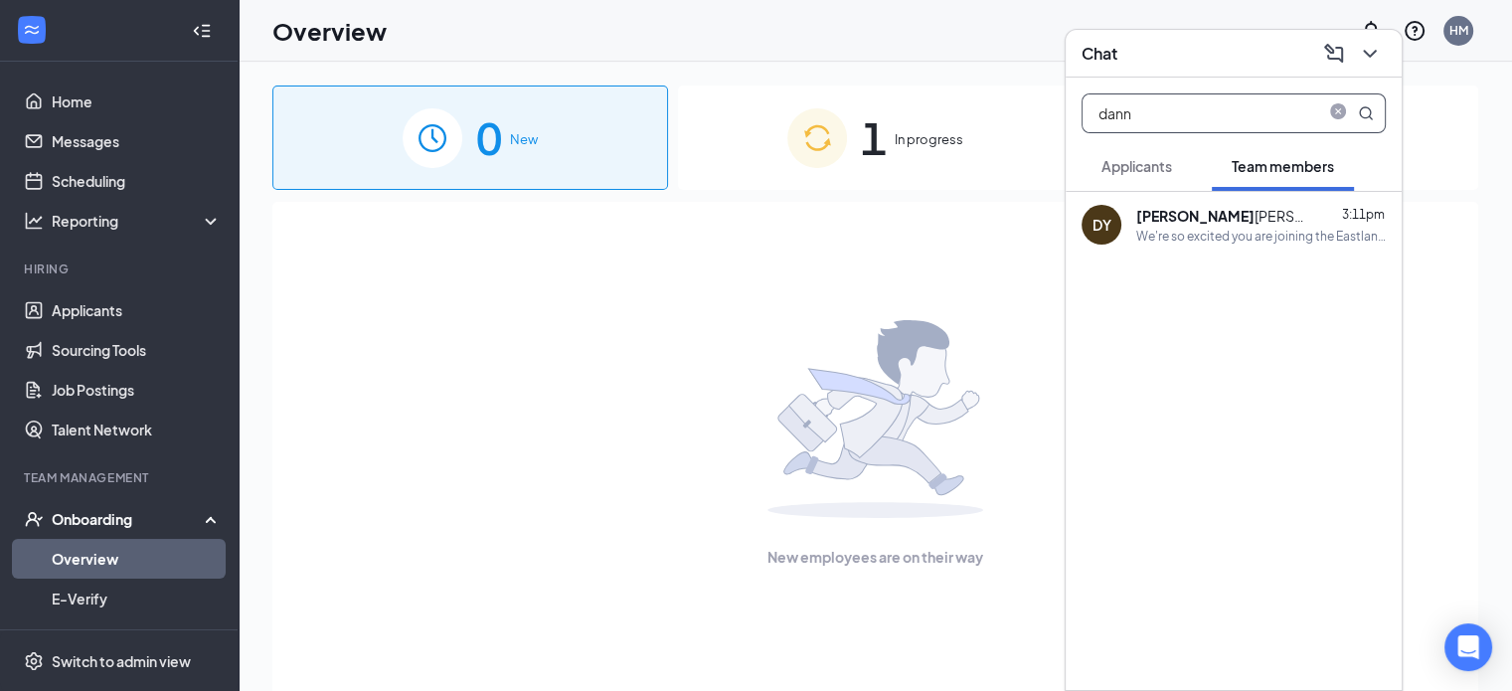
type input "dann"
click at [1250, 241] on div "We're so excited you are joining the Eastland Mall (IN) [DEMOGRAPHIC_DATA]-fil-…" at bounding box center [1261, 236] width 250 height 17
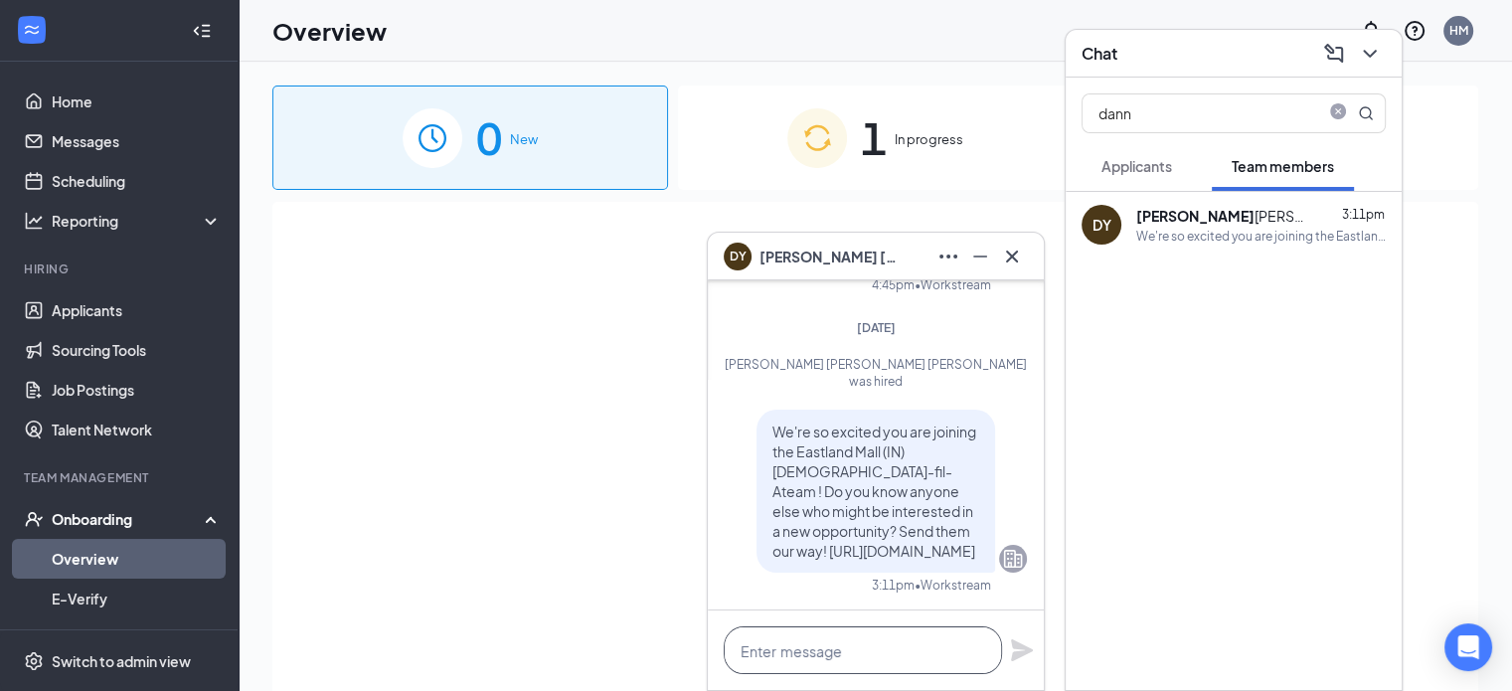
paste textarea "¡[PERSON_NAME]! Te hemos añadido a nuestro sistema de incorporación. Por favor,…"
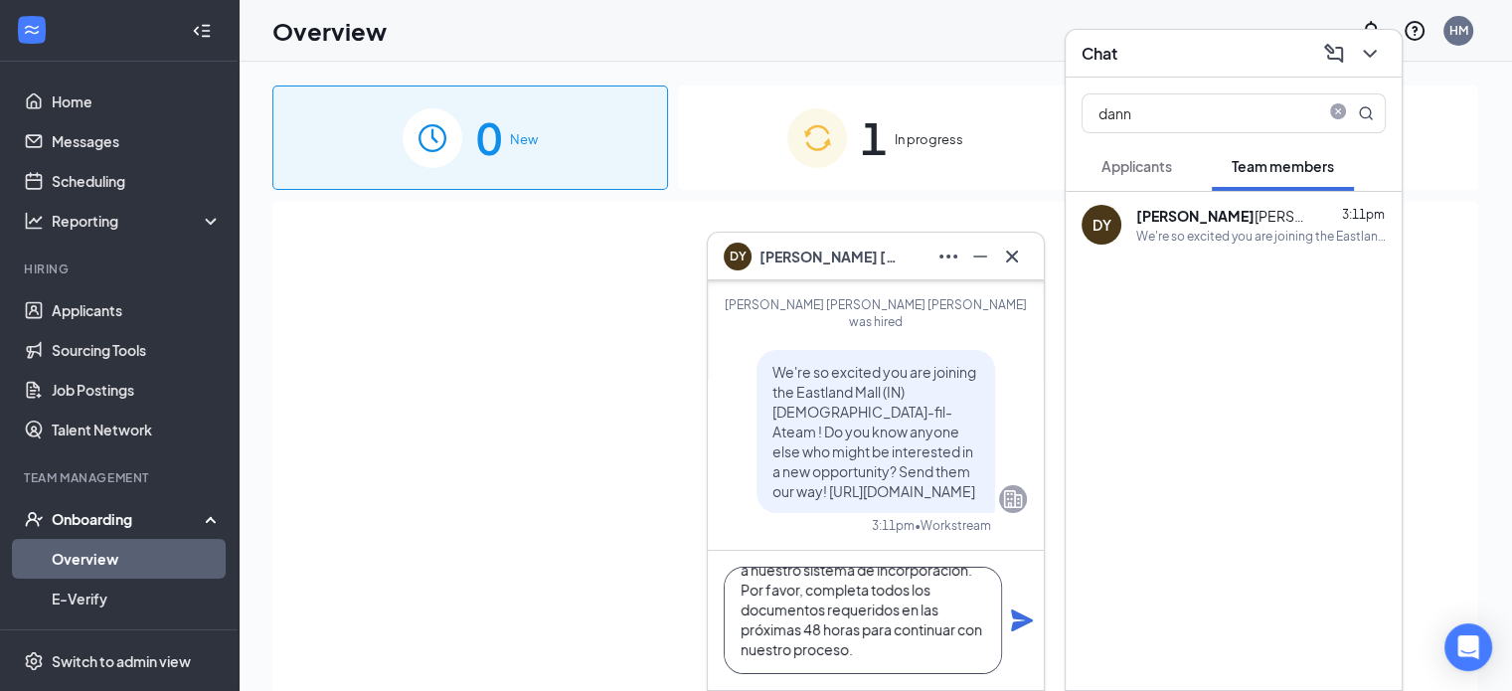
type textarea "¡[PERSON_NAME]! Te hemos añadido a nuestro sistema de incorporación. Por favor,…"
click at [1015, 607] on div "¡[PERSON_NAME]! Te hemos añadido a nuestro sistema de incorporación. Por favor,…" at bounding box center [876, 620] width 336 height 139
click at [1015, 616] on icon "Plane" at bounding box center [1022, 620] width 22 height 22
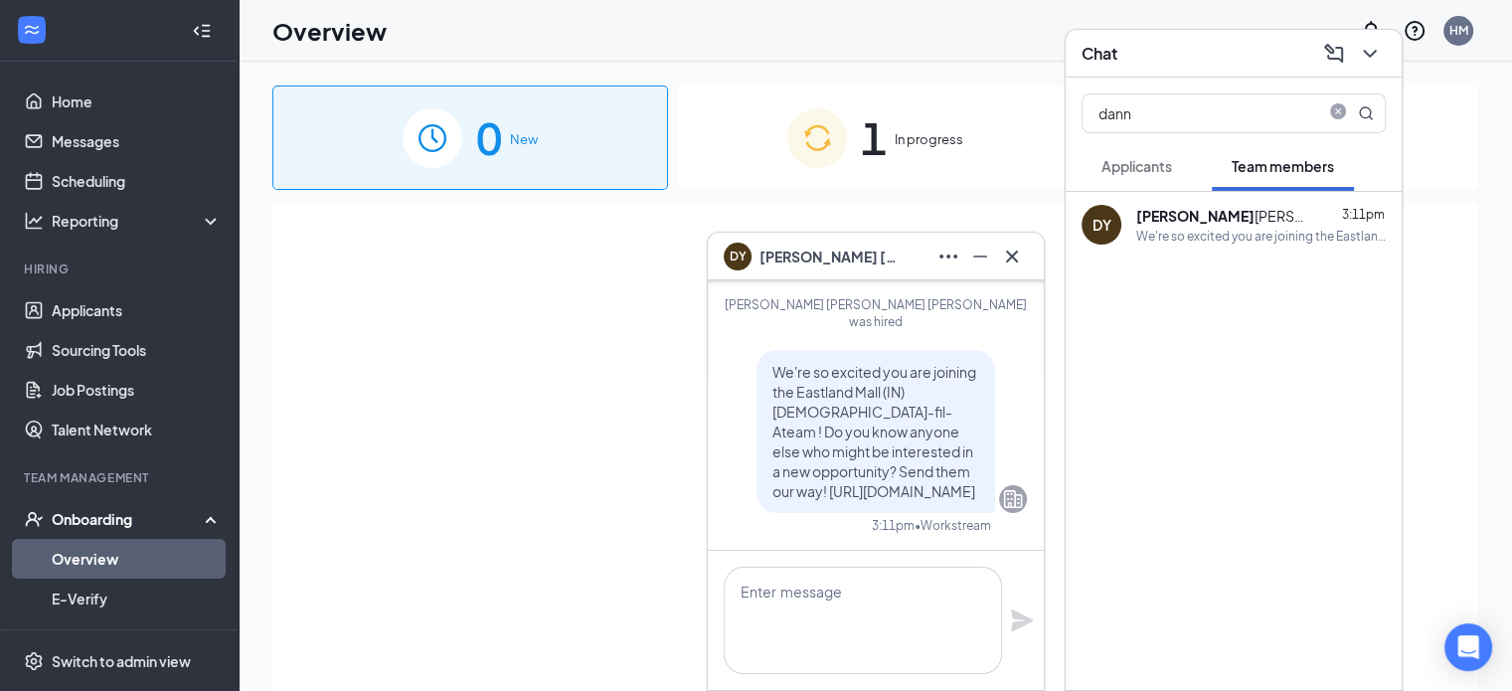
scroll to position [0, 0]
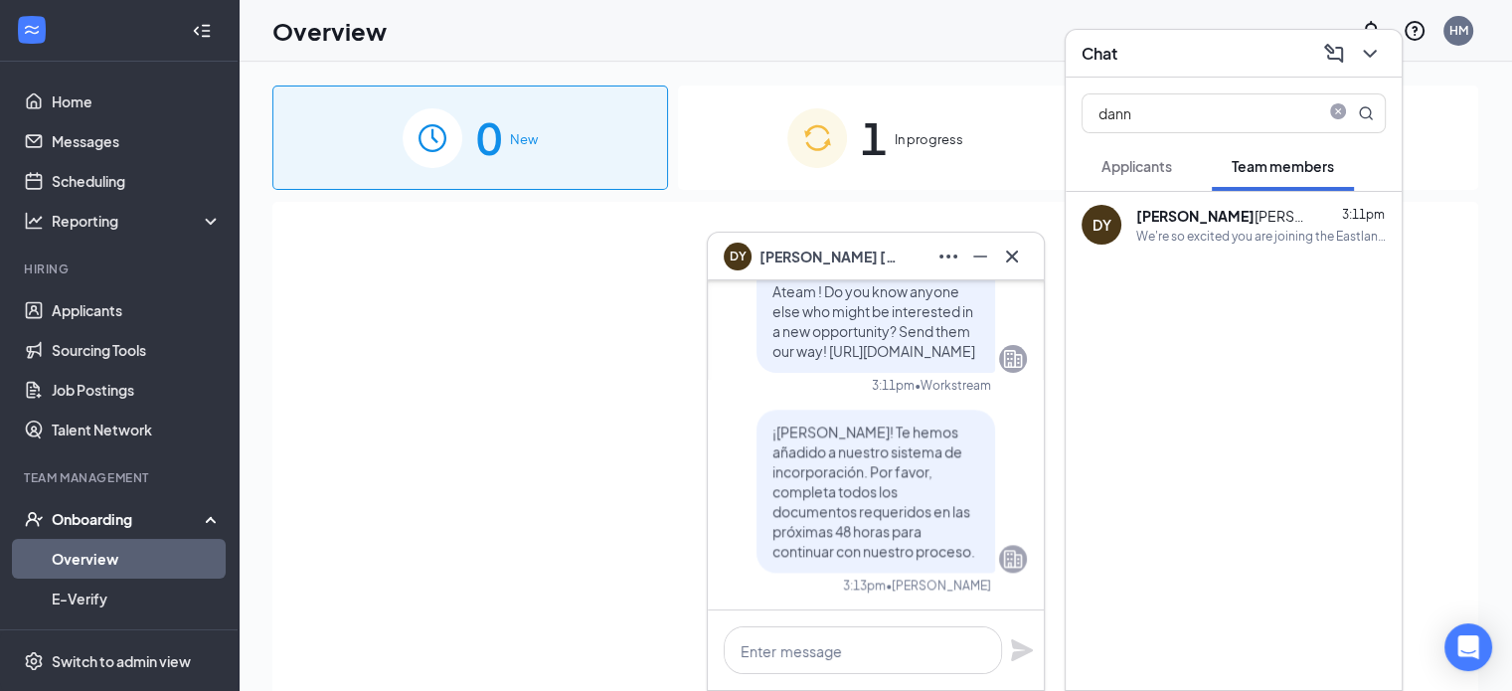
click at [1274, 176] on button "Team members" at bounding box center [1283, 166] width 142 height 50
click at [1338, 115] on icon "close-circle" at bounding box center [1338, 113] width 16 height 16
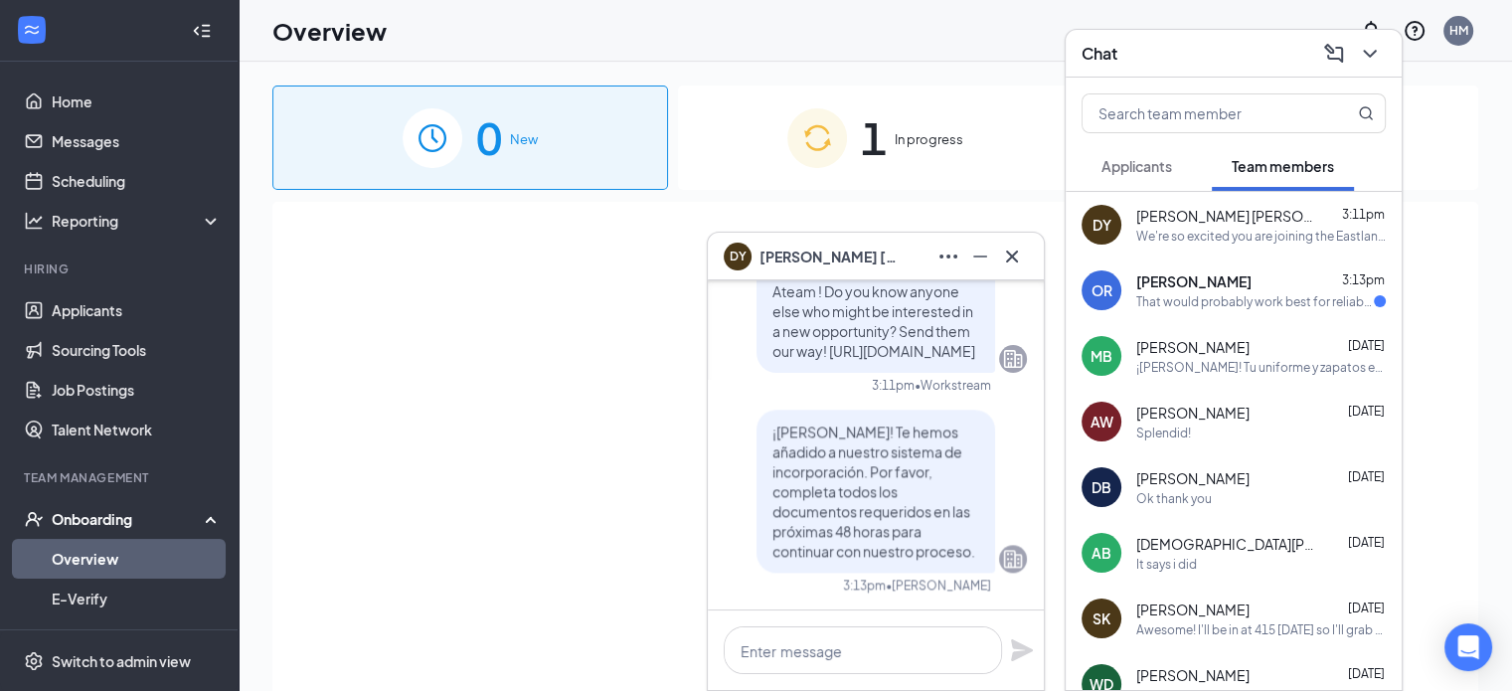
click at [1269, 293] on div "That would probably work best for reliability. I am so sorry my parents work sc…" at bounding box center [1255, 301] width 238 height 17
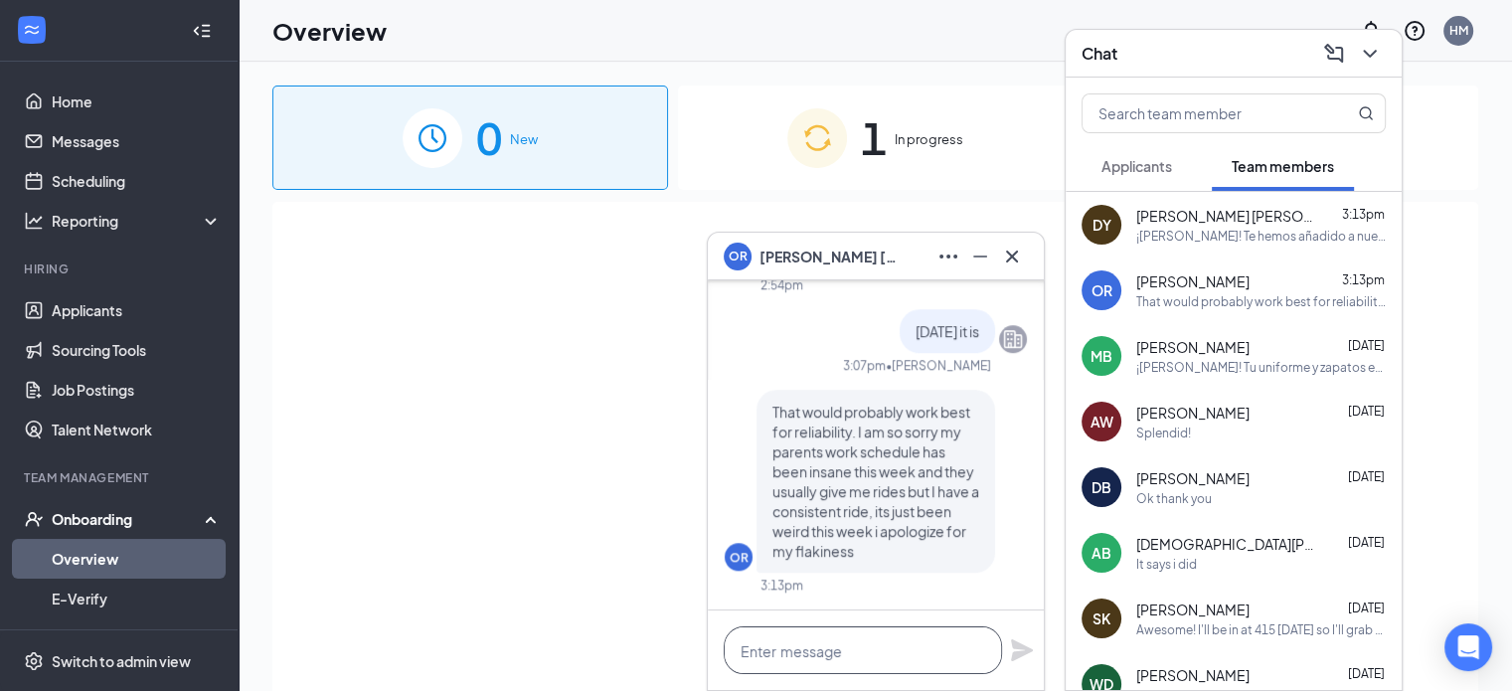
click at [890, 666] on textarea at bounding box center [863, 650] width 278 height 48
type textarea "I"
click at [890, 666] on textarea "I" at bounding box center [863, 650] width 278 height 48
type textarea "u"
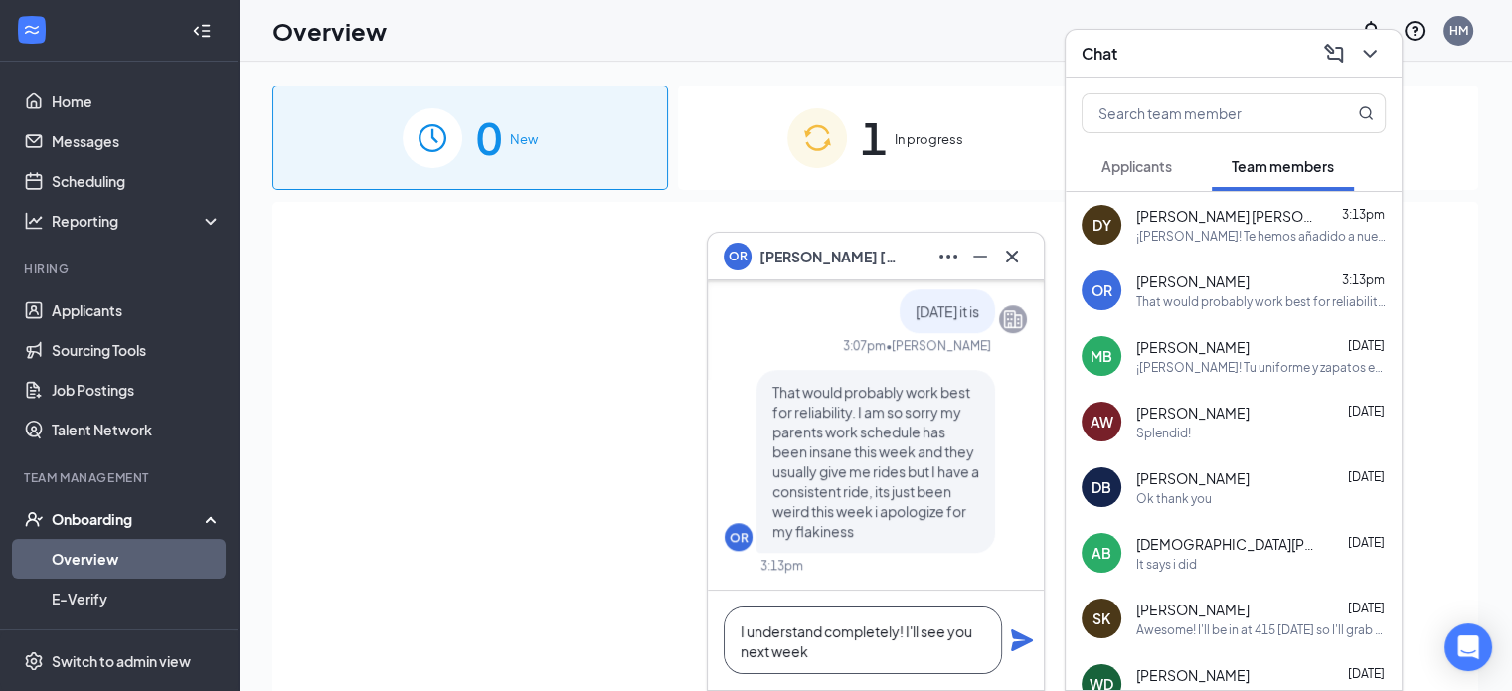
type textarea "I understand completely! I'll see you next week"
click at [1018, 655] on div "I understand completely! I'll see you next week" at bounding box center [876, 639] width 336 height 99
click at [1022, 633] on icon "Plane" at bounding box center [1022, 640] width 24 height 24
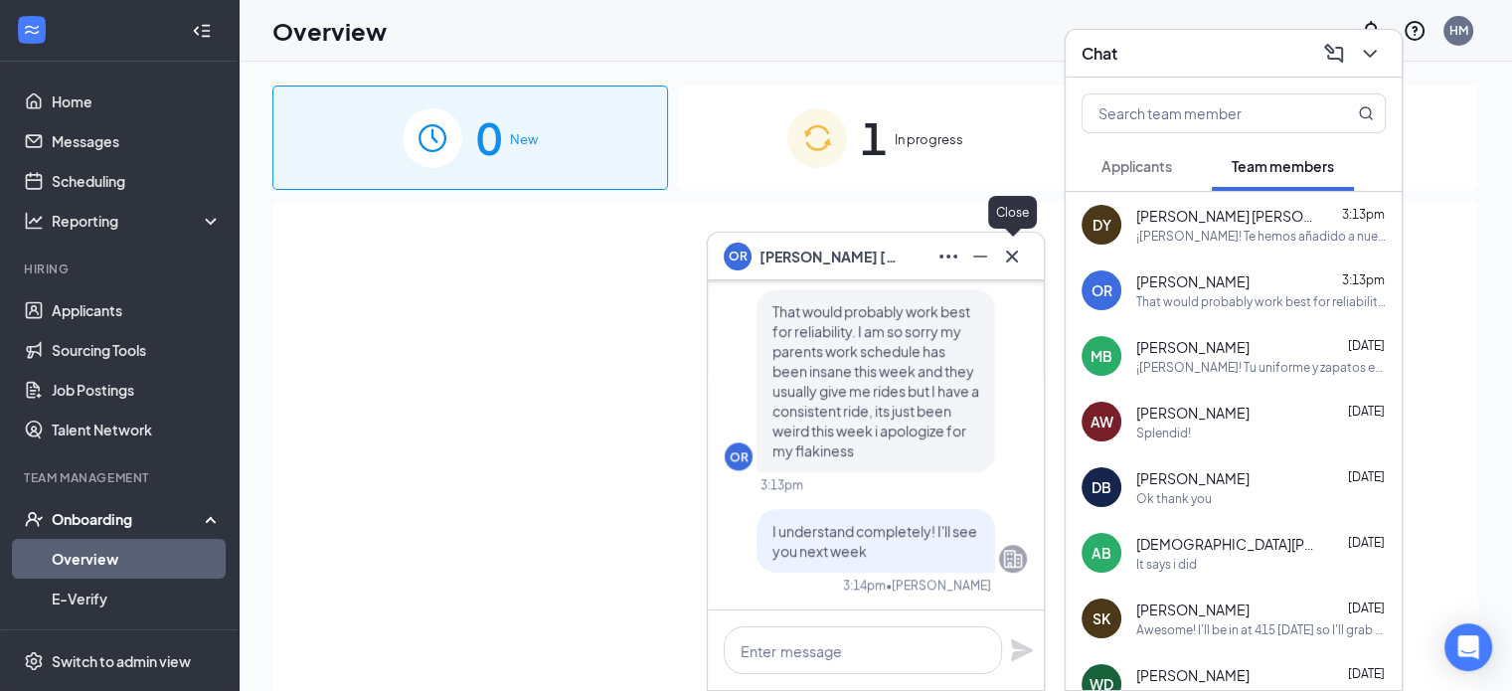
click at [1010, 259] on icon "Cross" at bounding box center [1012, 257] width 24 height 24
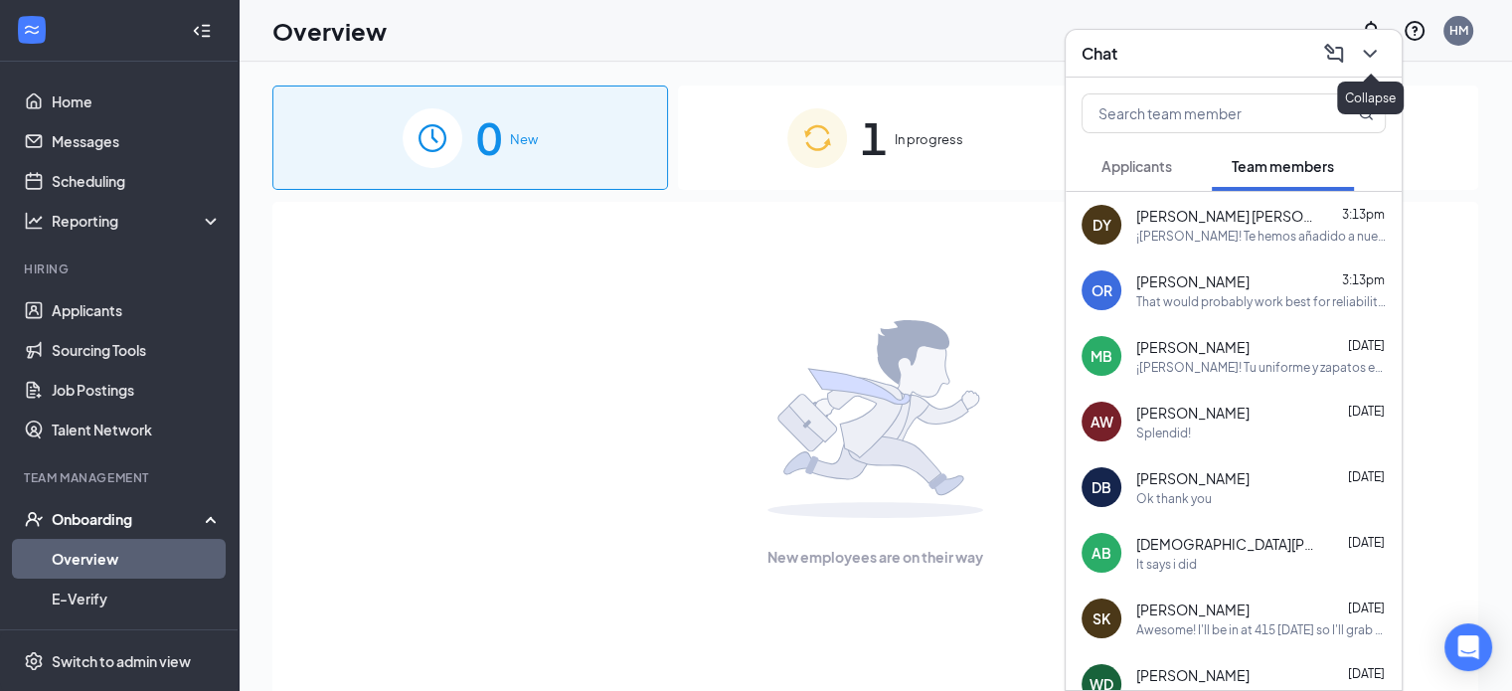
click at [1360, 55] on icon "ChevronDown" at bounding box center [1370, 54] width 24 height 24
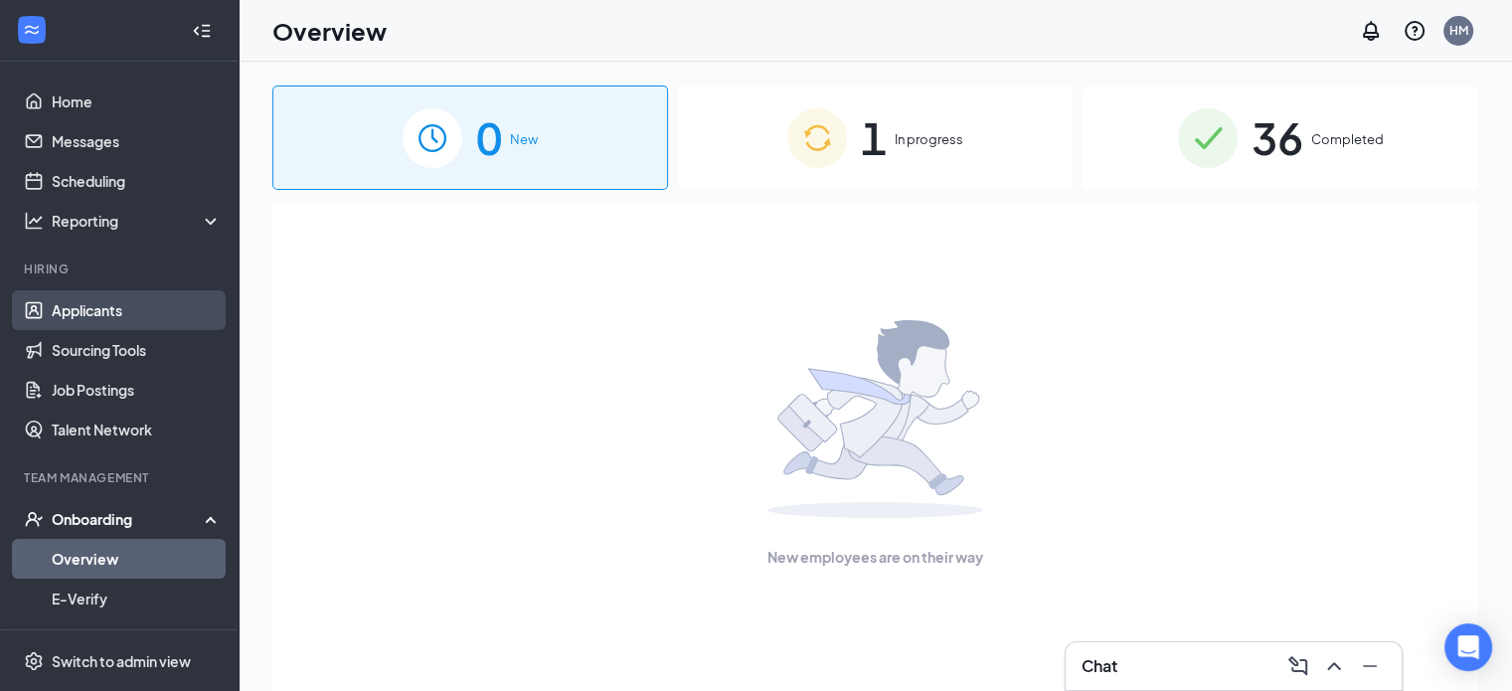
click at [97, 308] on link "Applicants" at bounding box center [137, 310] width 170 height 40
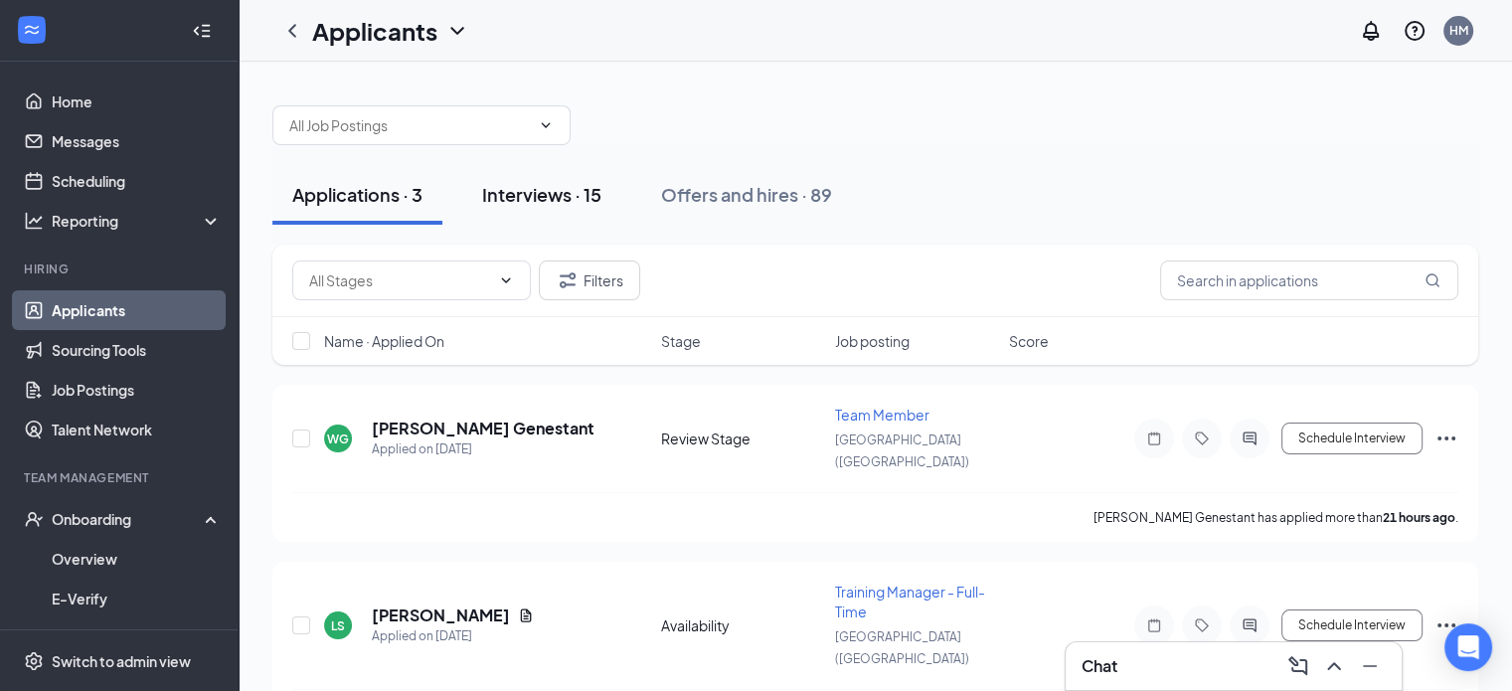
click at [597, 182] on div "Interviews · 15" at bounding box center [541, 194] width 119 height 25
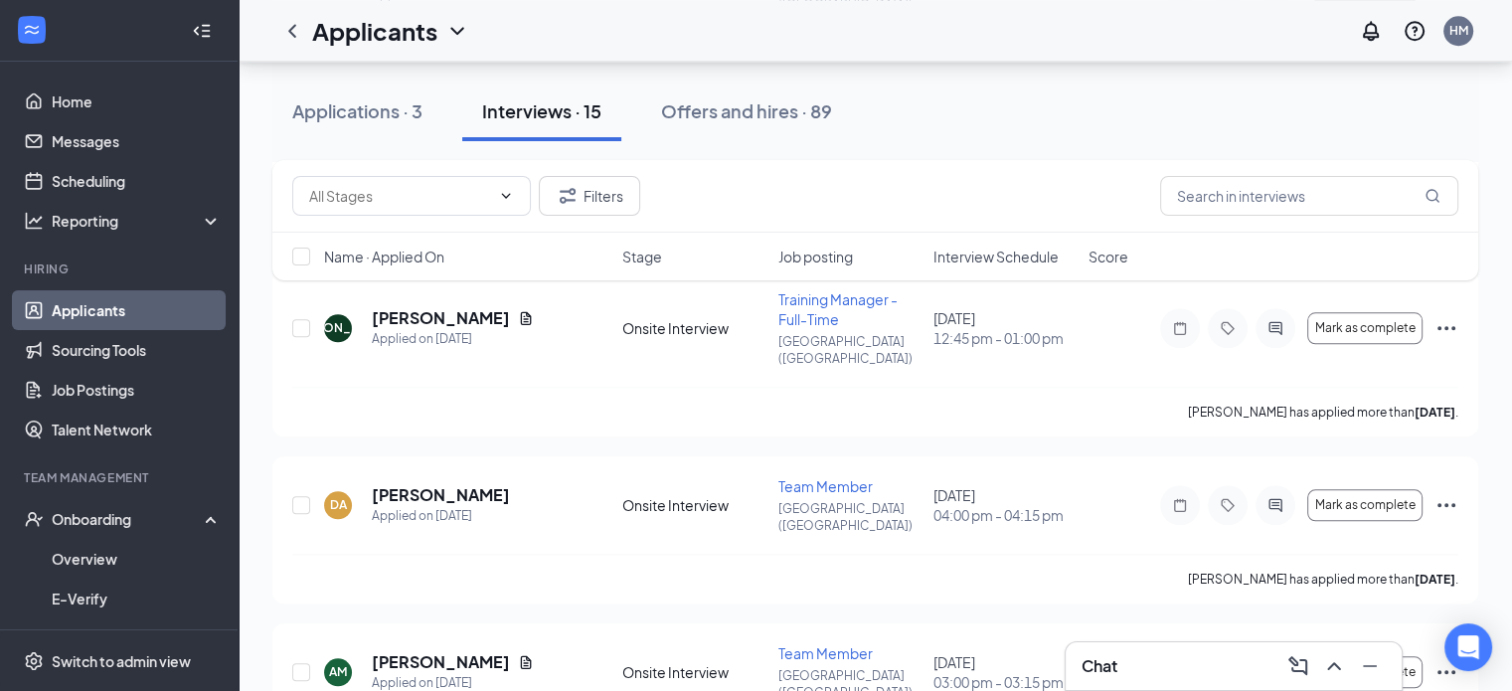
scroll to position [1974, 0]
click at [1448, 662] on icon "Ellipses" at bounding box center [1446, 674] width 24 height 24
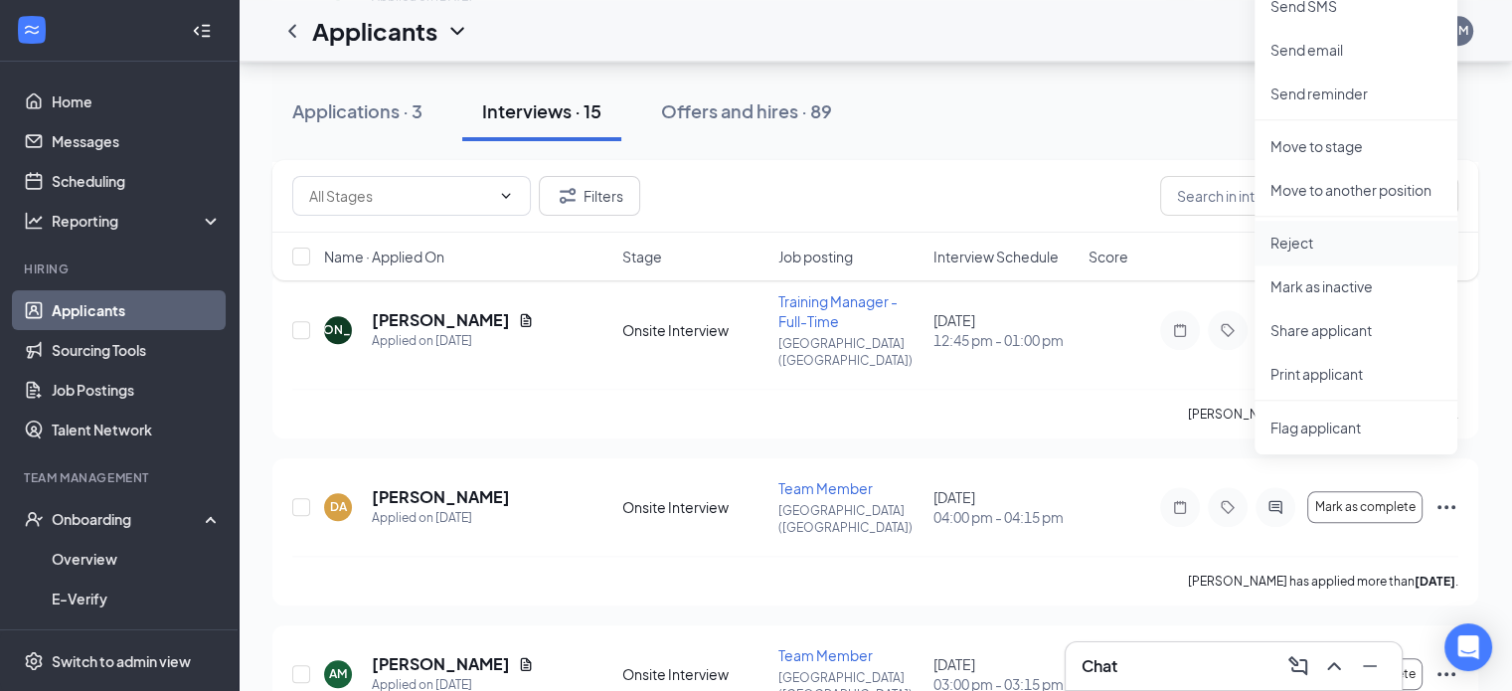
click at [1328, 236] on p "Reject" at bounding box center [1355, 243] width 171 height 20
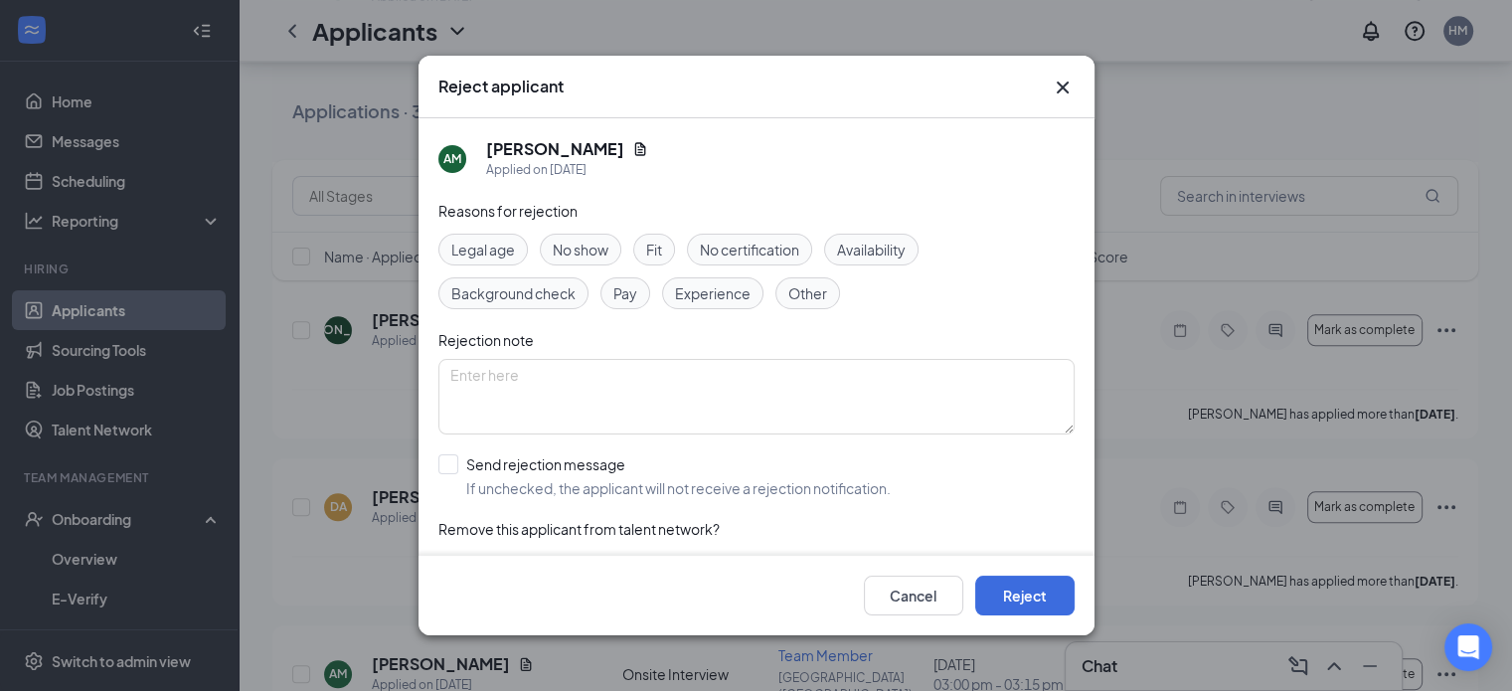
click at [588, 253] on span "No show" at bounding box center [581, 250] width 56 height 22
click at [569, 408] on textarea at bounding box center [756, 397] width 636 height 76
click at [531, 496] on input "Send rejection message If unchecked, the applicant will not receive a rejection…" at bounding box center [664, 476] width 452 height 44
checkbox input "true"
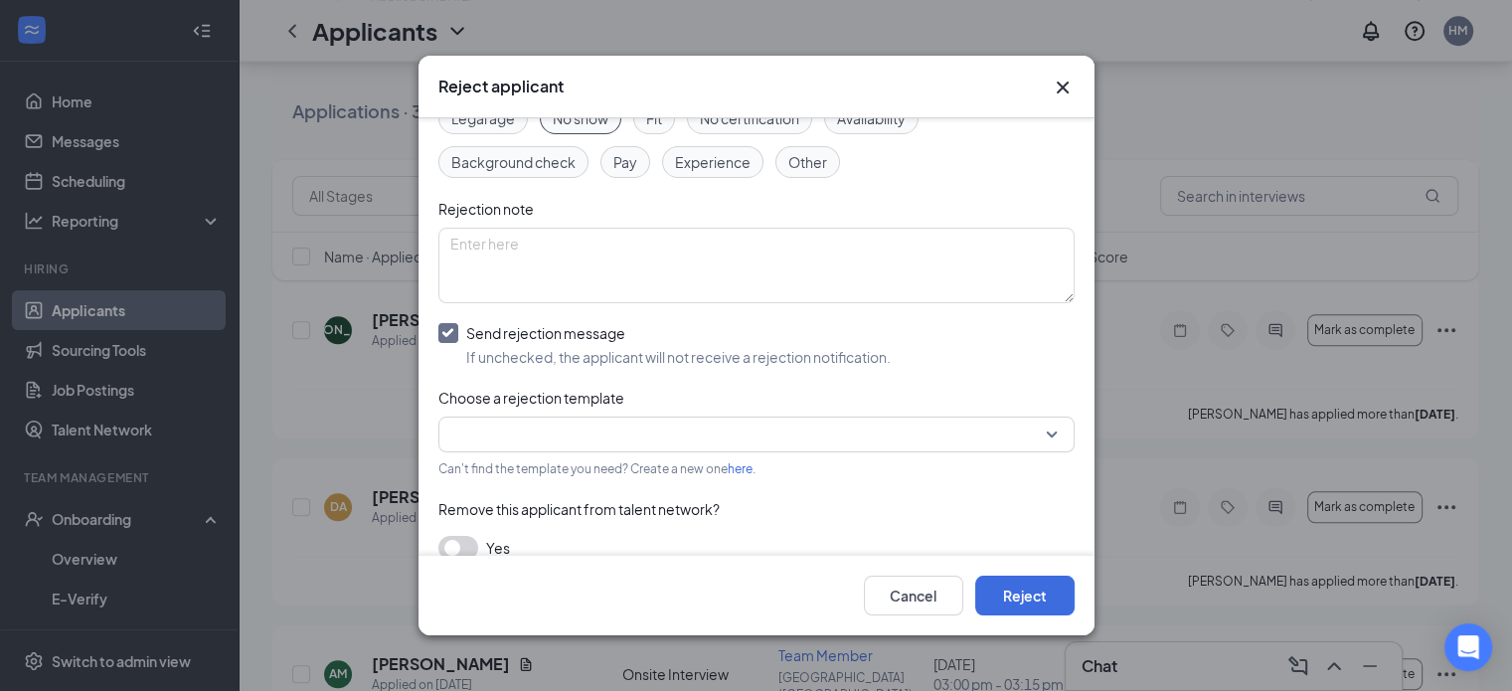
scroll to position [139, 0]
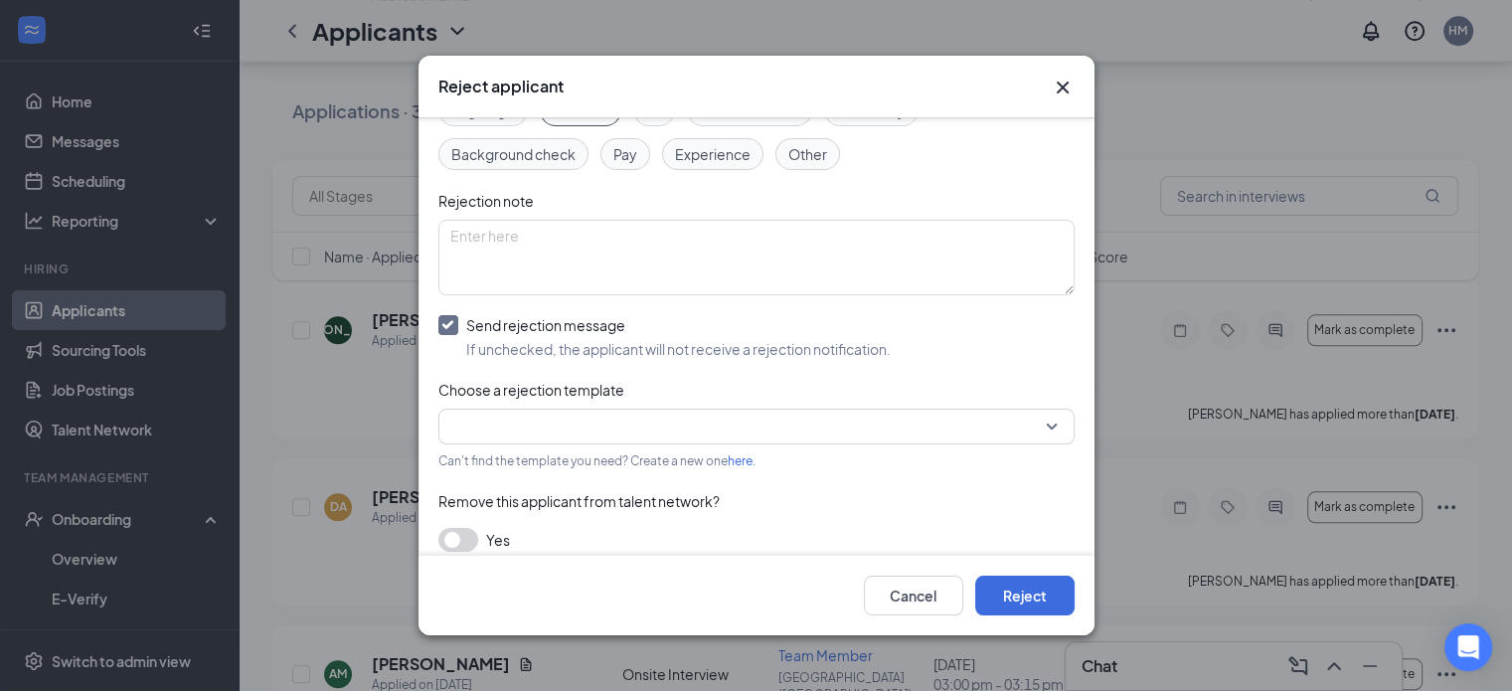
click at [574, 430] on input "search" at bounding box center [749, 427] width 598 height 34
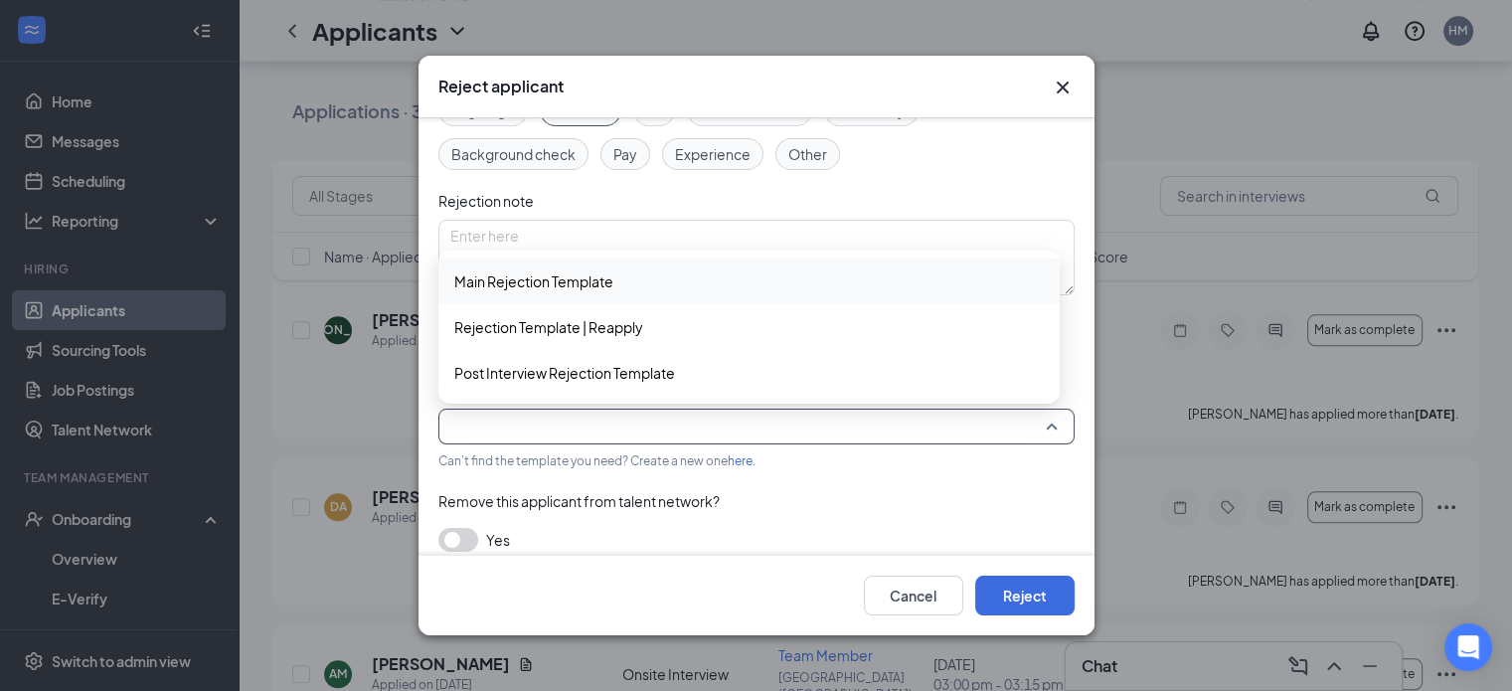
click at [624, 283] on span "Main Rejection Template" at bounding box center [749, 281] width 590 height 22
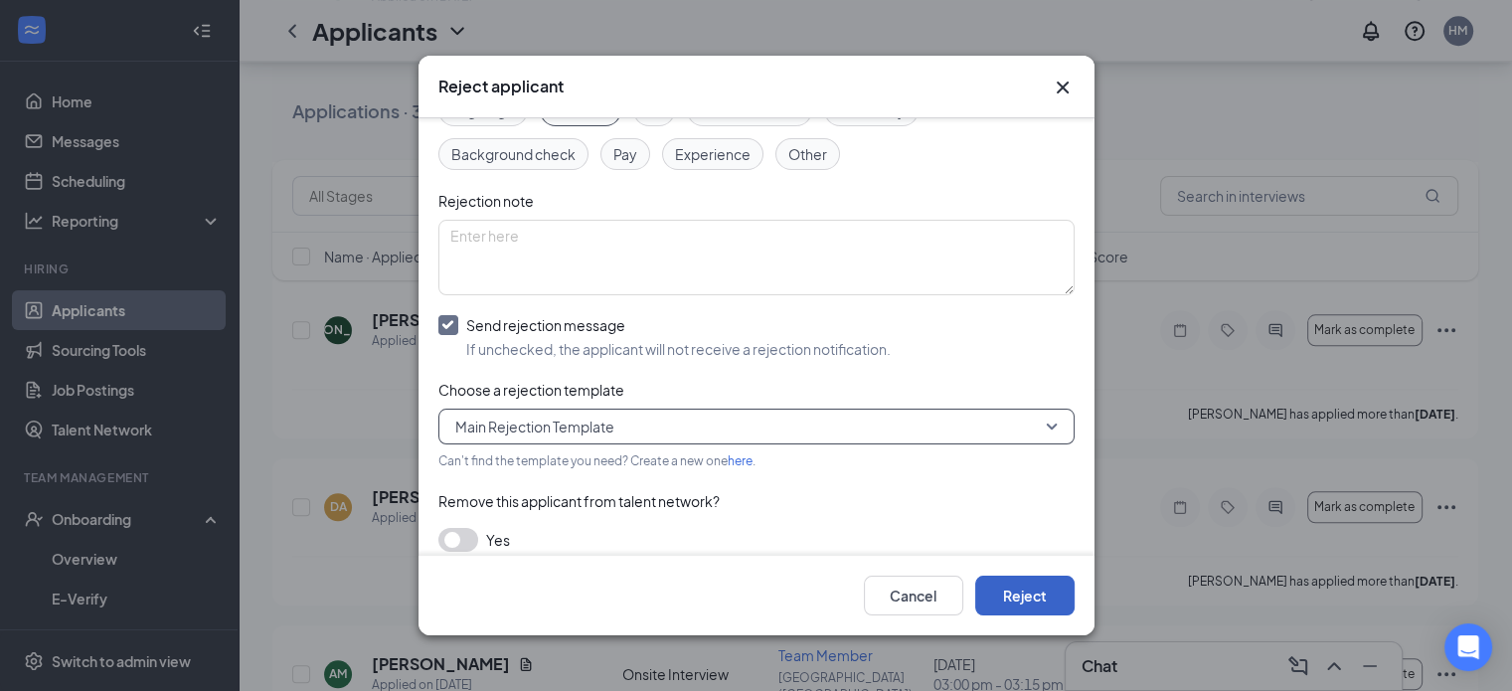
click at [1027, 592] on button "Reject" at bounding box center [1024, 596] width 99 height 40
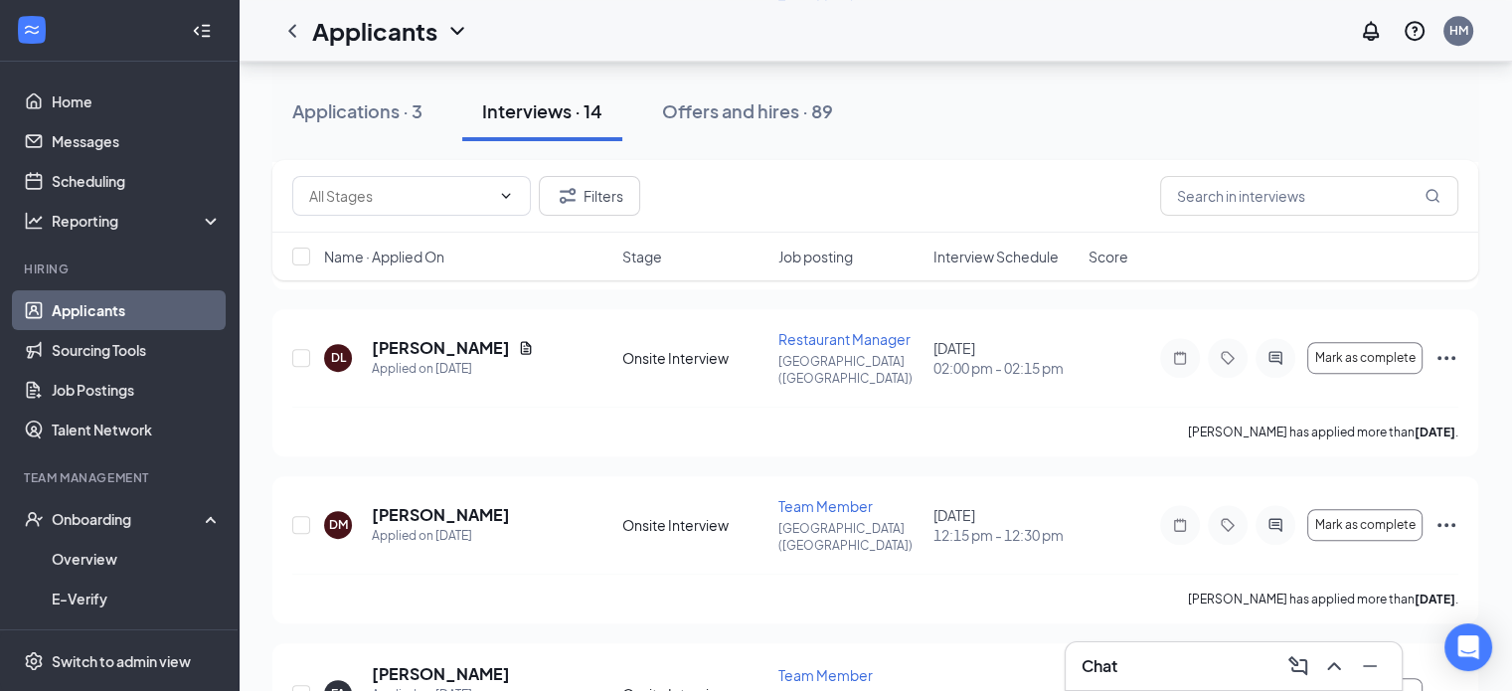
scroll to position [1090, 0]
